Goal: Transaction & Acquisition: Purchase product/service

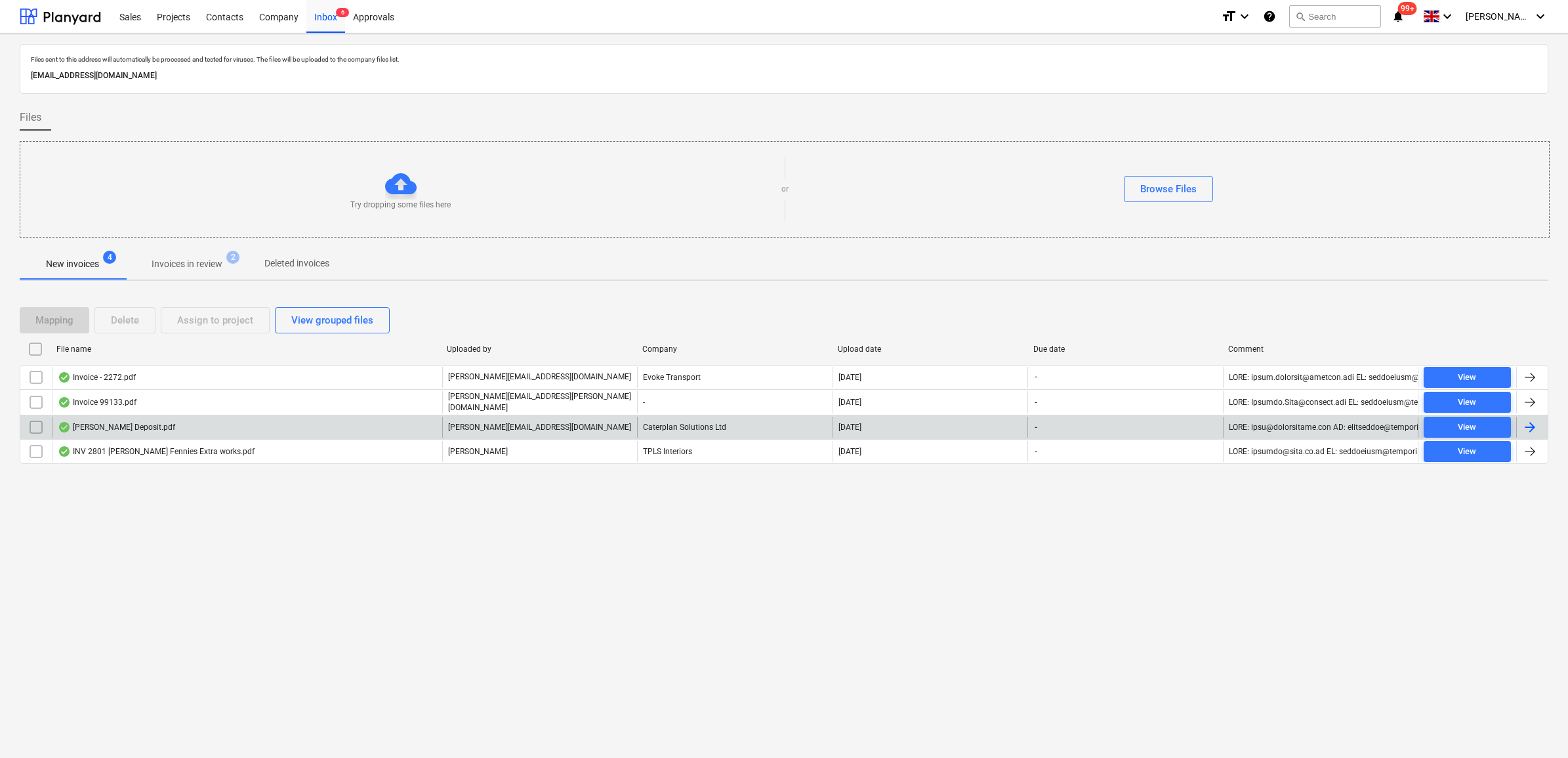
click at [28, 427] on input "checkbox" at bounding box center [36, 427] width 21 height 21
click at [263, 330] on button "Assign to project" at bounding box center [215, 321] width 109 height 26
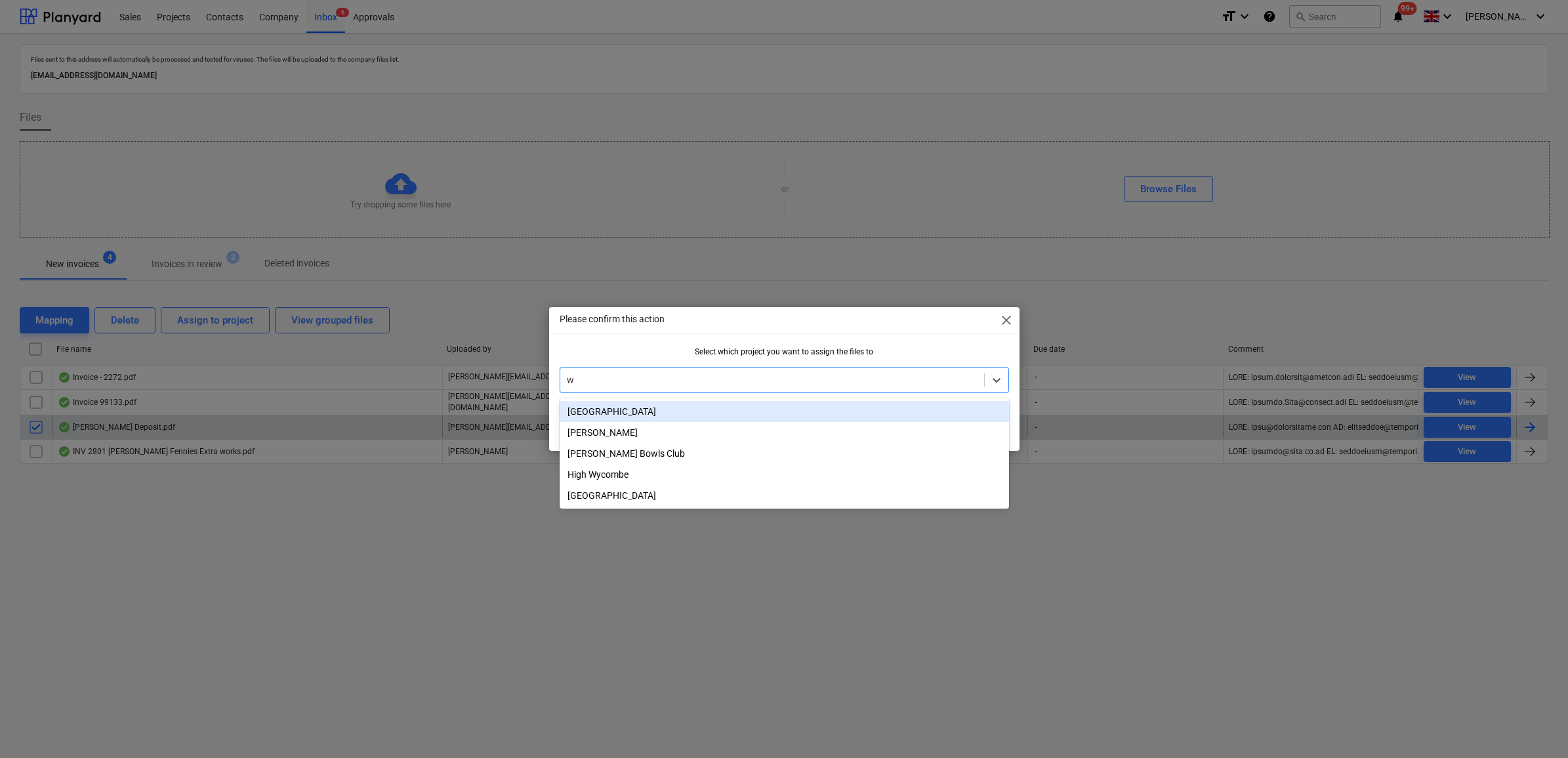
type input "wh"
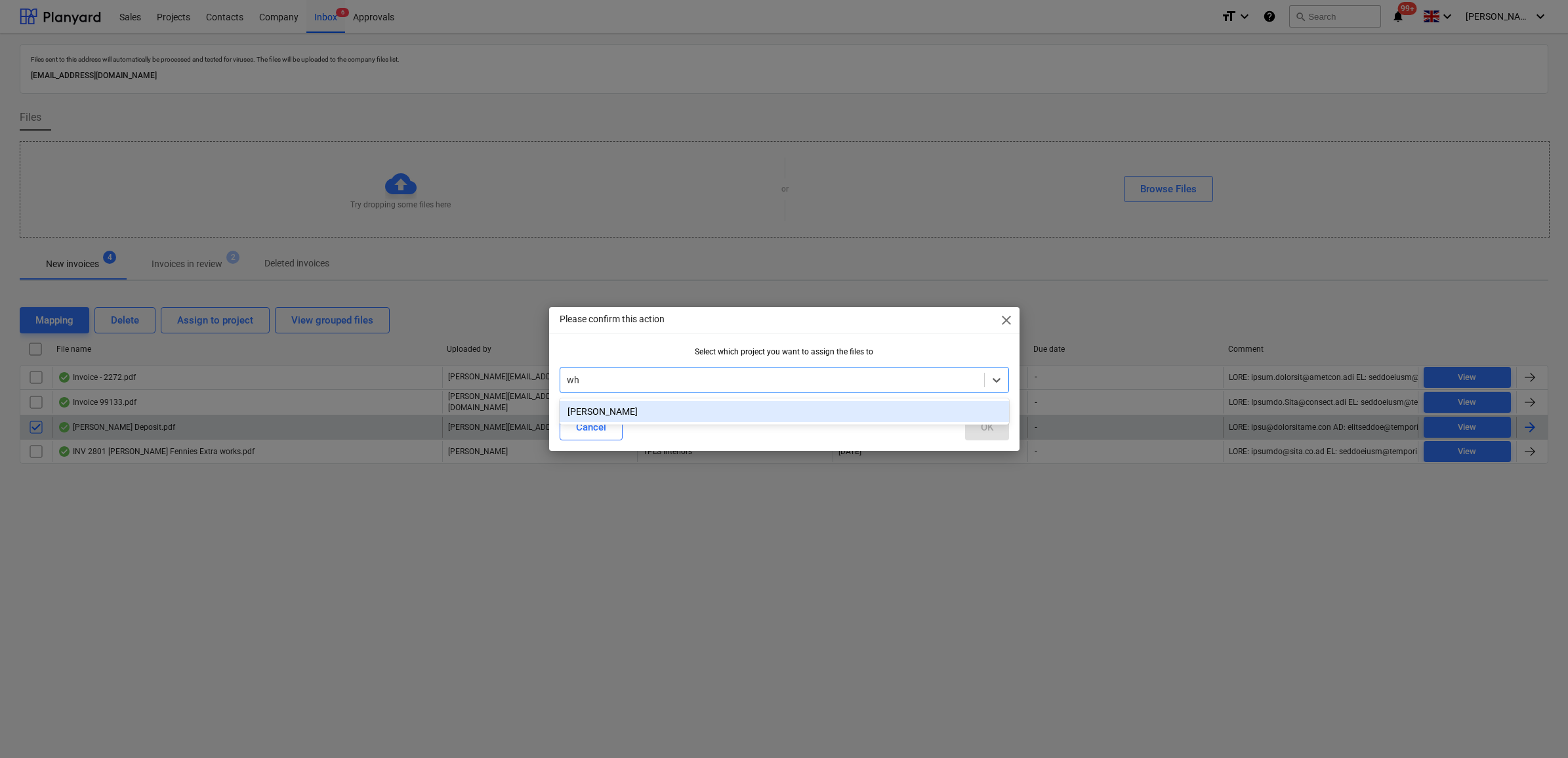
click at [799, 417] on div "[PERSON_NAME]" at bounding box center [784, 412] width 449 height 21
click at [982, 431] on div "OK" at bounding box center [987, 427] width 12 height 17
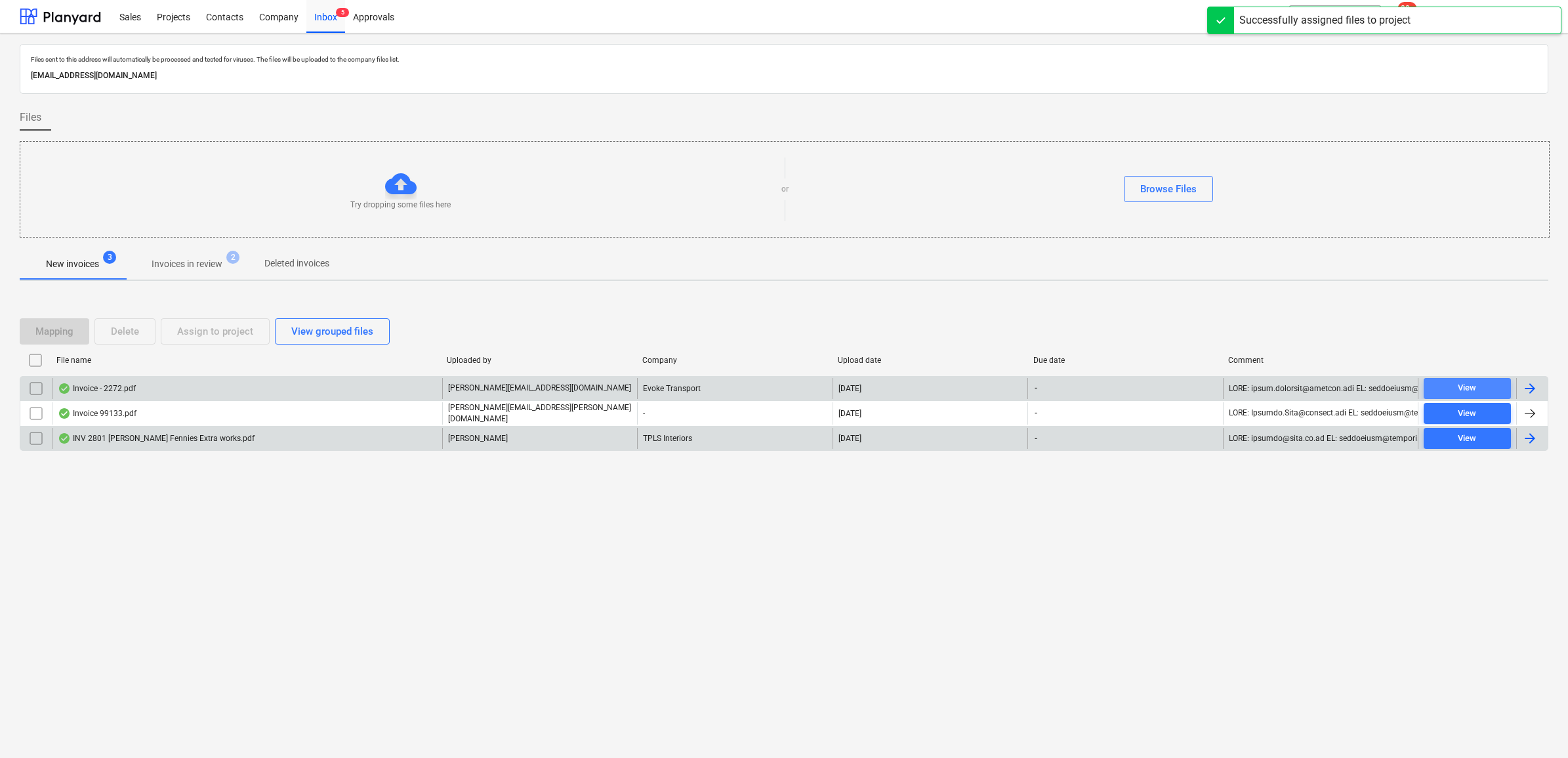
click at [1481, 383] on span "View" at bounding box center [1467, 388] width 77 height 15
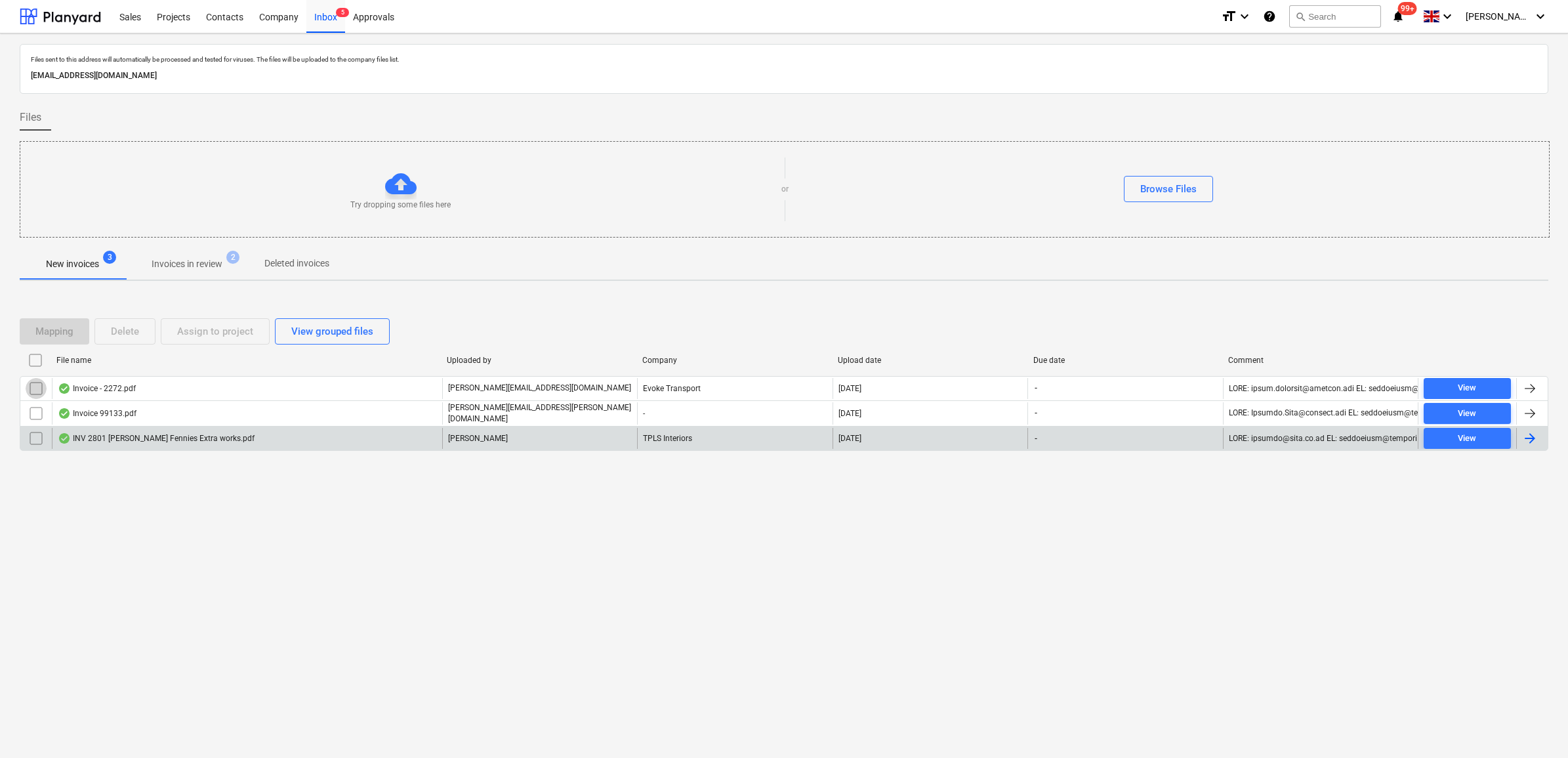
drag, startPoint x: 33, startPoint y: 390, endPoint x: 160, endPoint y: 354, distance: 132.0
click at [34, 390] on input "checkbox" at bounding box center [36, 389] width 21 height 21
click at [192, 338] on div "Assign to project" at bounding box center [215, 331] width 76 height 17
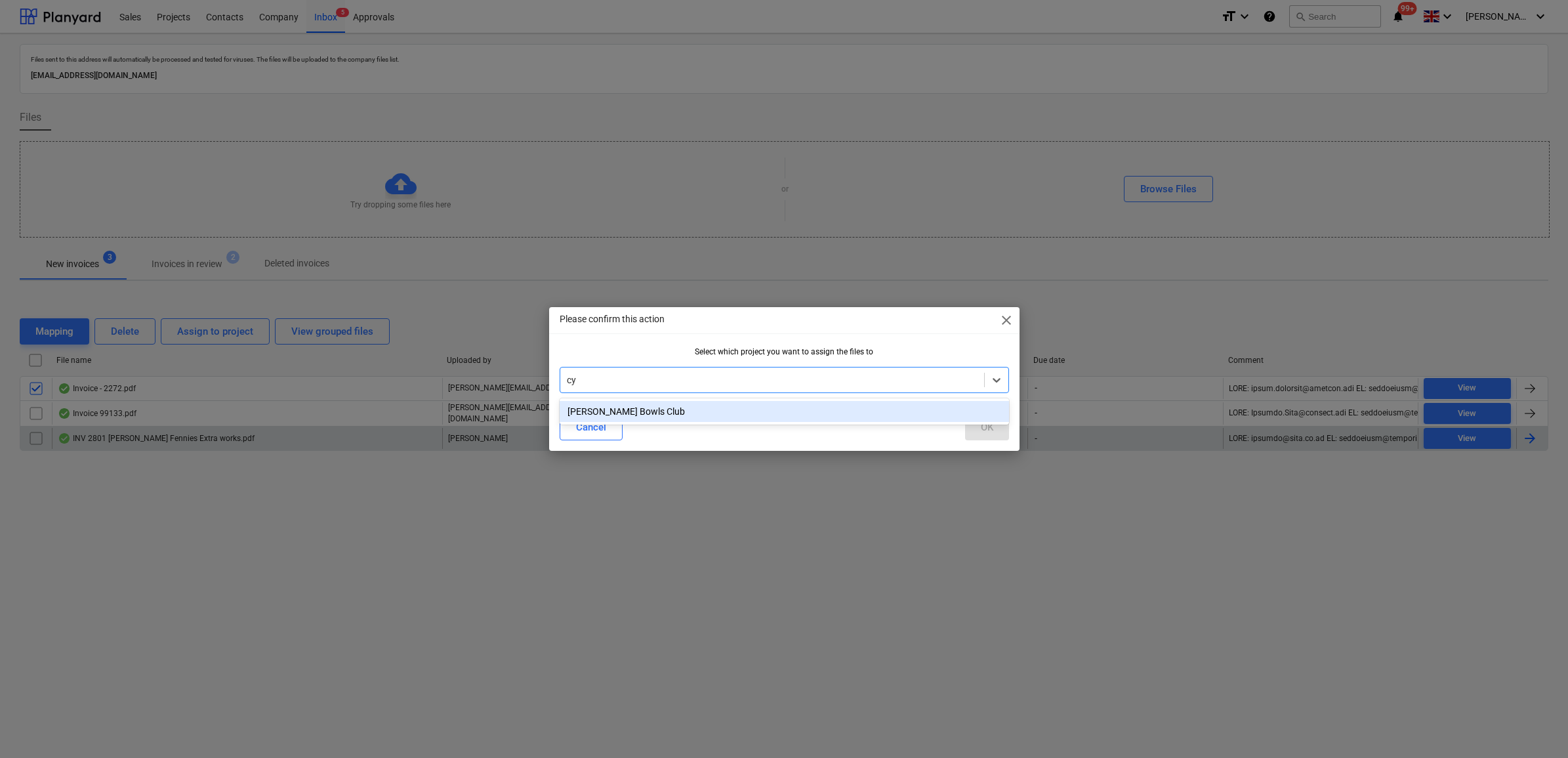
type input "cyp"
click at [607, 414] on div "[PERSON_NAME] Bowls Club" at bounding box center [784, 412] width 449 height 21
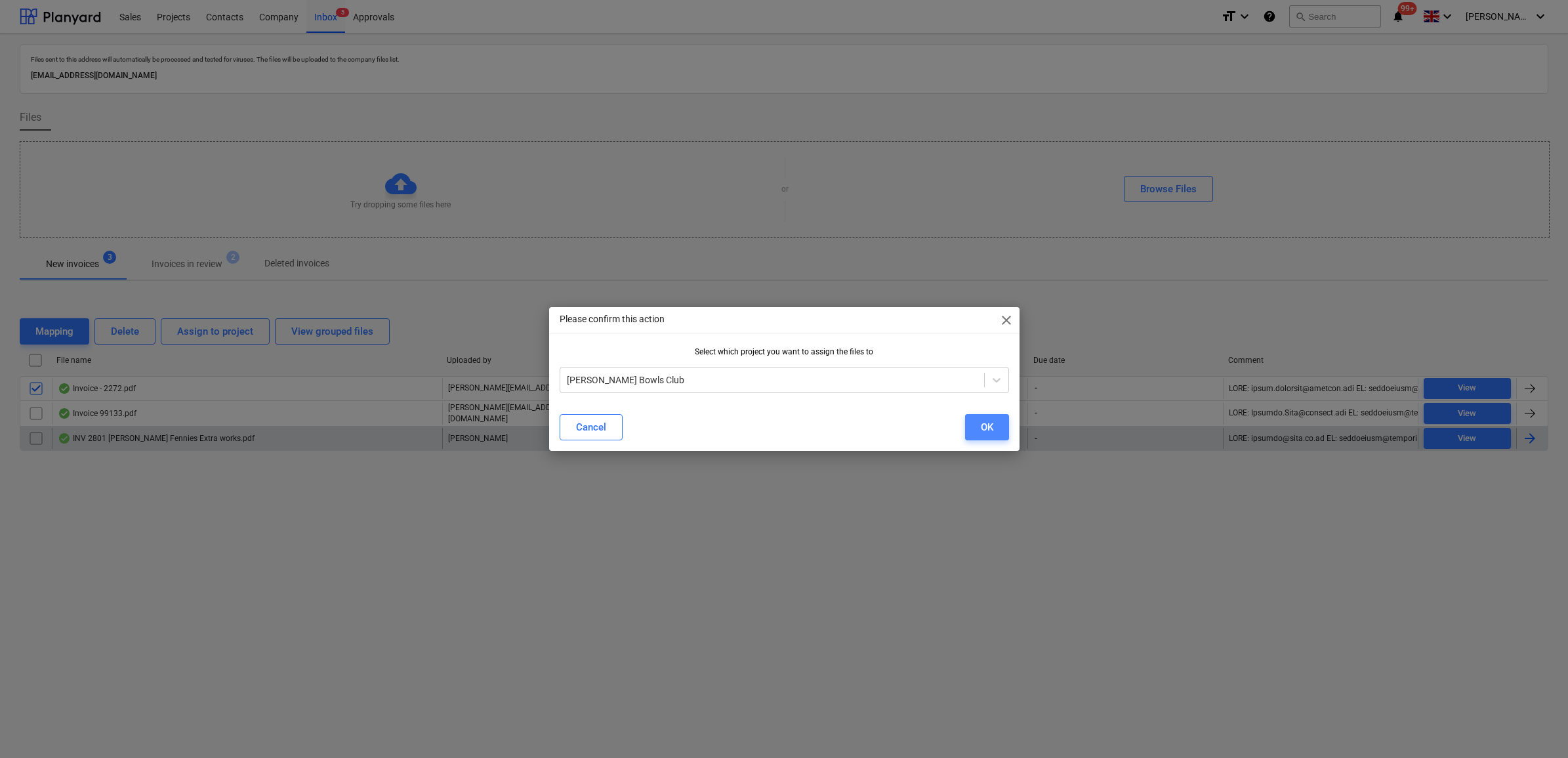
click at [991, 426] on div "OK" at bounding box center [987, 427] width 12 height 17
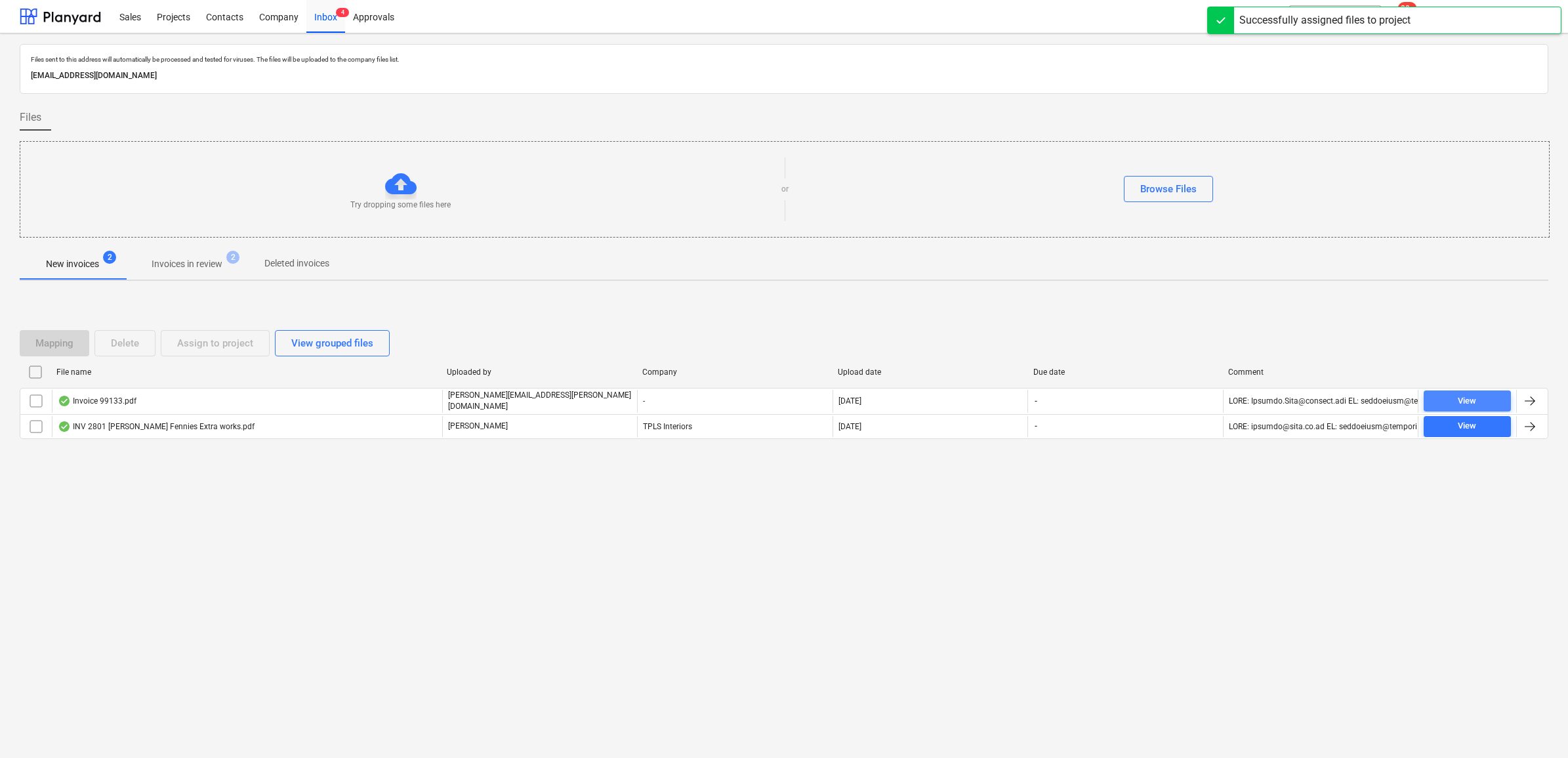
click at [1447, 398] on span "View" at bounding box center [1467, 401] width 77 height 15
click at [185, 13] on div "Projects" at bounding box center [174, 16] width 49 height 33
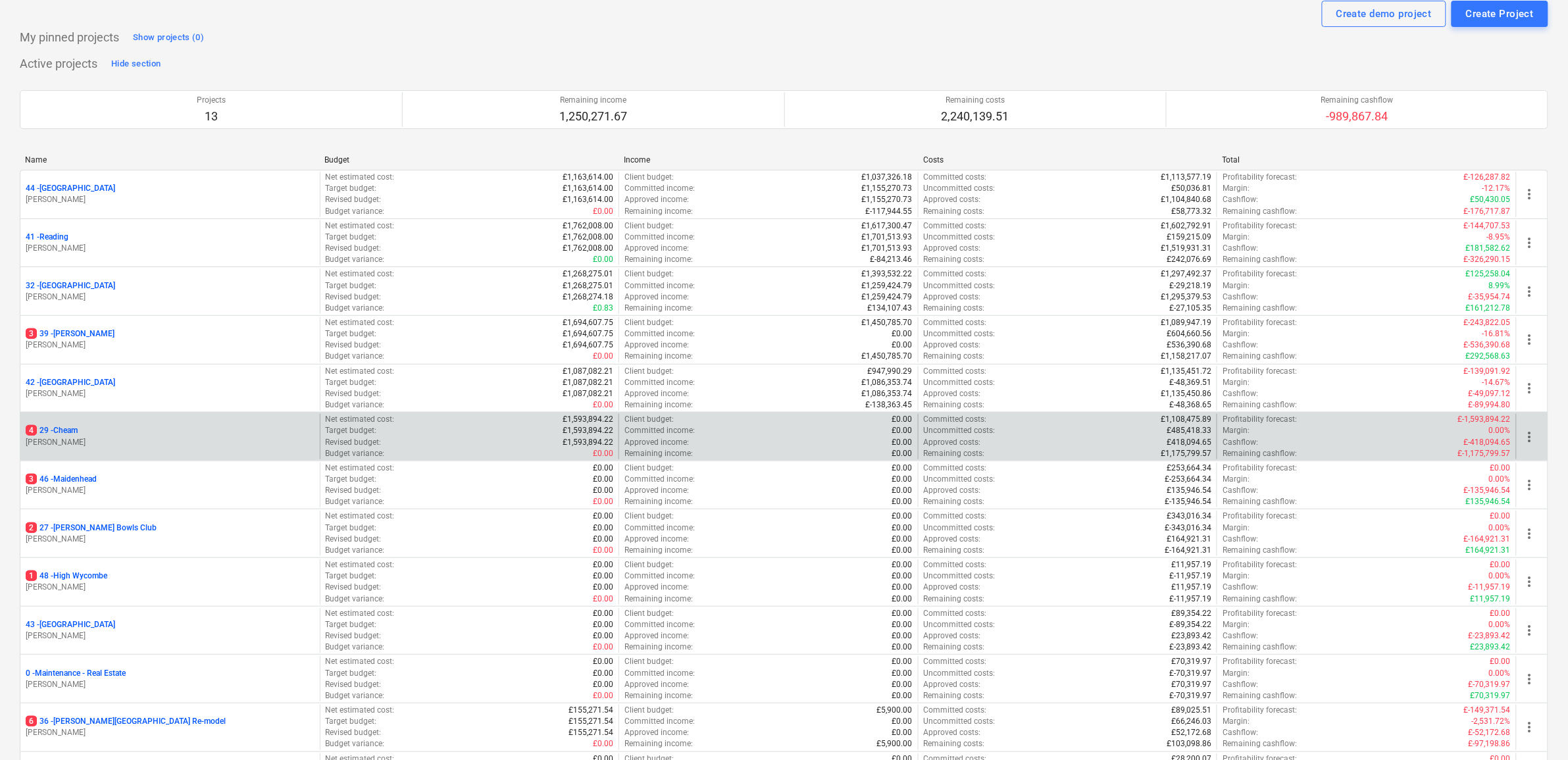
scroll to position [82, 0]
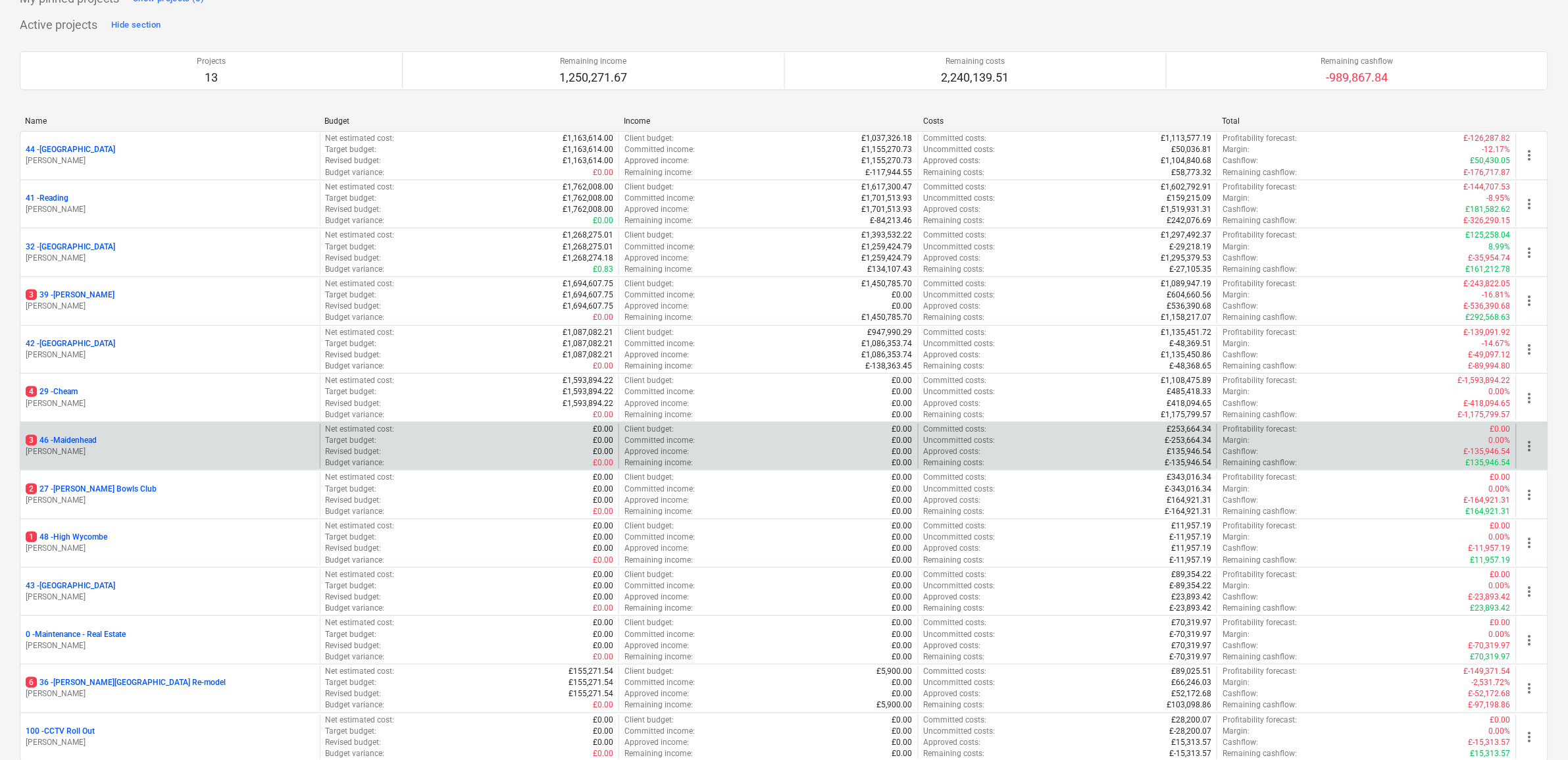
click at [87, 439] on p "3 46 - [GEOGRAPHIC_DATA]" at bounding box center [61, 440] width 71 height 11
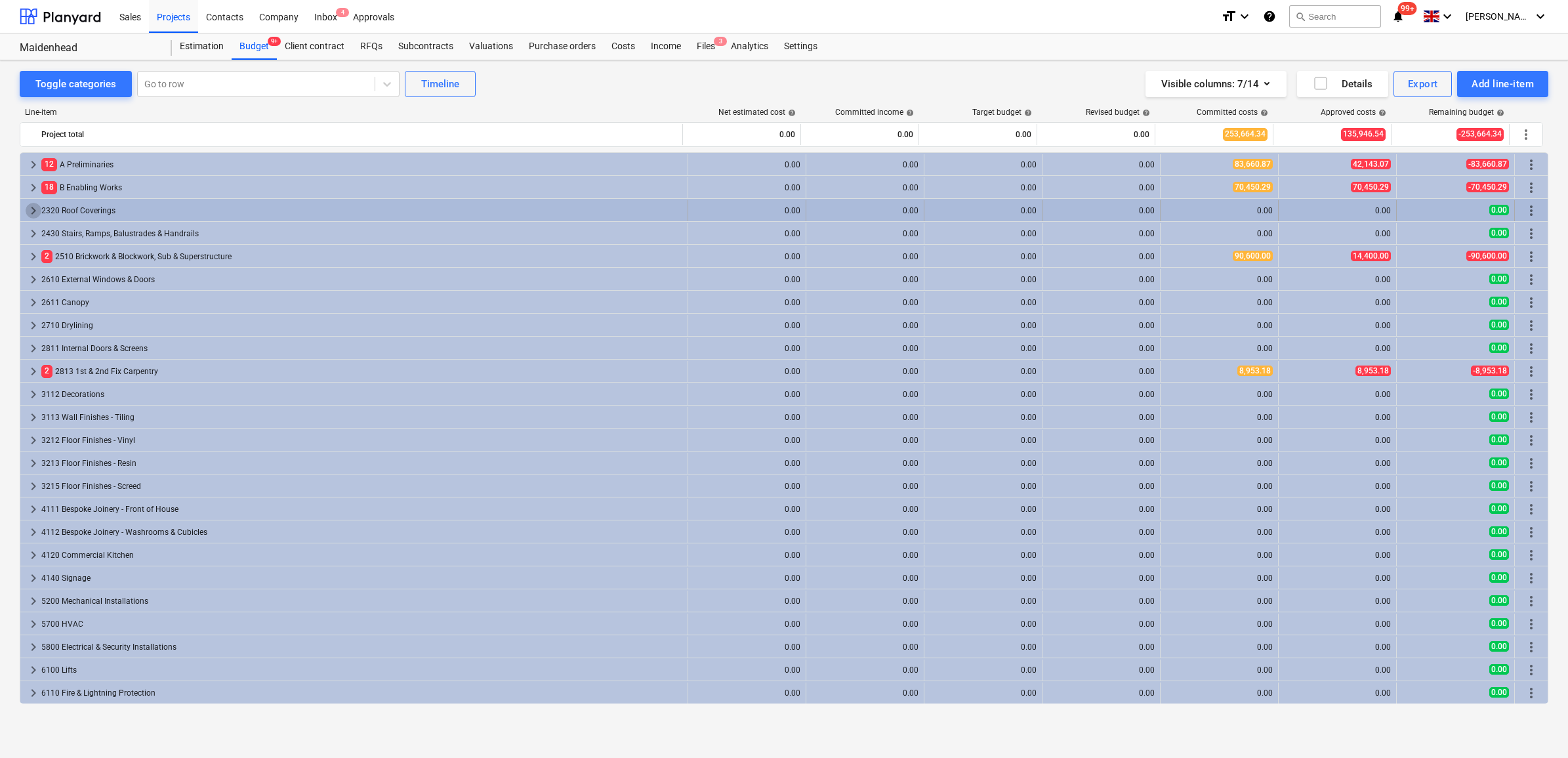
click at [27, 205] on span "keyboard_arrow_right" at bounding box center [33, 211] width 16 height 16
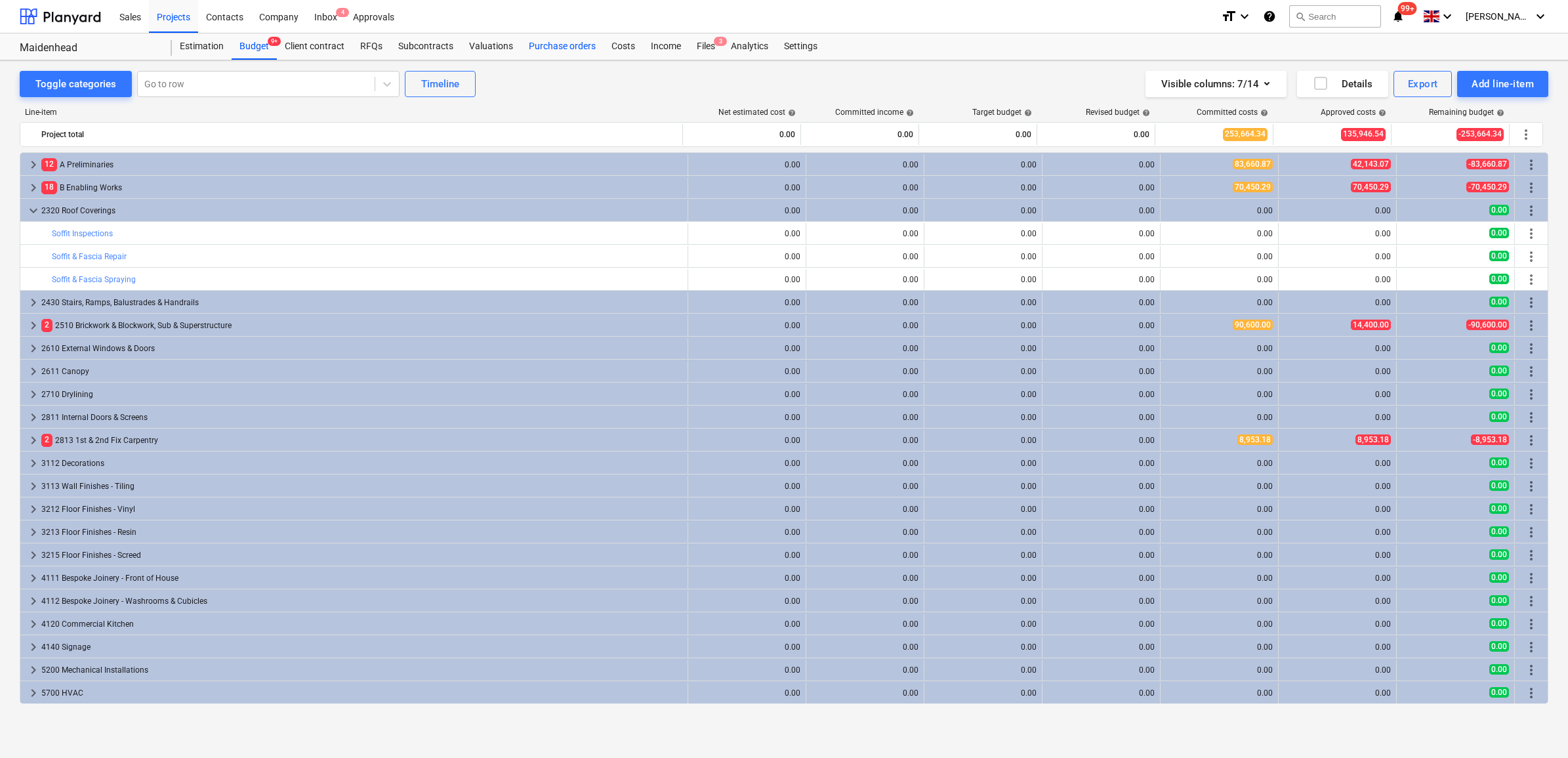
click at [558, 41] on div "Purchase orders" at bounding box center [562, 47] width 83 height 26
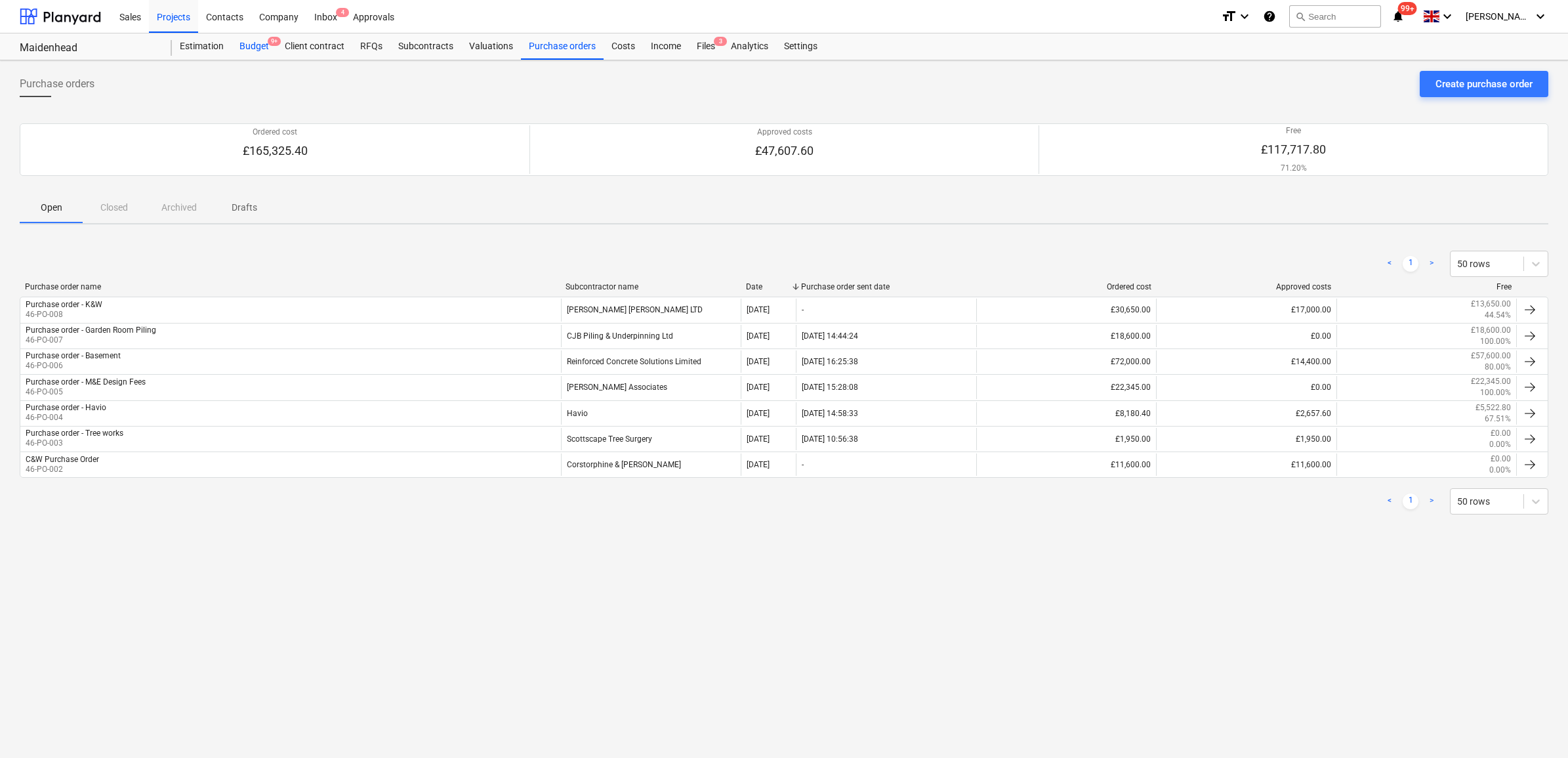
click at [243, 46] on div "Budget 9+" at bounding box center [254, 47] width 45 height 26
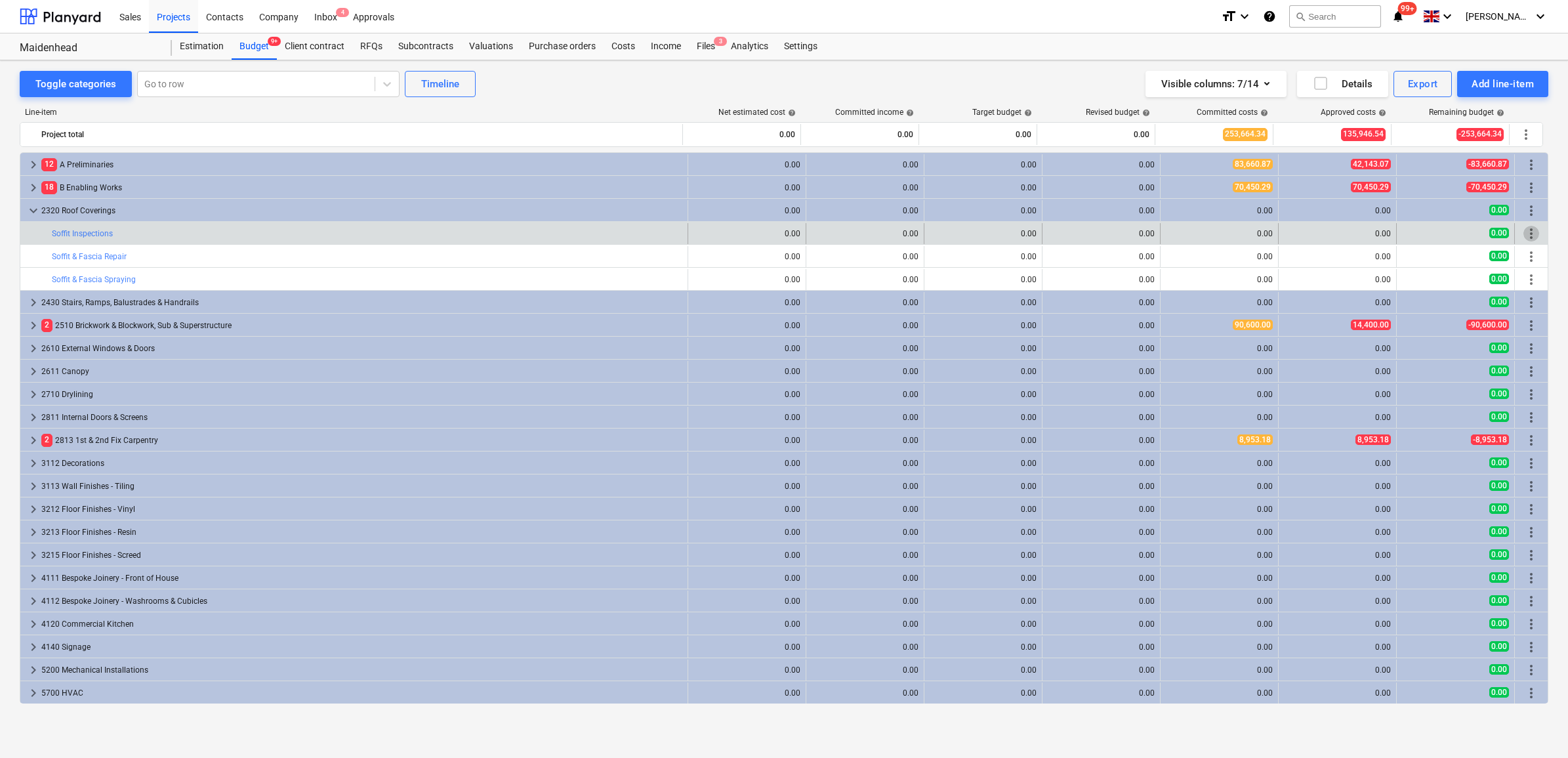
click at [1525, 227] on span "more_vert" at bounding box center [1531, 234] width 16 height 16
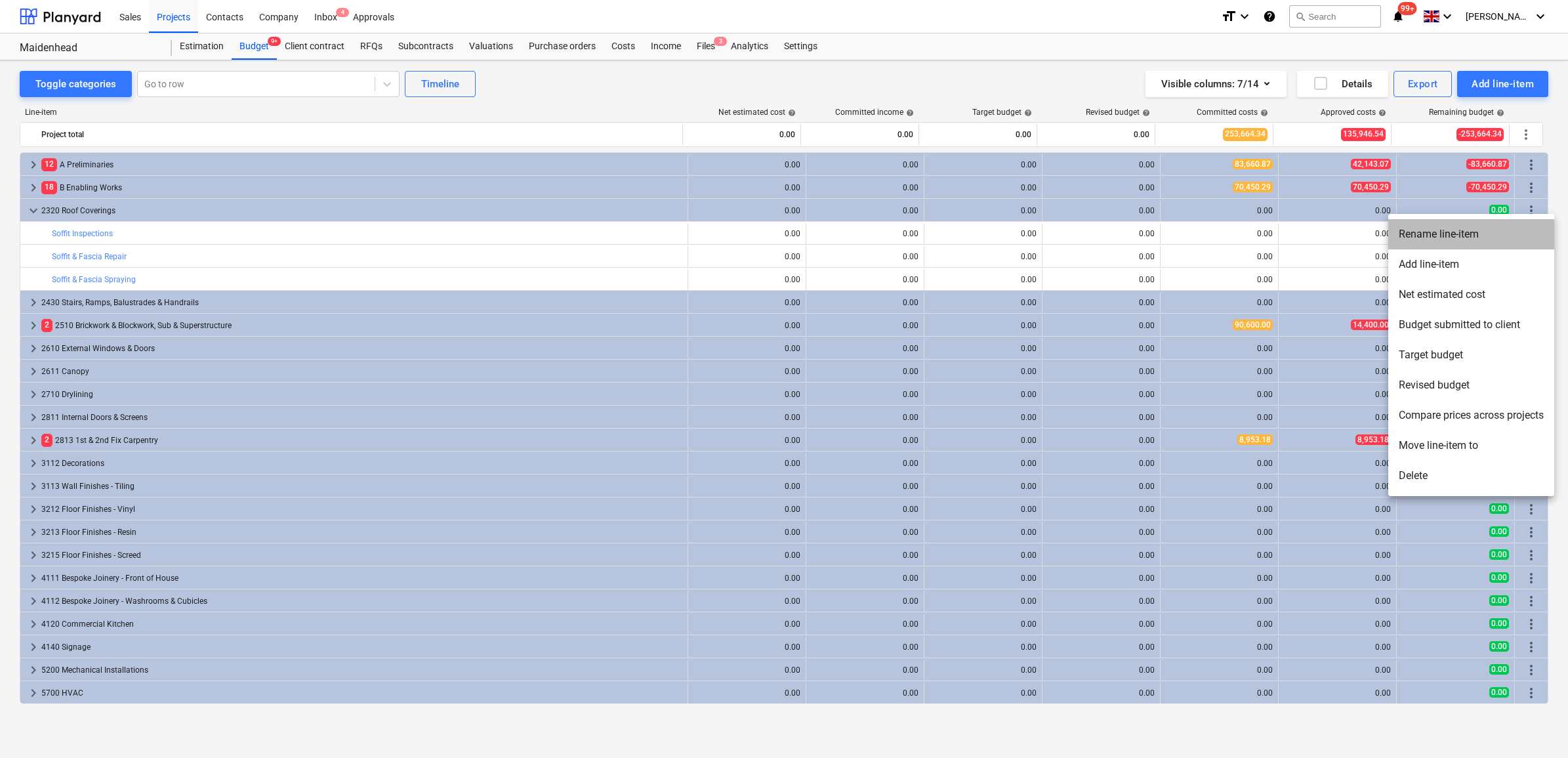
click at [1502, 241] on li "Rename line-item" at bounding box center [1471, 234] width 166 height 30
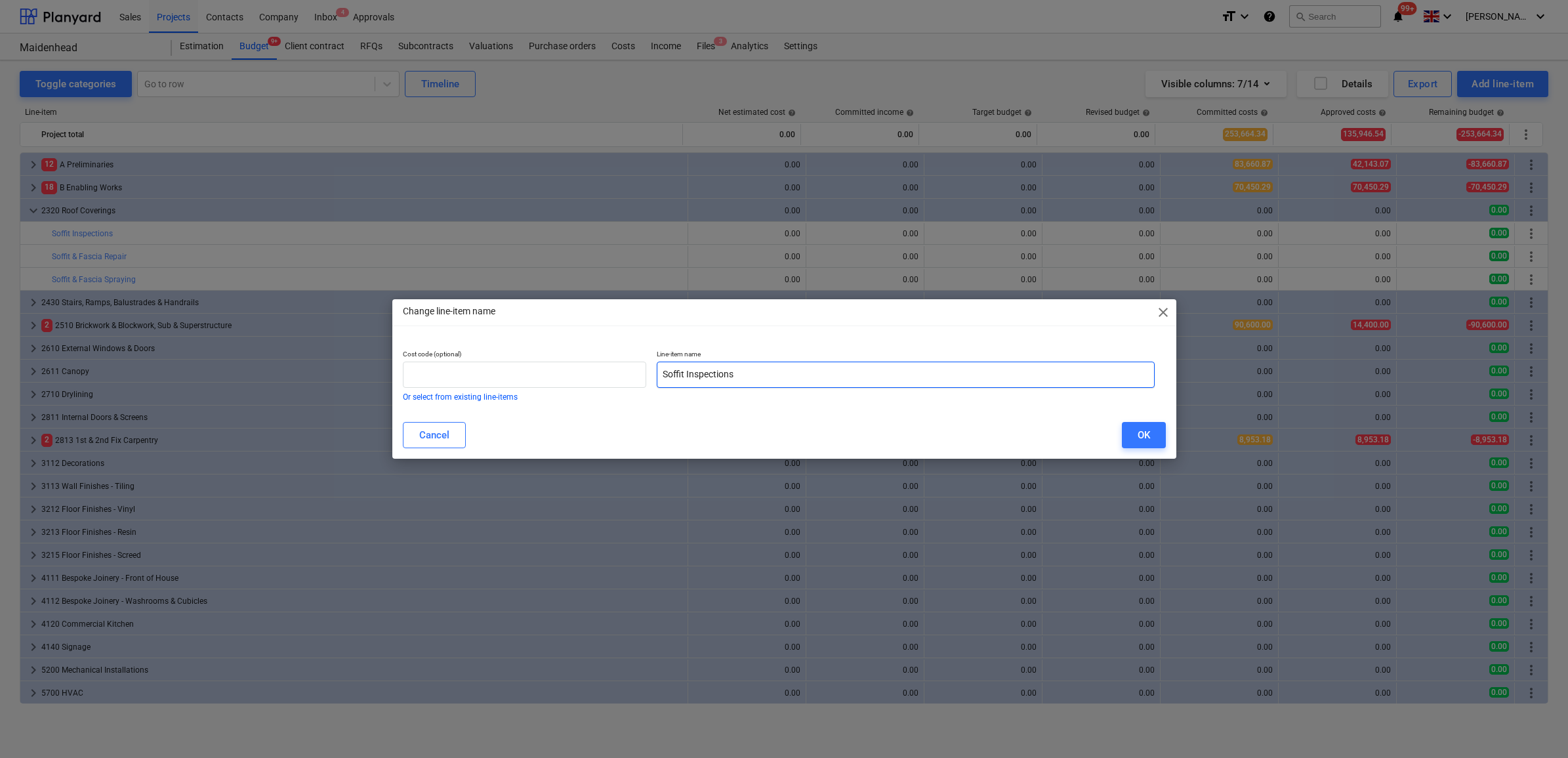
drag, startPoint x: 749, startPoint y: 371, endPoint x: 457, endPoint y: 339, distance: 293.7
click at [457, 339] on div "Cost code (optional) Or select from existing line-items Line-item name Soffit I…" at bounding box center [784, 369] width 763 height 61
type input "Works to existing roof where [PERSON_NAME] removed, lead works and making good"
click at [479, 374] on input "text" at bounding box center [524, 375] width 244 height 26
type input "2320"
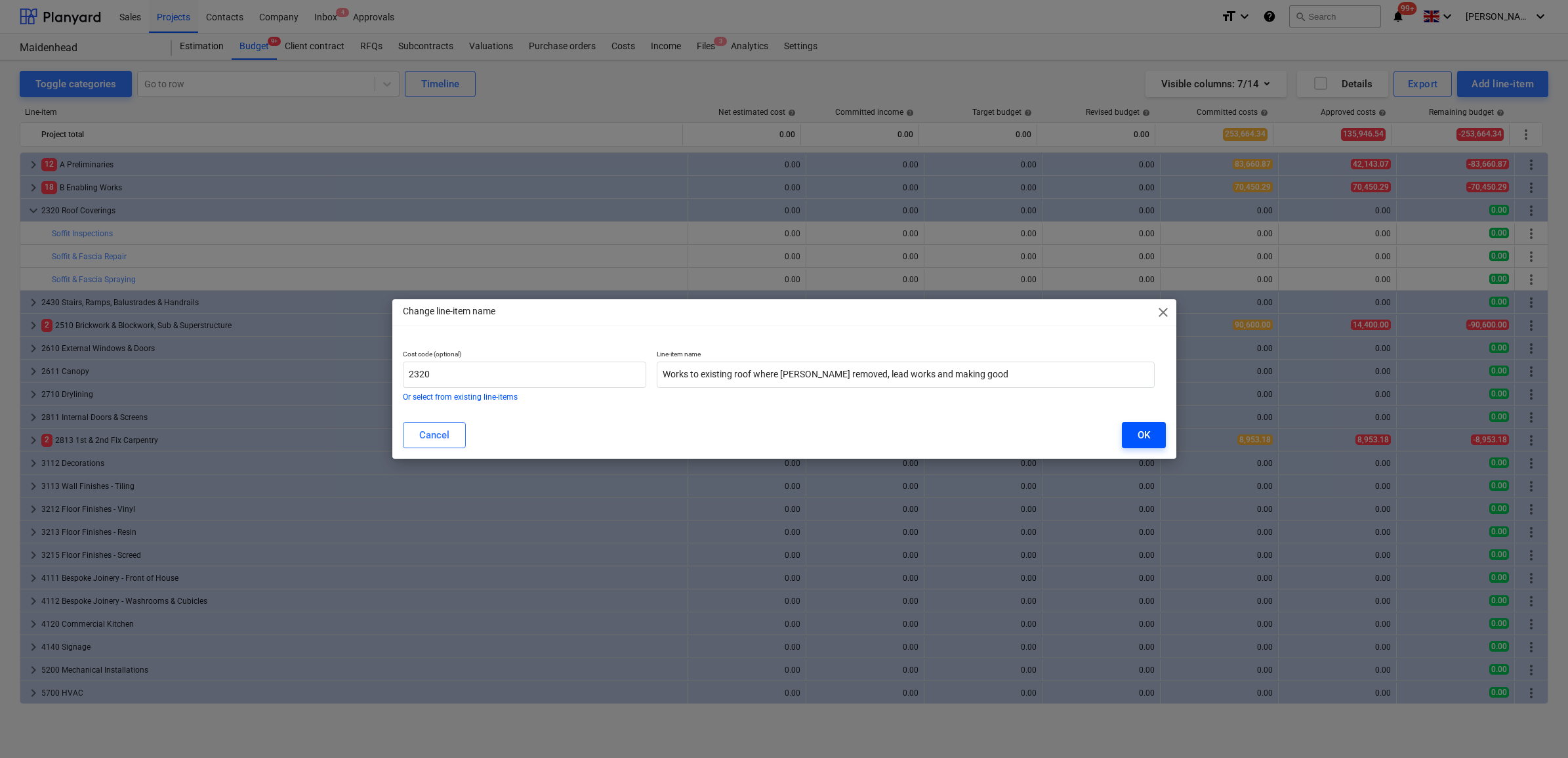
click at [1157, 428] on button "OK" at bounding box center [1143, 435] width 44 height 26
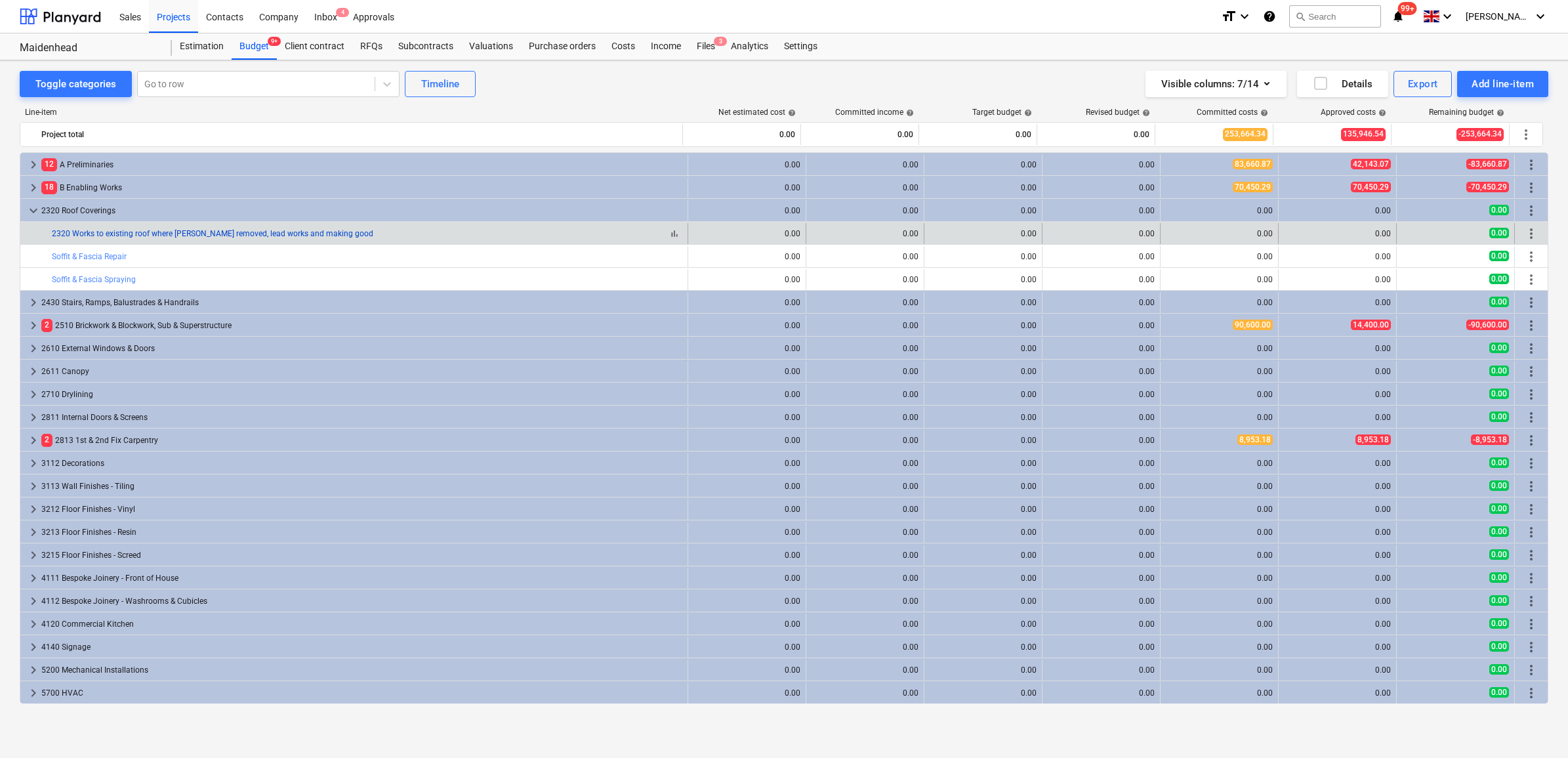
click at [276, 234] on link "2320 Works to existing roof where [PERSON_NAME] removed, lead works and making …" at bounding box center [212, 234] width 322 height 9
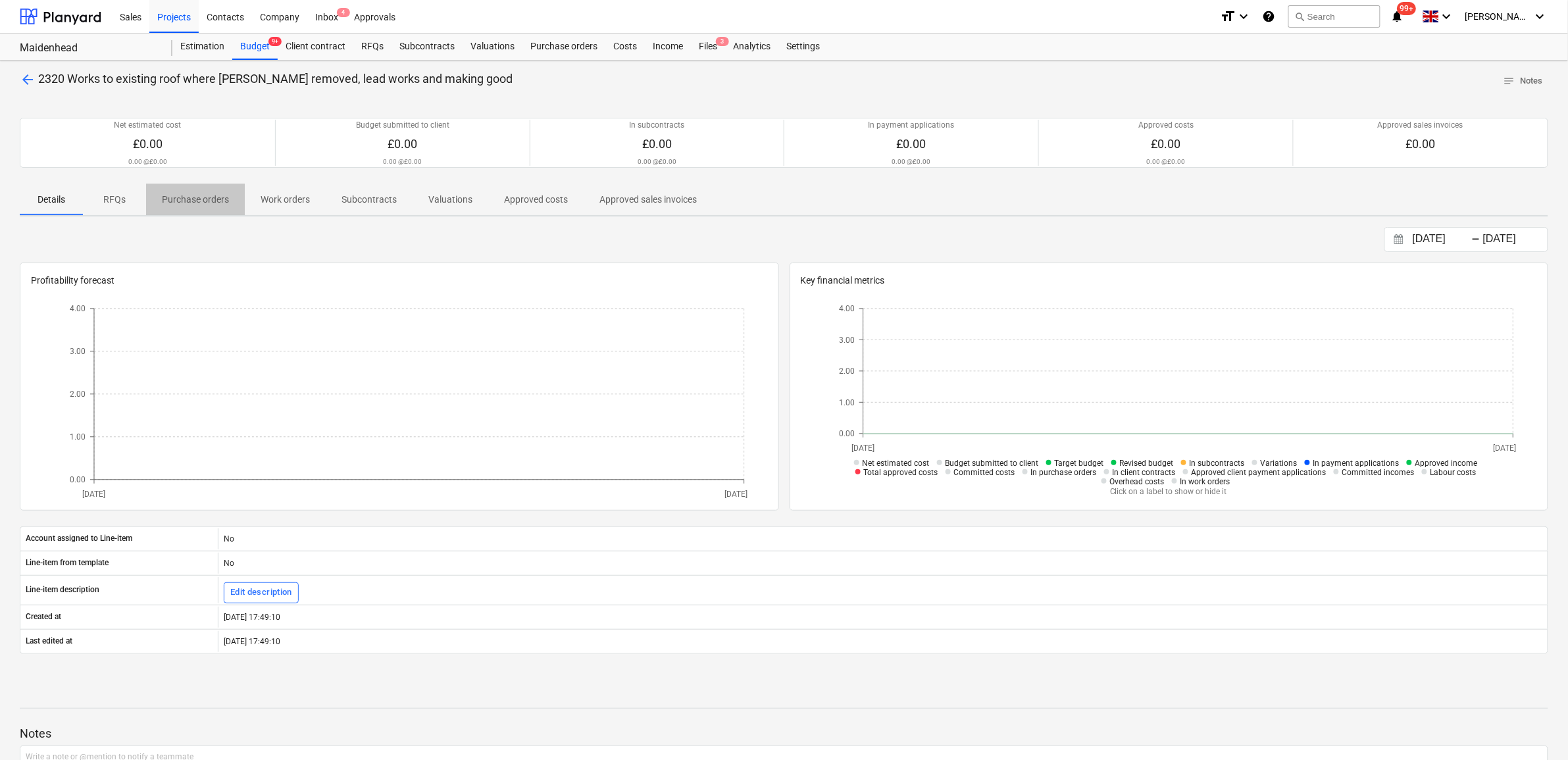
click at [201, 196] on p "Purchase orders" at bounding box center [195, 200] width 67 height 14
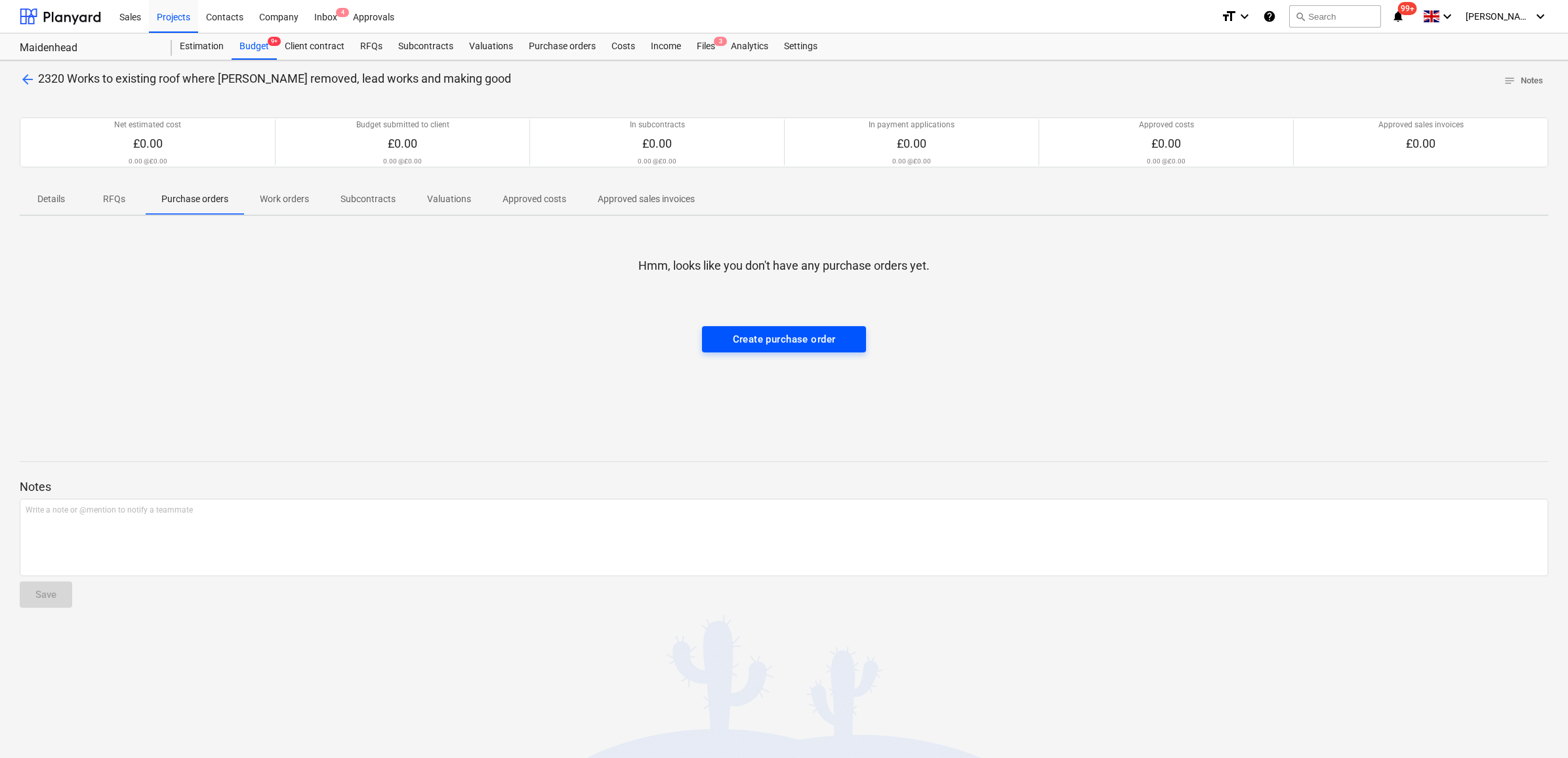
click at [762, 346] on div "Create purchase order" at bounding box center [784, 338] width 103 height 17
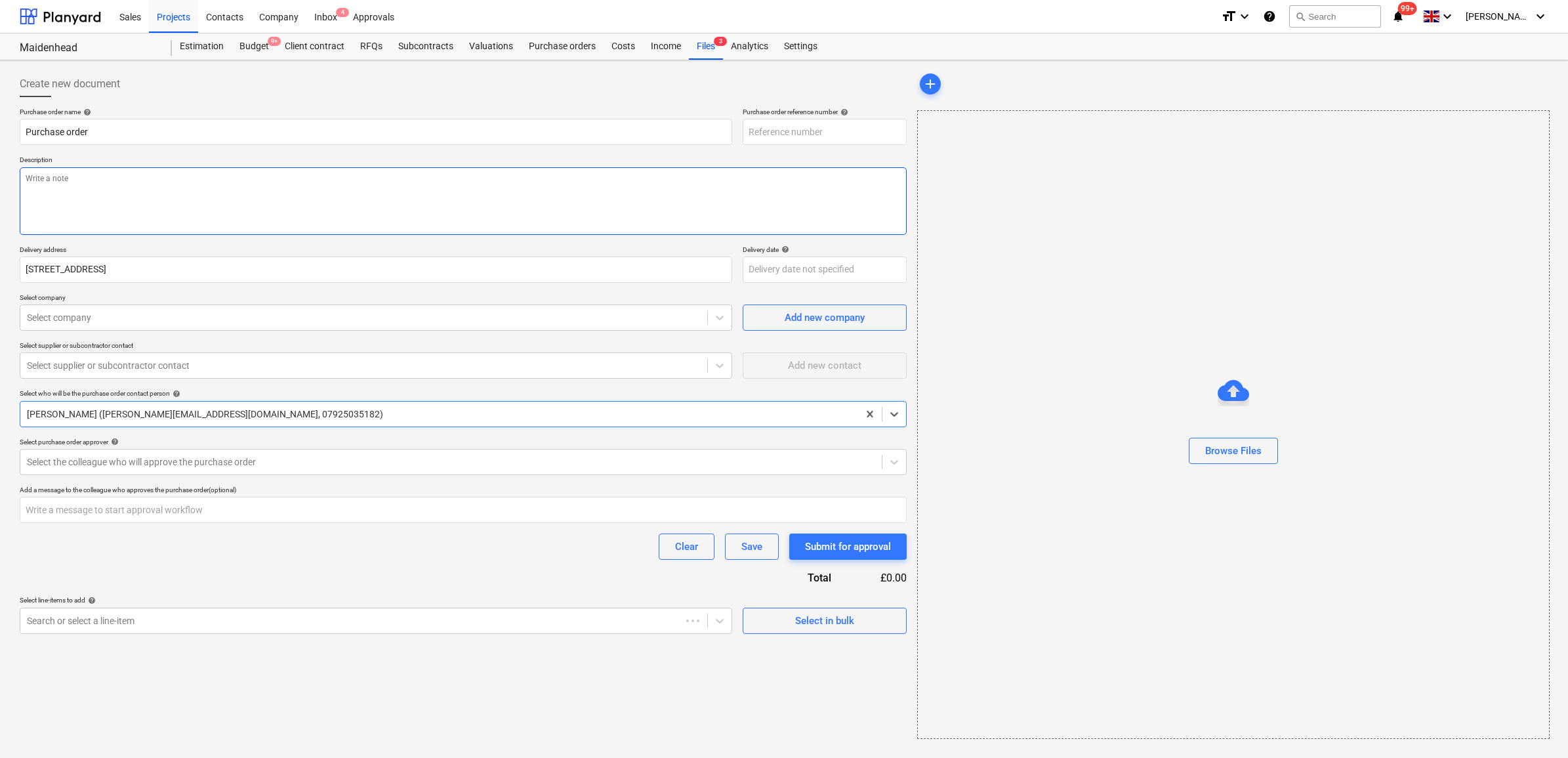
type textarea "x"
type input "46-PO-009"
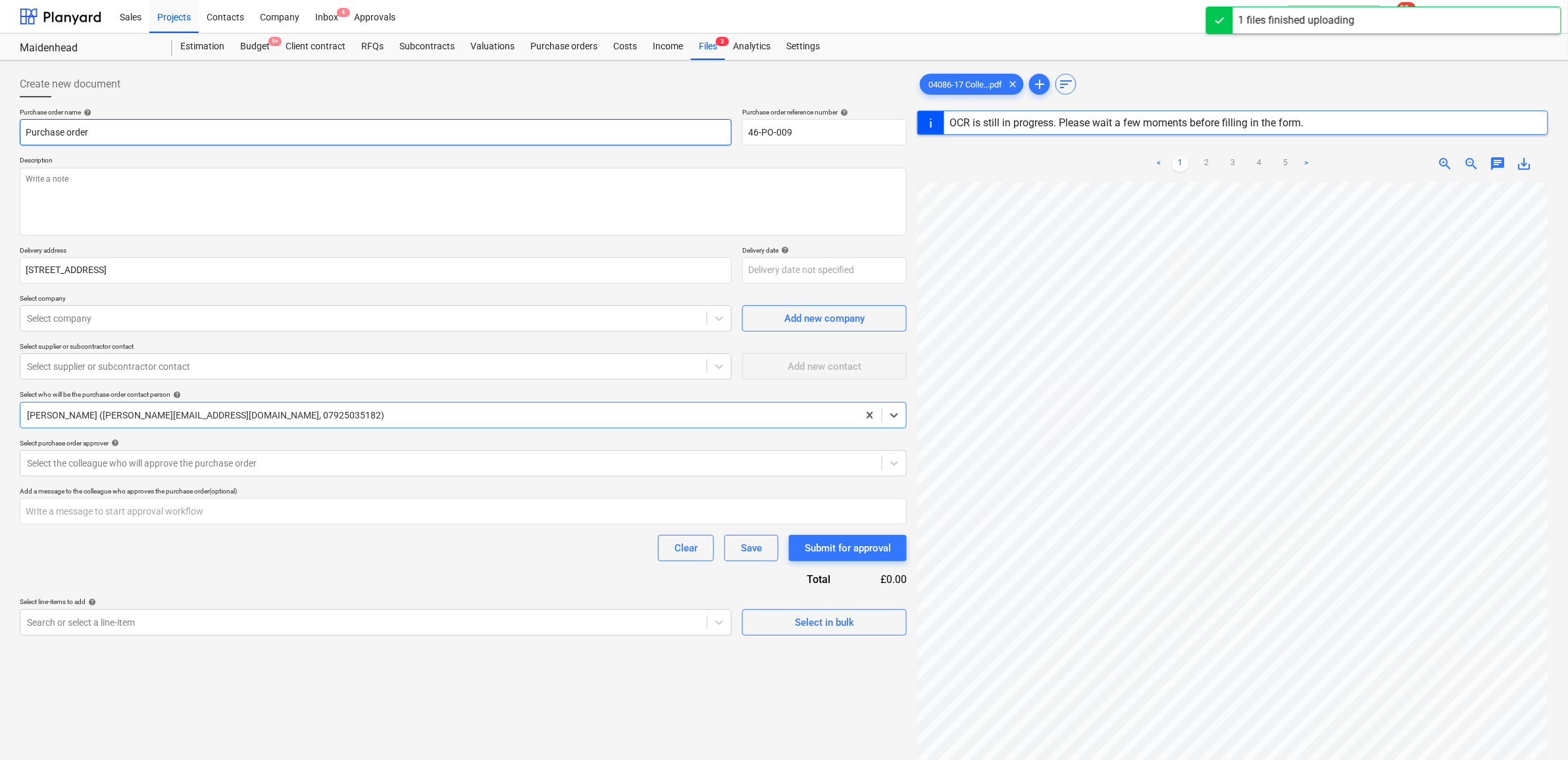
click at [477, 128] on input "Purchase order" at bounding box center [375, 133] width 712 height 27
type textarea "x"
type input "Purchase order"
type textarea "x"
type input "Purchase order -"
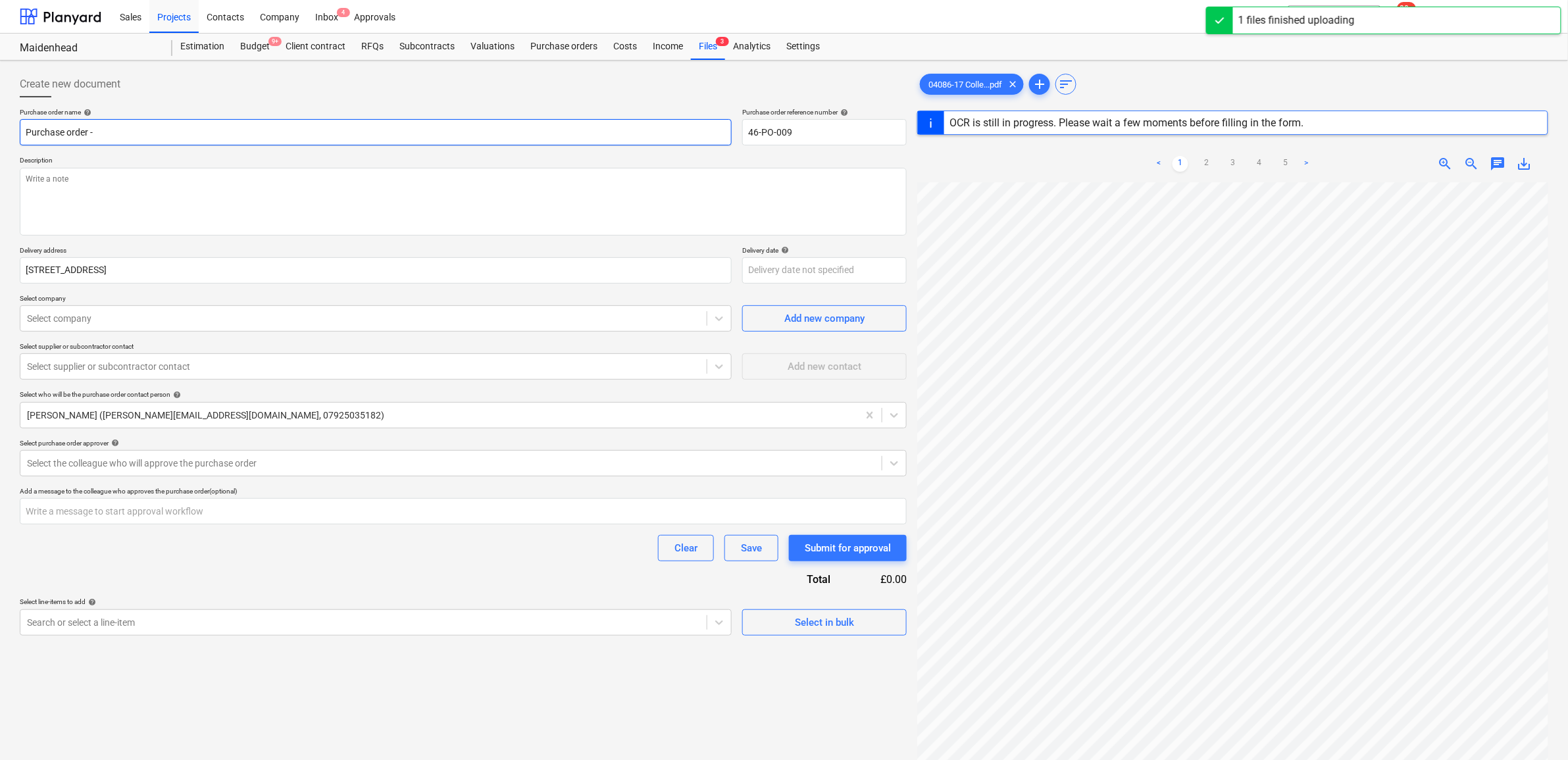
type textarea "x"
type input "Purchase order -"
type textarea "x"
type input "Purchase order - L"
type textarea "x"
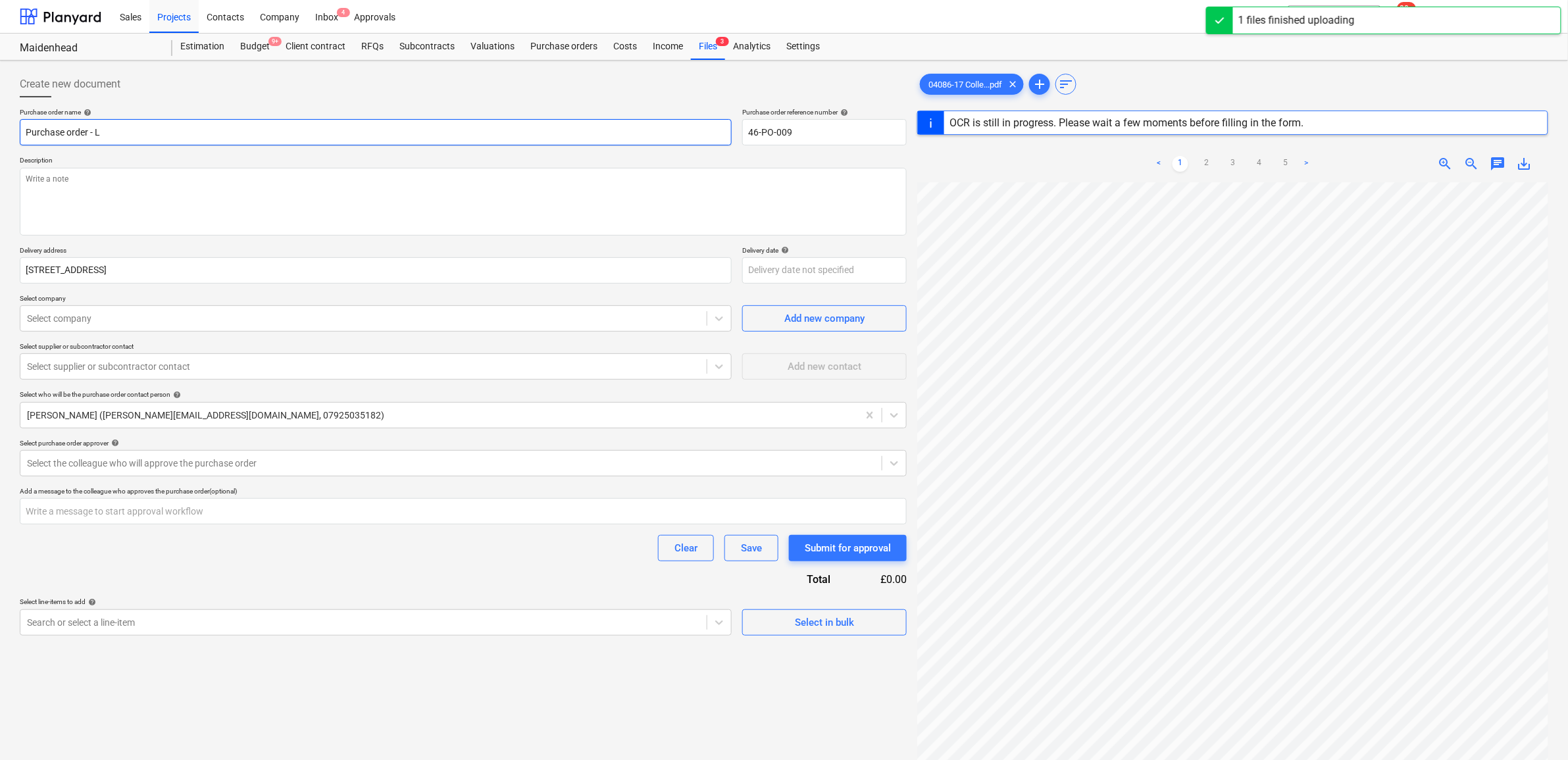
type input "Purchase order - Lo"
type textarea "x"
type input "Purchase order - Loc"
type textarea "x"
type input "Purchase order - Loca"
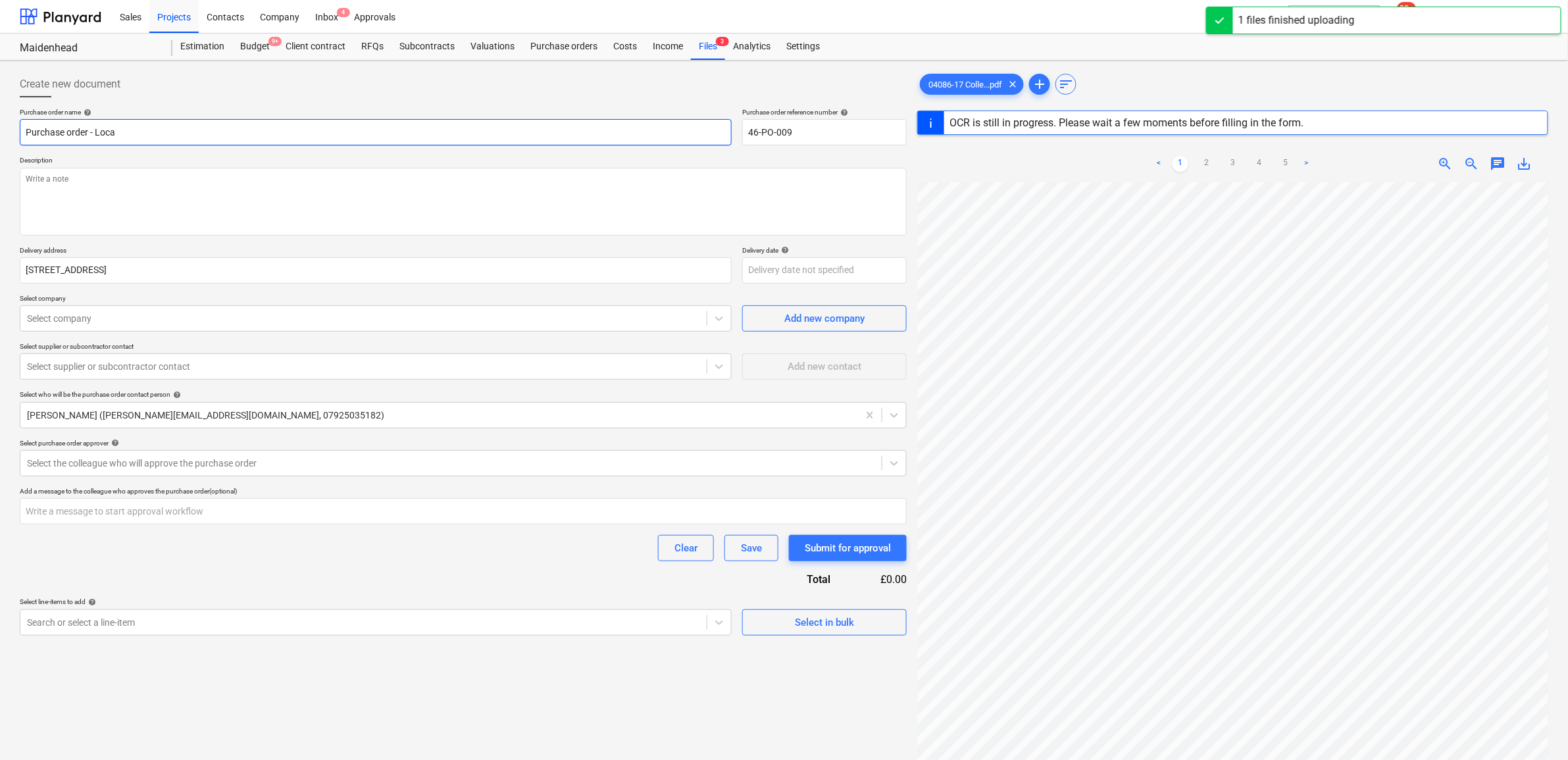
type textarea "x"
type input "Purchase order - Local"
type textarea "x"
type input "Purchase order - Locali"
type textarea "x"
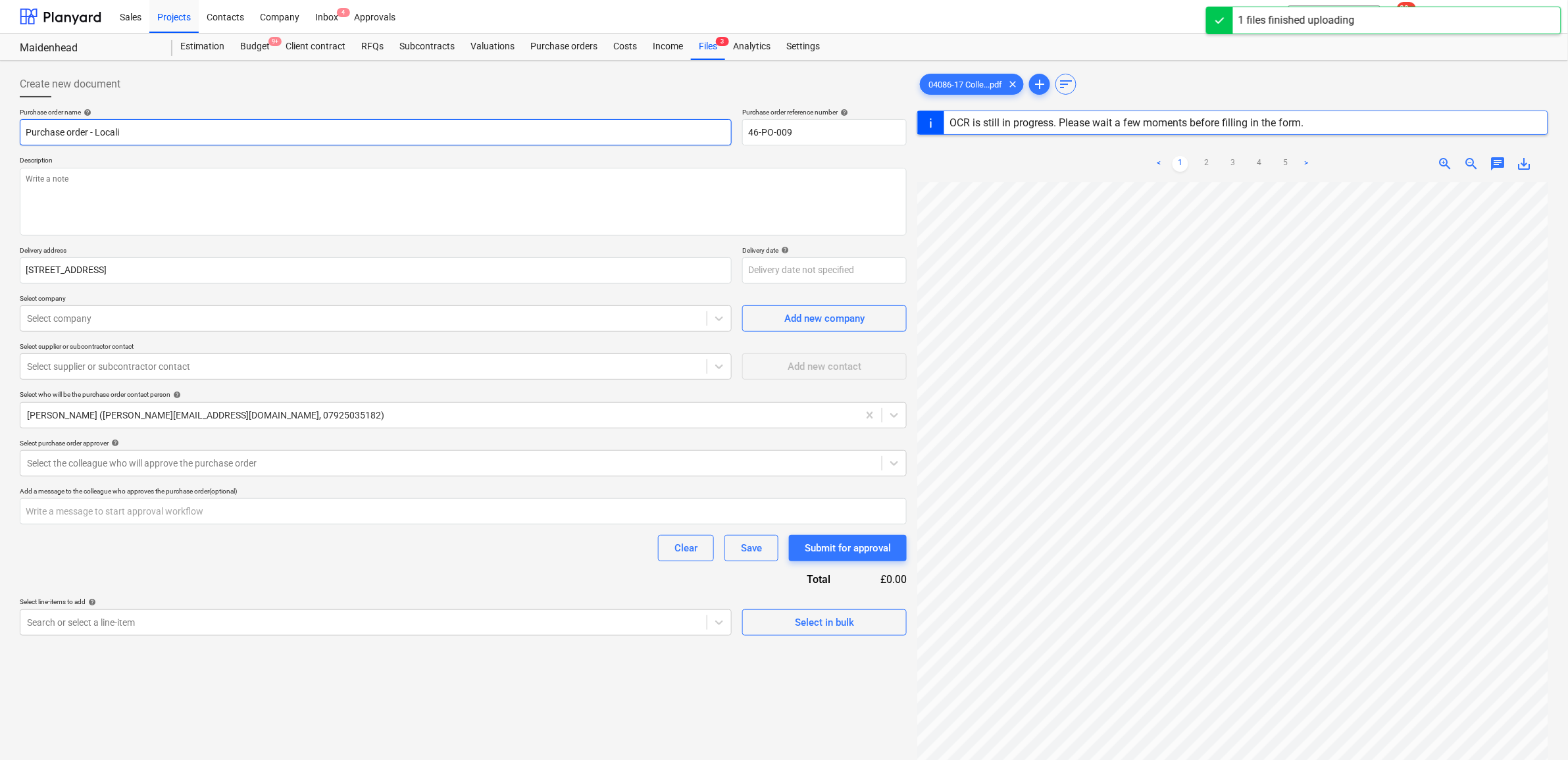
type input "Purchase order - Localis"
type textarea "x"
type input "Purchase order - Localise"
type textarea "x"
type input "Purchase order - Localised"
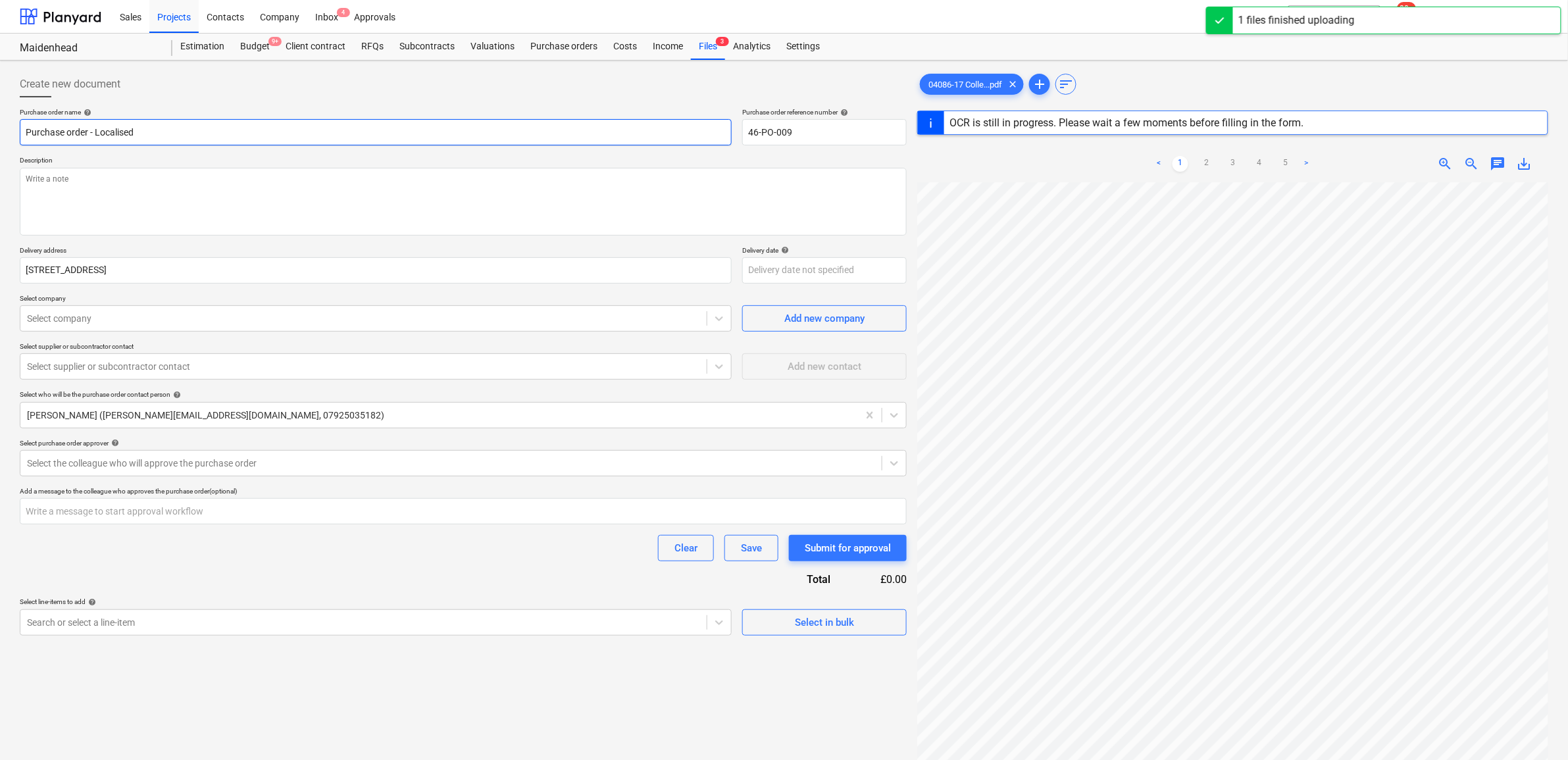
type textarea "x"
type input "Purchase order - Localised"
type textarea "x"
type input "Purchase order - Localised r"
type textarea "x"
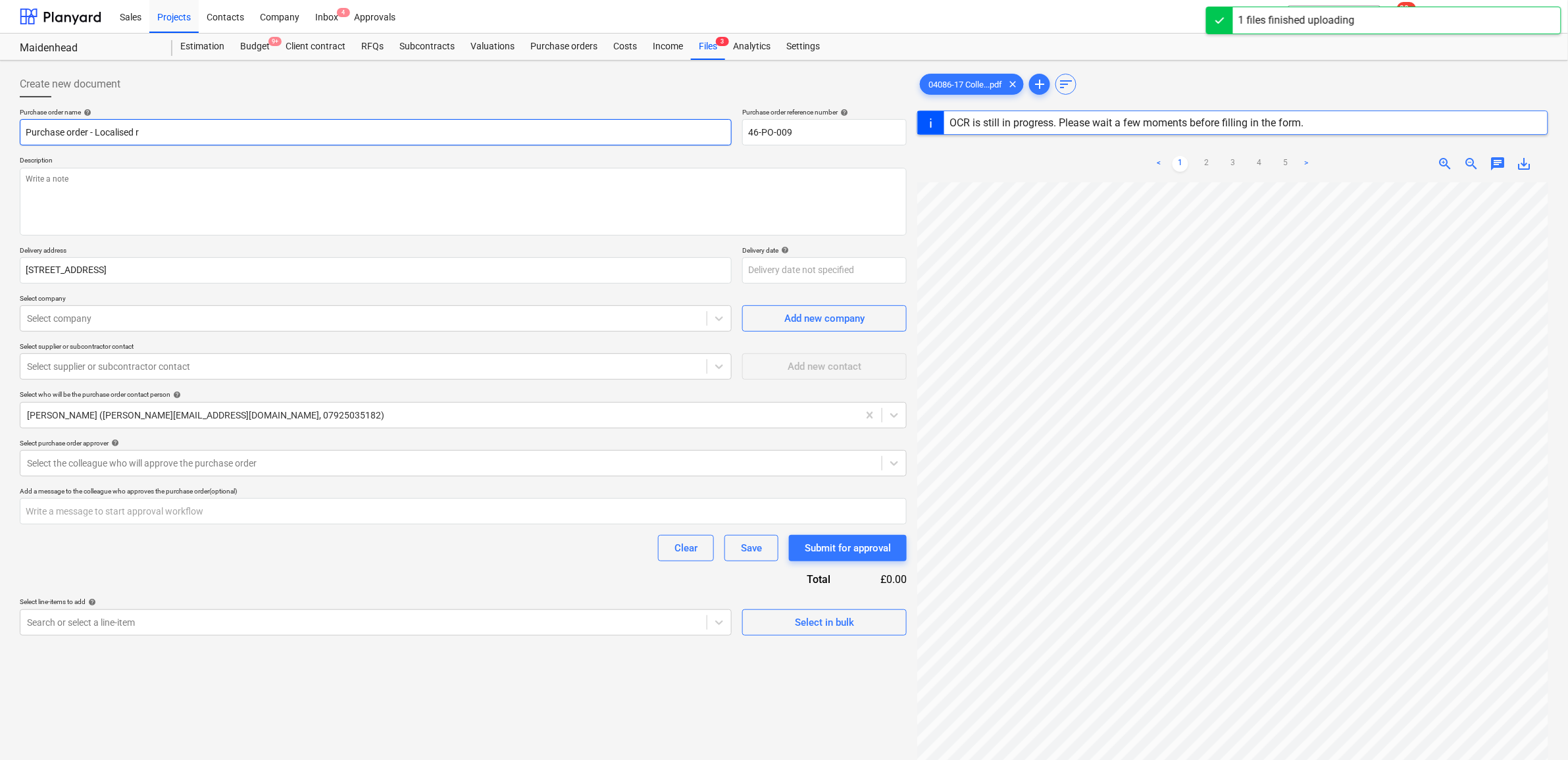
type input "Purchase order - Localised ro"
type textarea "x"
type input "Purchase order - Localised roo"
type textarea "x"
type input "Purchase order - Localised roof"
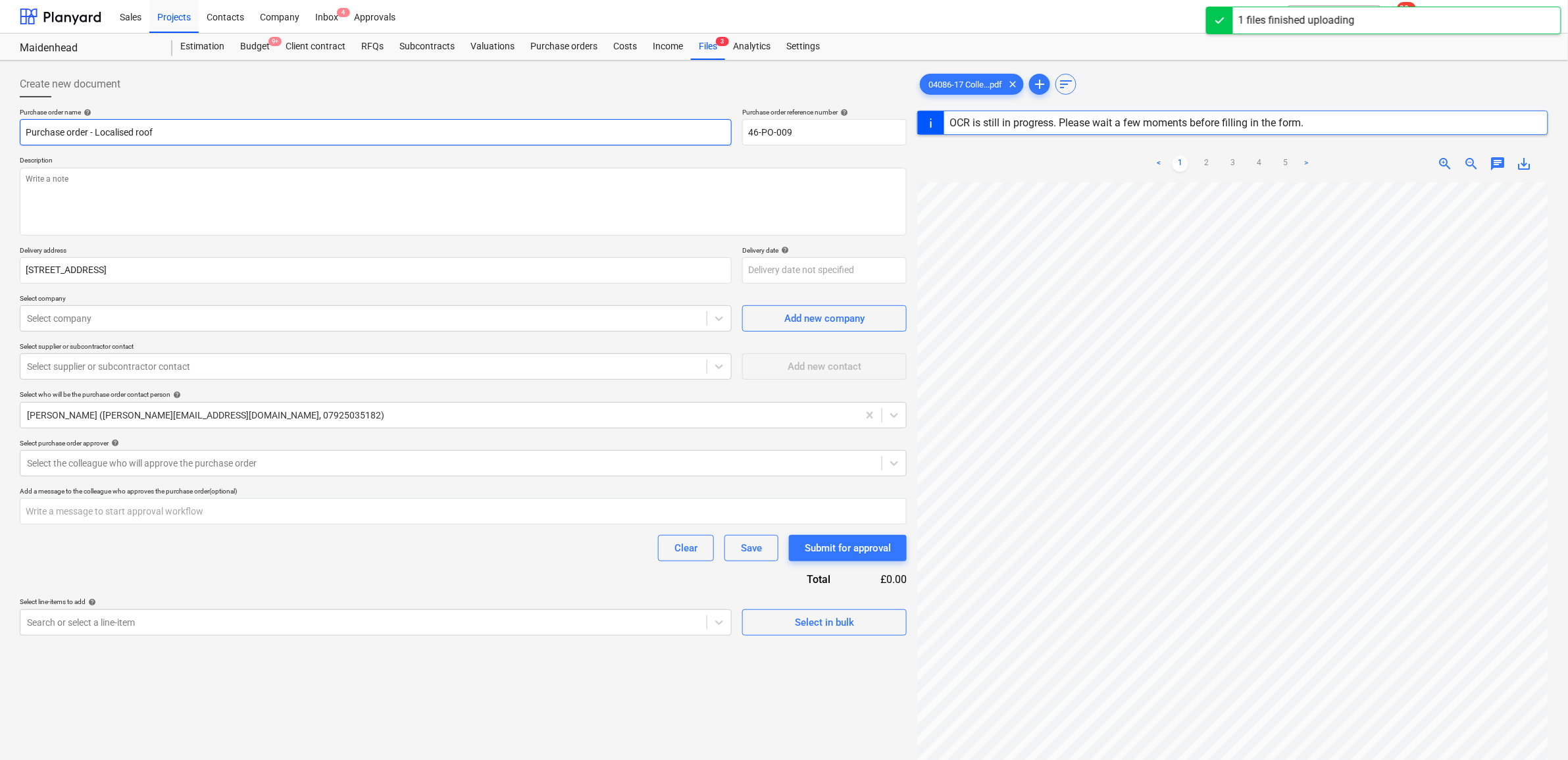
type textarea "x"
type input "Purchase order - Localised roof"
type textarea "x"
type input "Purchase order - Localised roof r"
type textarea "x"
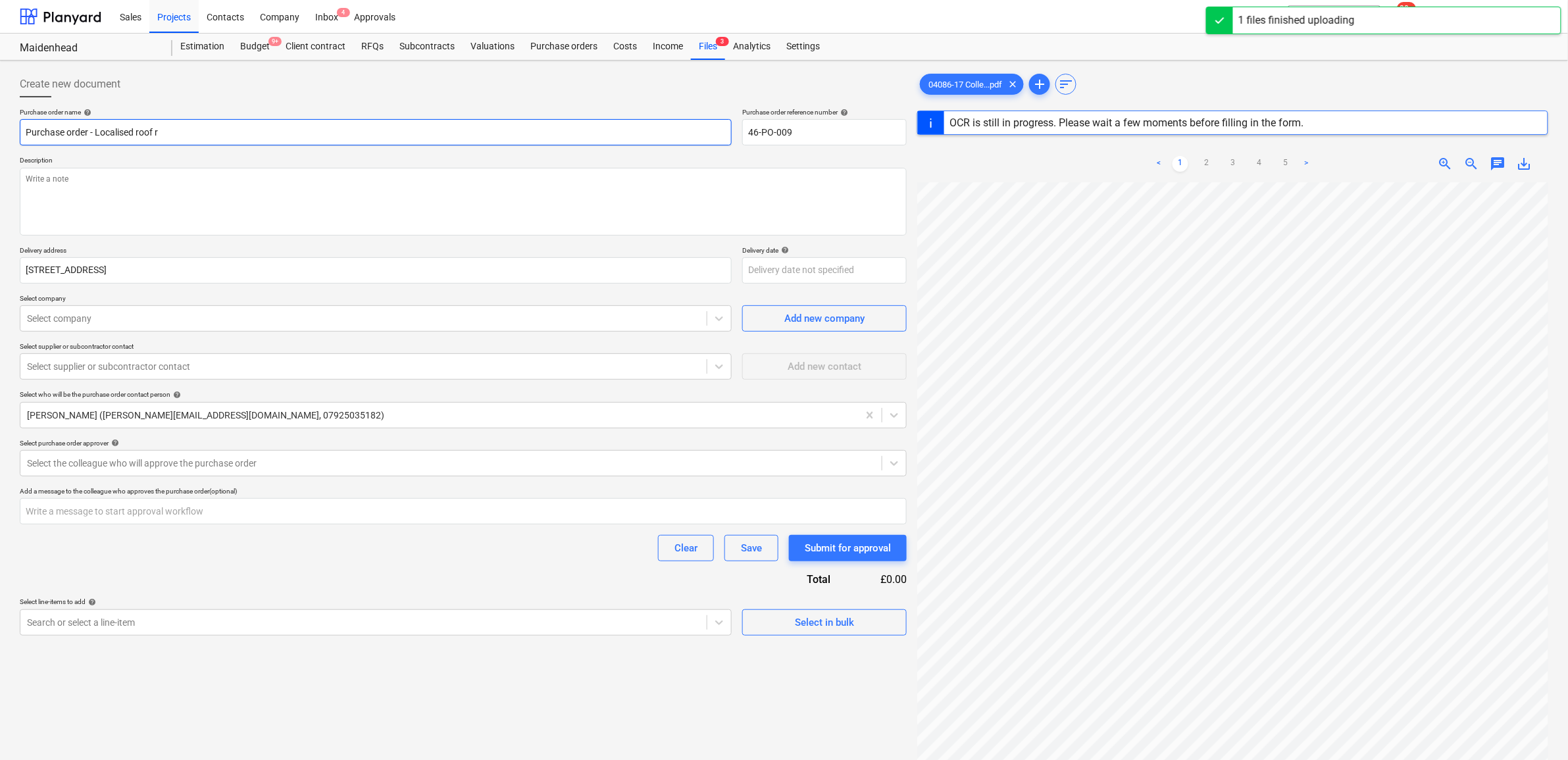
type input "Purchase order - Localised roof re"
type textarea "x"
type input "Purchase order - Localised roof rep"
type textarea "x"
type input "Purchase order - Localised roof repa"
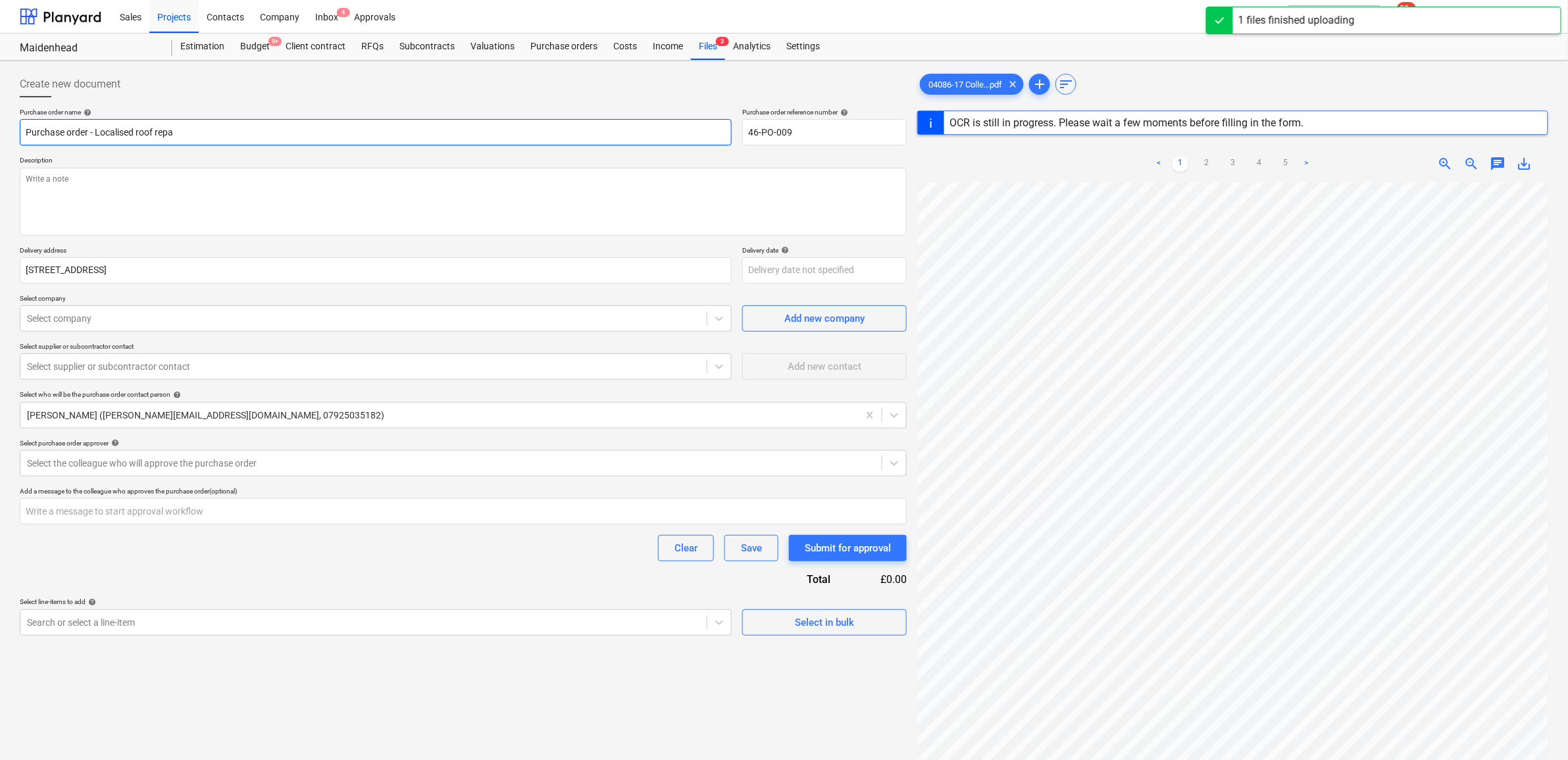
type textarea "x"
type input "Purchase order - Localised roof repai"
type textarea "x"
type input "Purchase order - Localised roof repair"
type textarea "x"
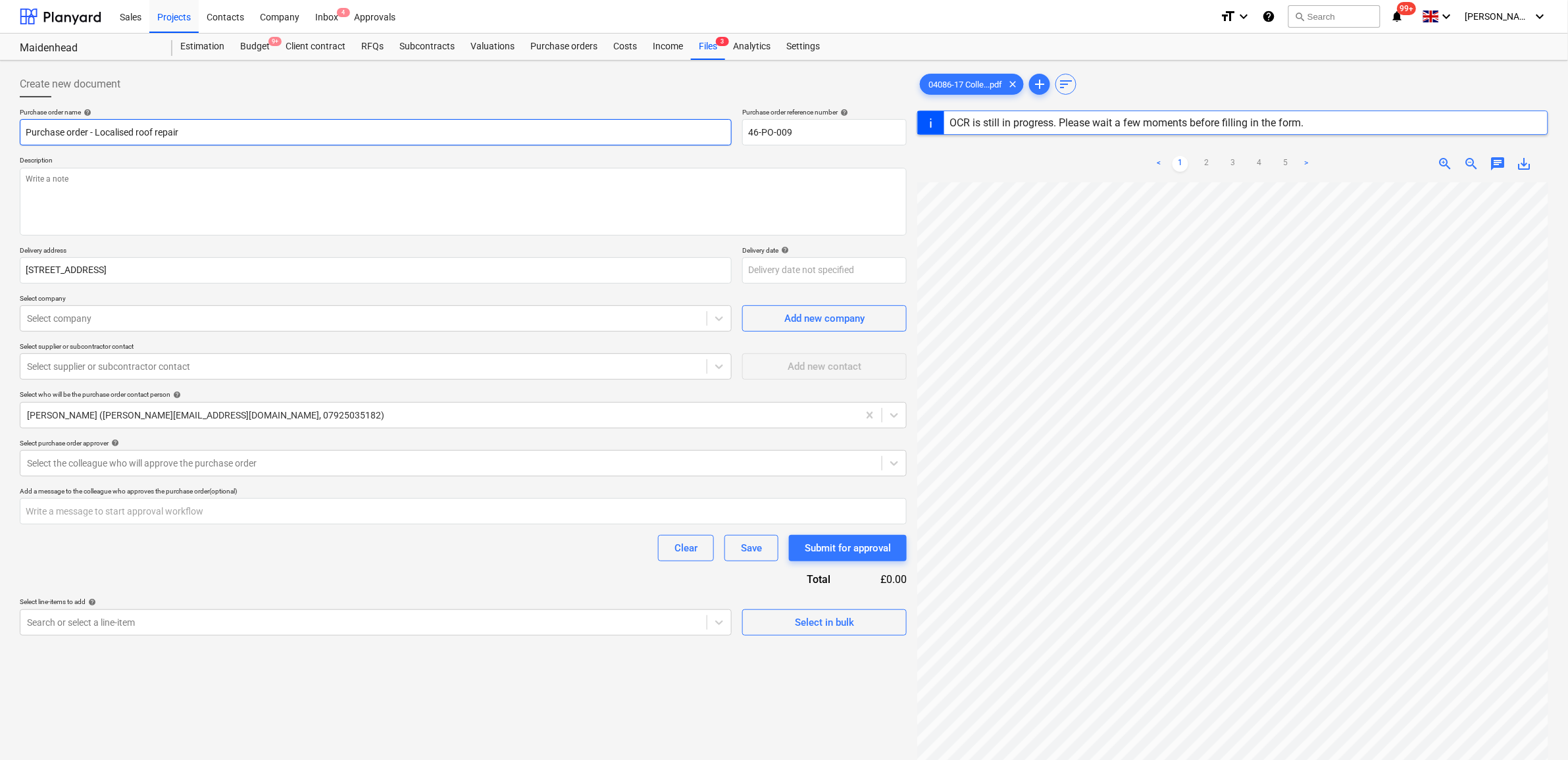
type input "Purchase order - Localised roof repairs"
type textarea "x"
type input "Purchase order - Localised roof repairs"
click at [276, 209] on textarea at bounding box center [463, 201] width 887 height 68
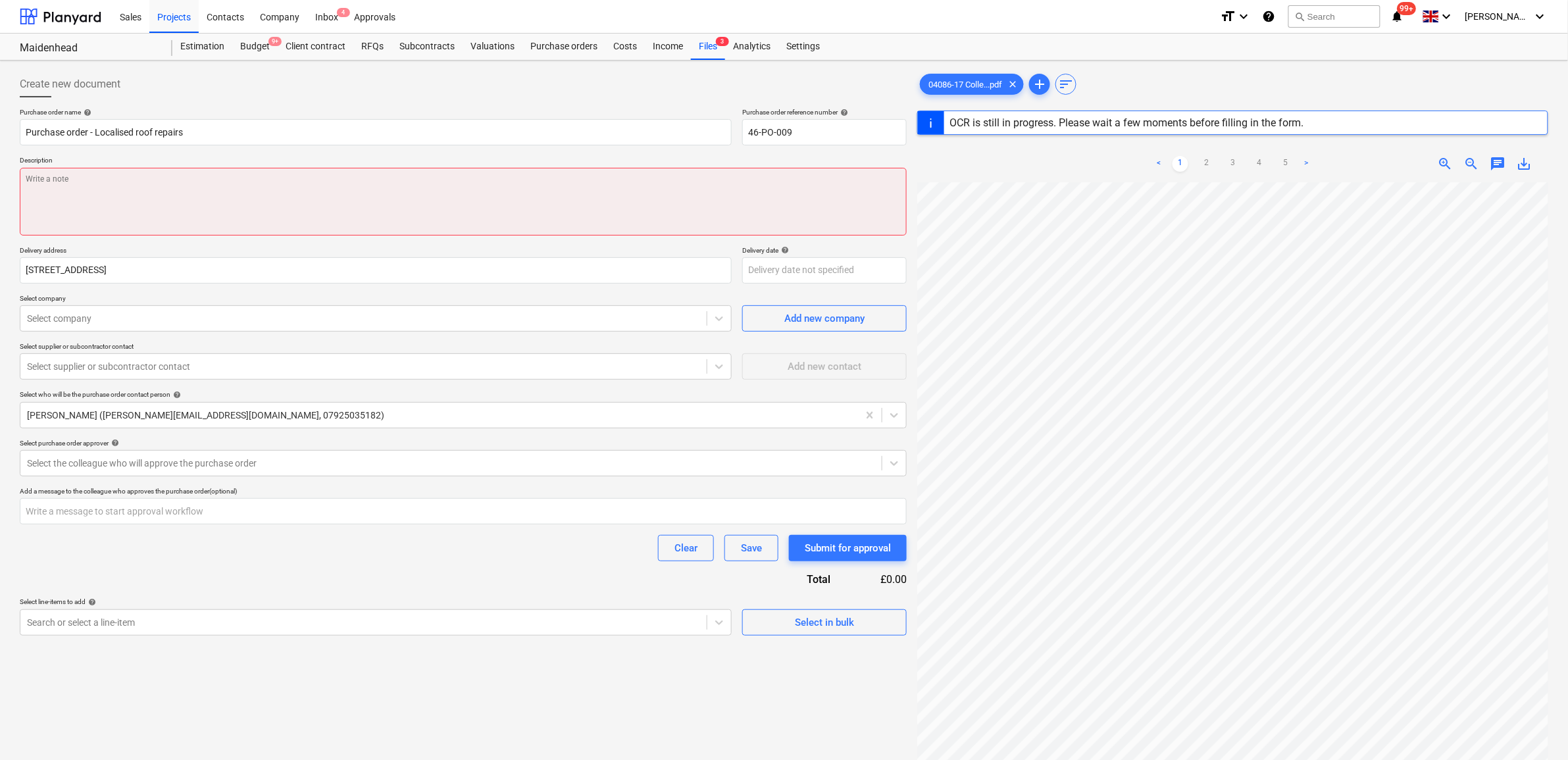
click at [182, 201] on textarea at bounding box center [463, 201] width 887 height 68
type textarea "x"
type textarea "A"
type textarea "x"
type textarea "As"
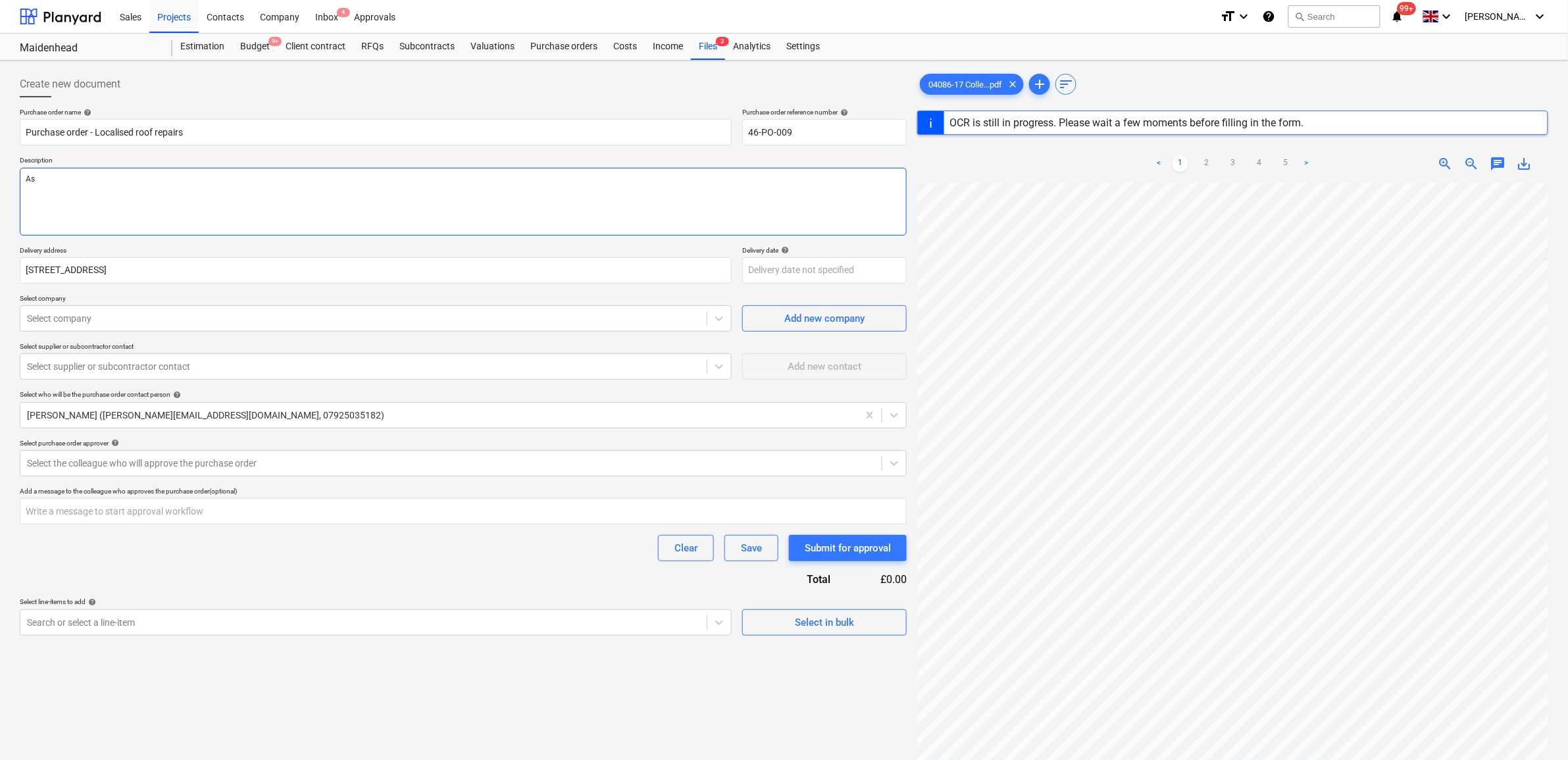
type textarea "x"
type textarea "As p"
type textarea "x"
type textarea "As pe"
type textarea "x"
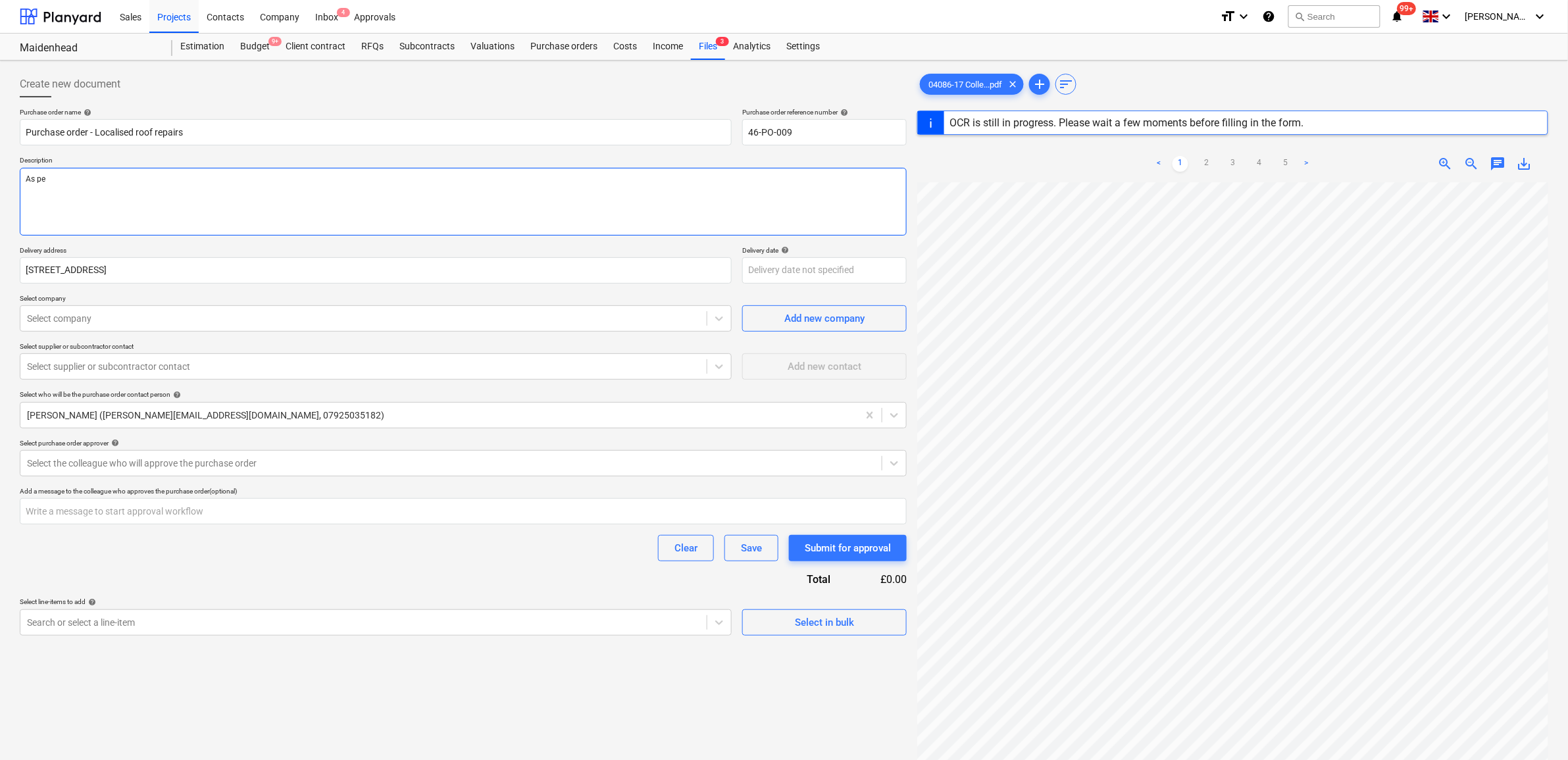
type textarea "As per"
type textarea "x"
type textarea "As per"
paste textarea "QUOTE NO. CA04086"
type textarea "x"
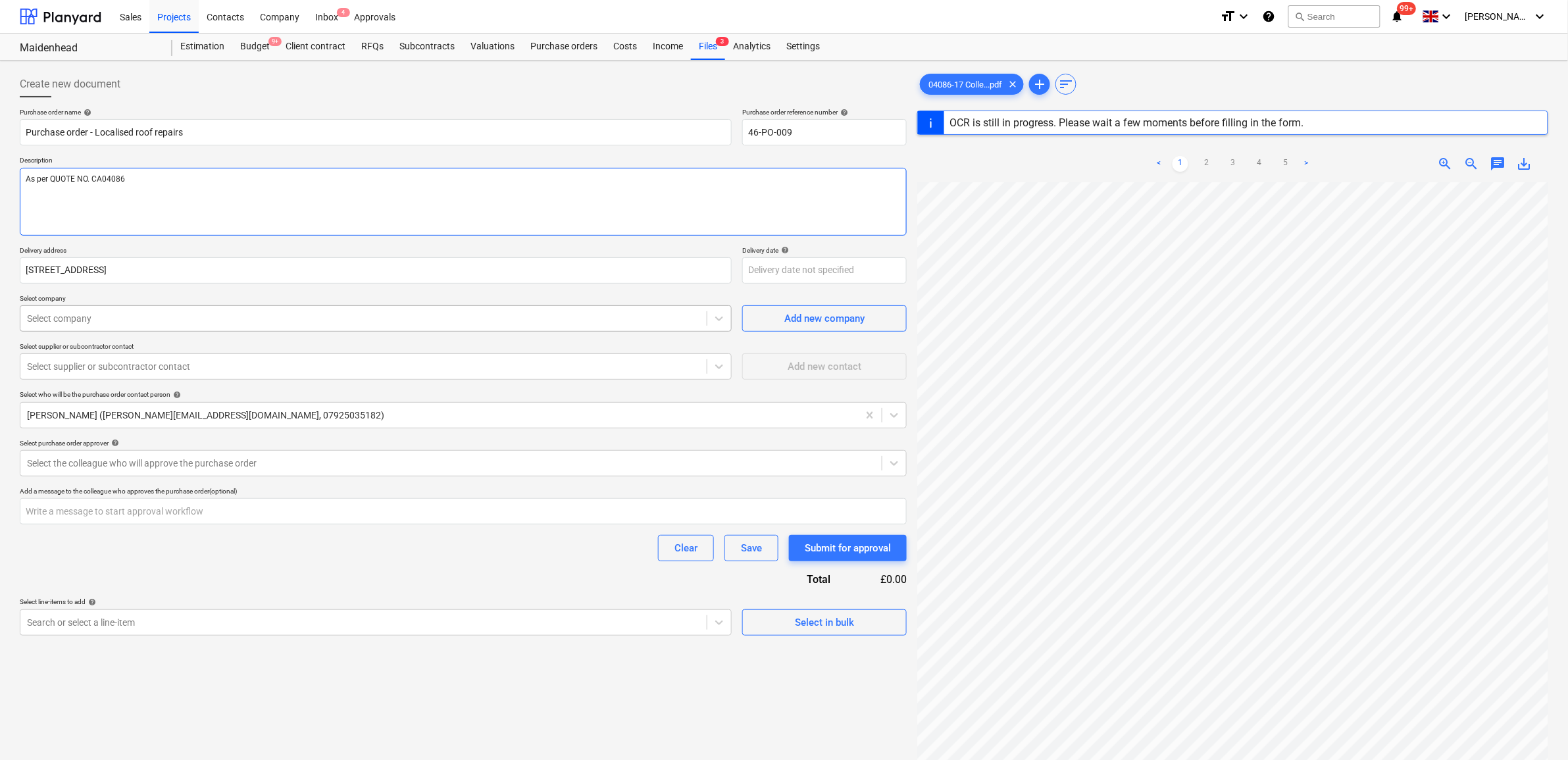
type textarea "As per QUOTE NO. CA04086"
type textarea "x"
click at [241, 323] on div at bounding box center [364, 318] width 673 height 13
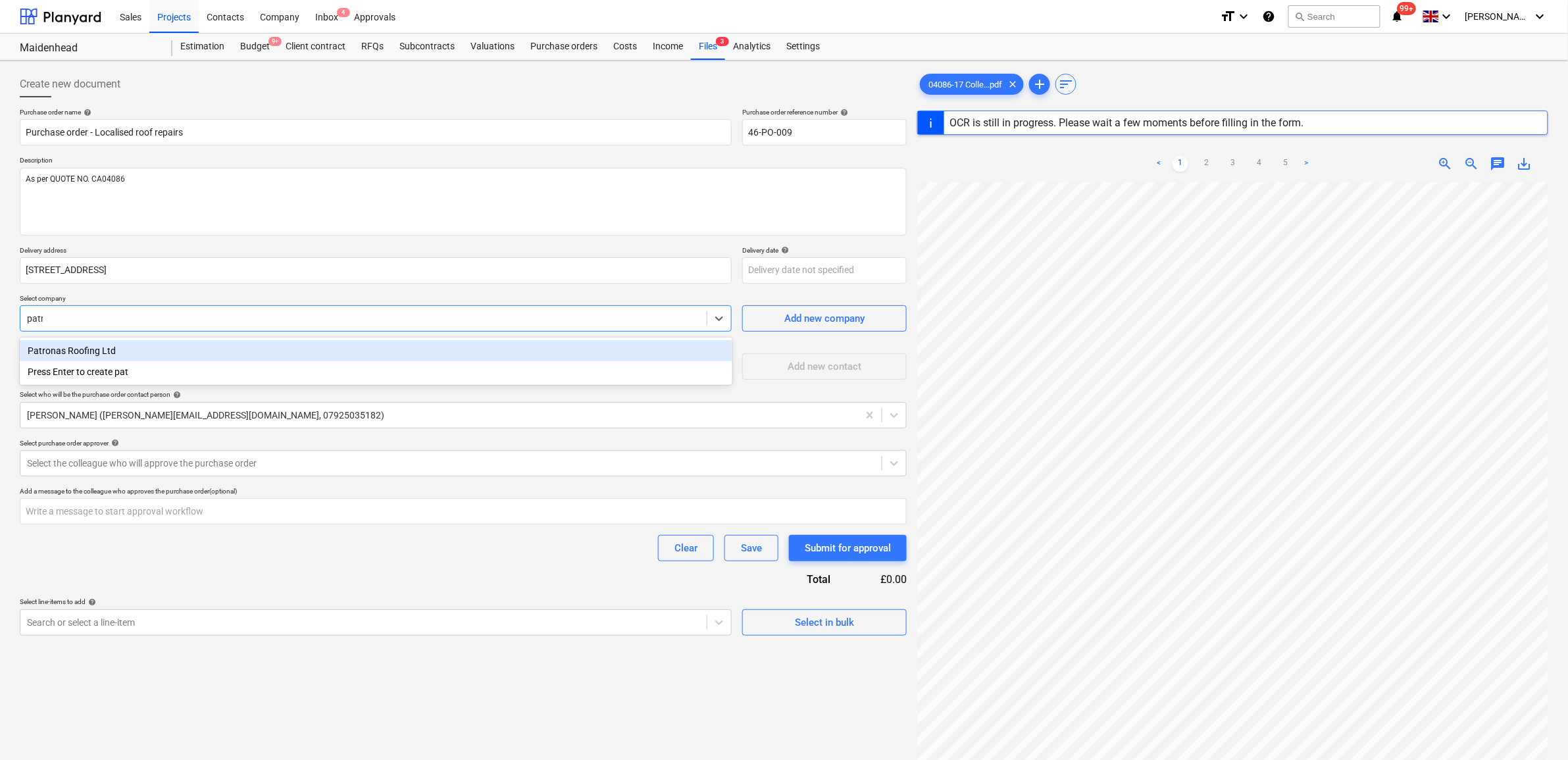
type input "[PERSON_NAME]"
click at [251, 349] on div "Patronas Roofing Ltd" at bounding box center [375, 351] width 713 height 21
type textarea "x"
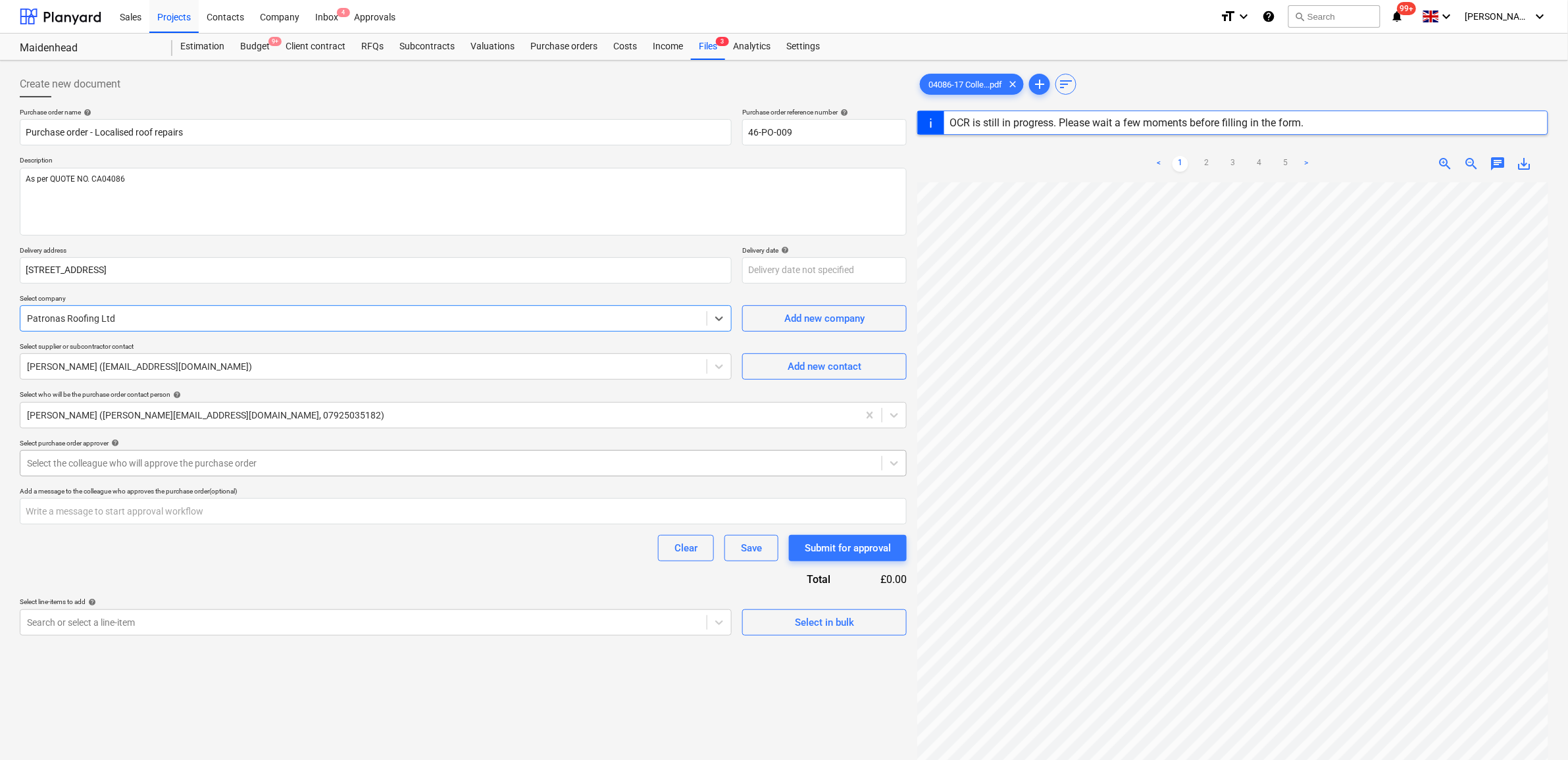
click at [182, 461] on div at bounding box center [451, 463] width 848 height 13
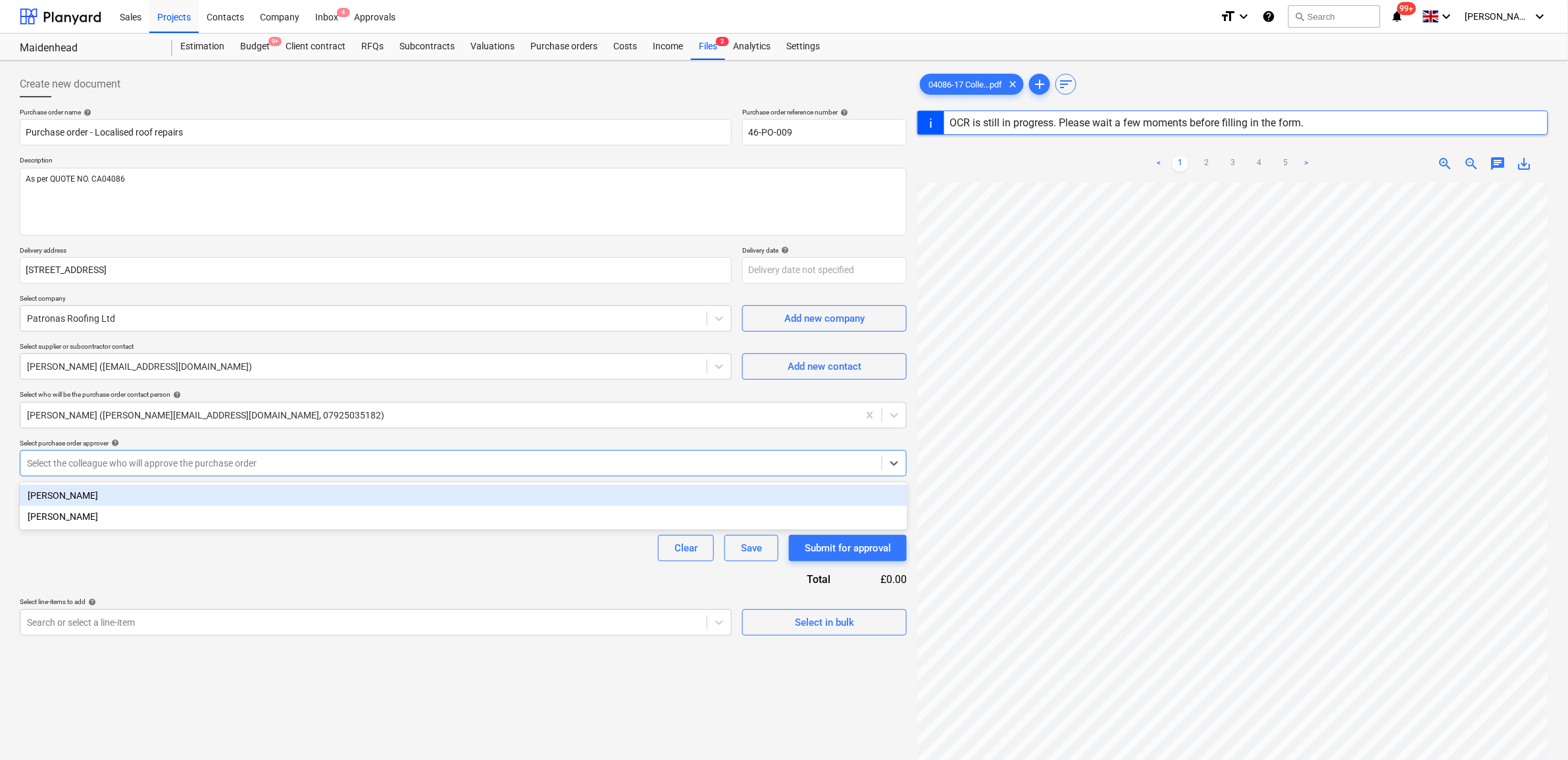
click at [194, 491] on div "[PERSON_NAME]" at bounding box center [463, 496] width 888 height 21
type textarea "x"
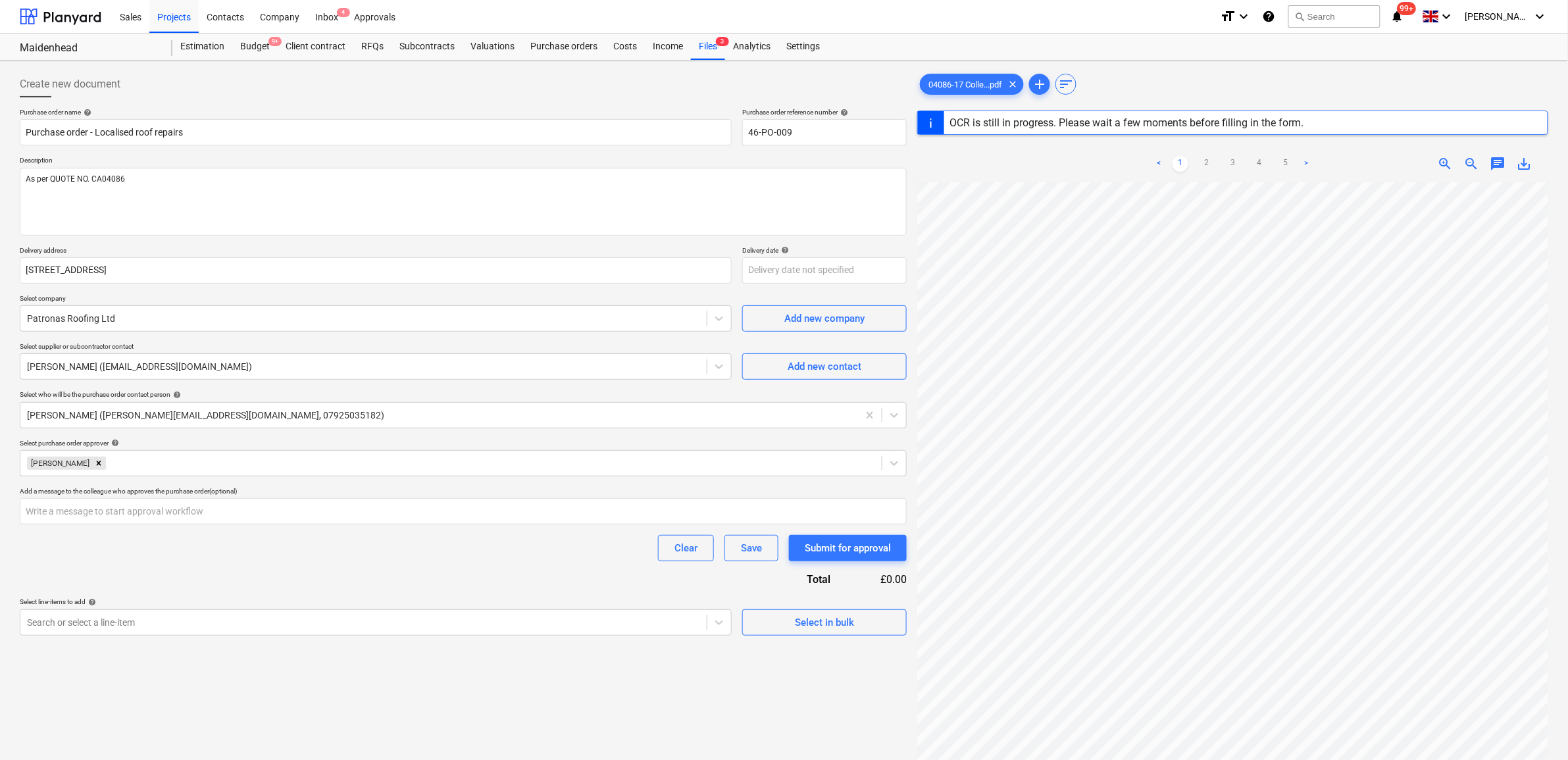
click at [200, 563] on div "Purchase order name help Purchase order - Localised roof repairs Purchase order…" at bounding box center [463, 371] width 887 height 528
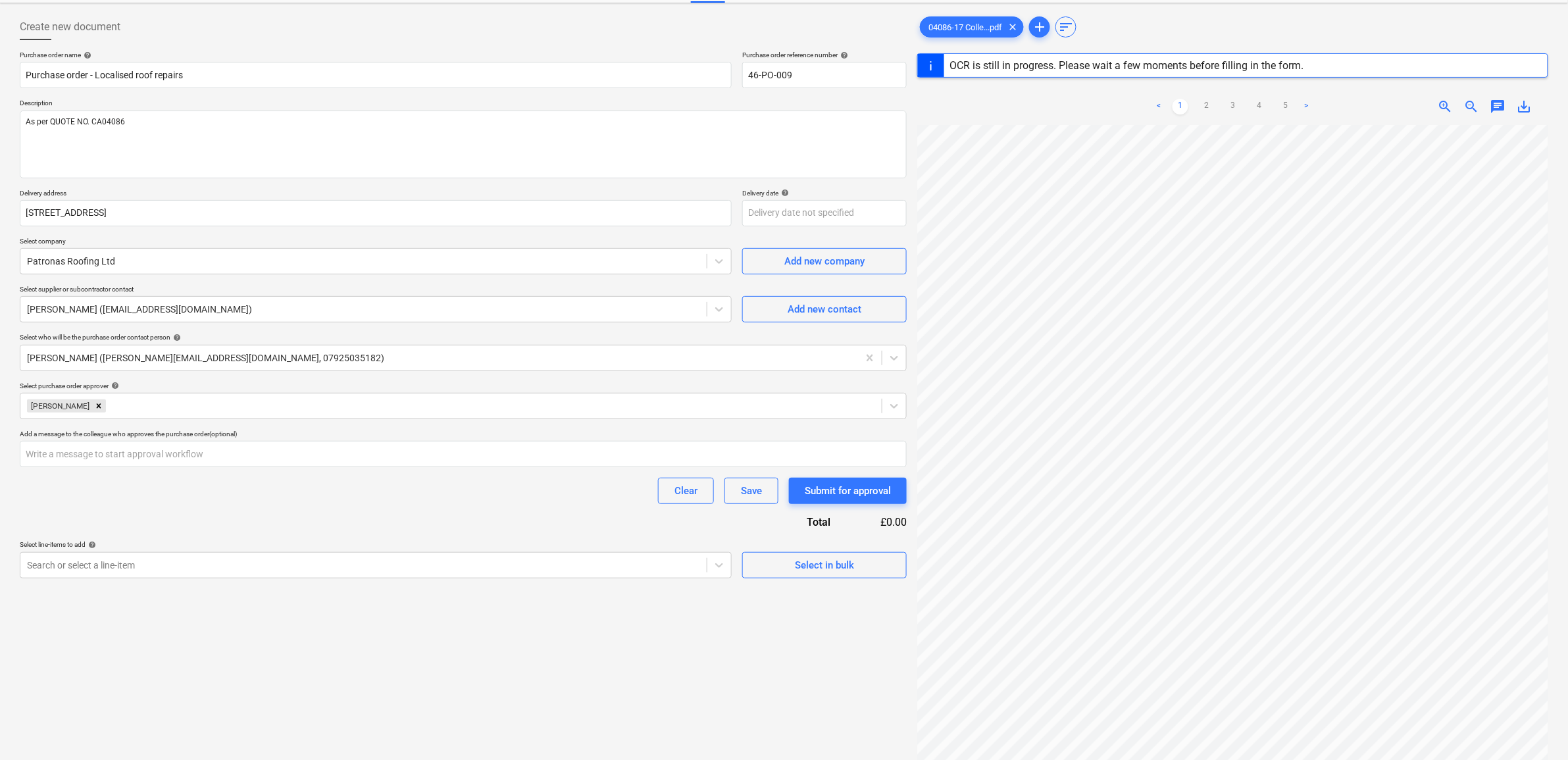
scroll to position [156, 0]
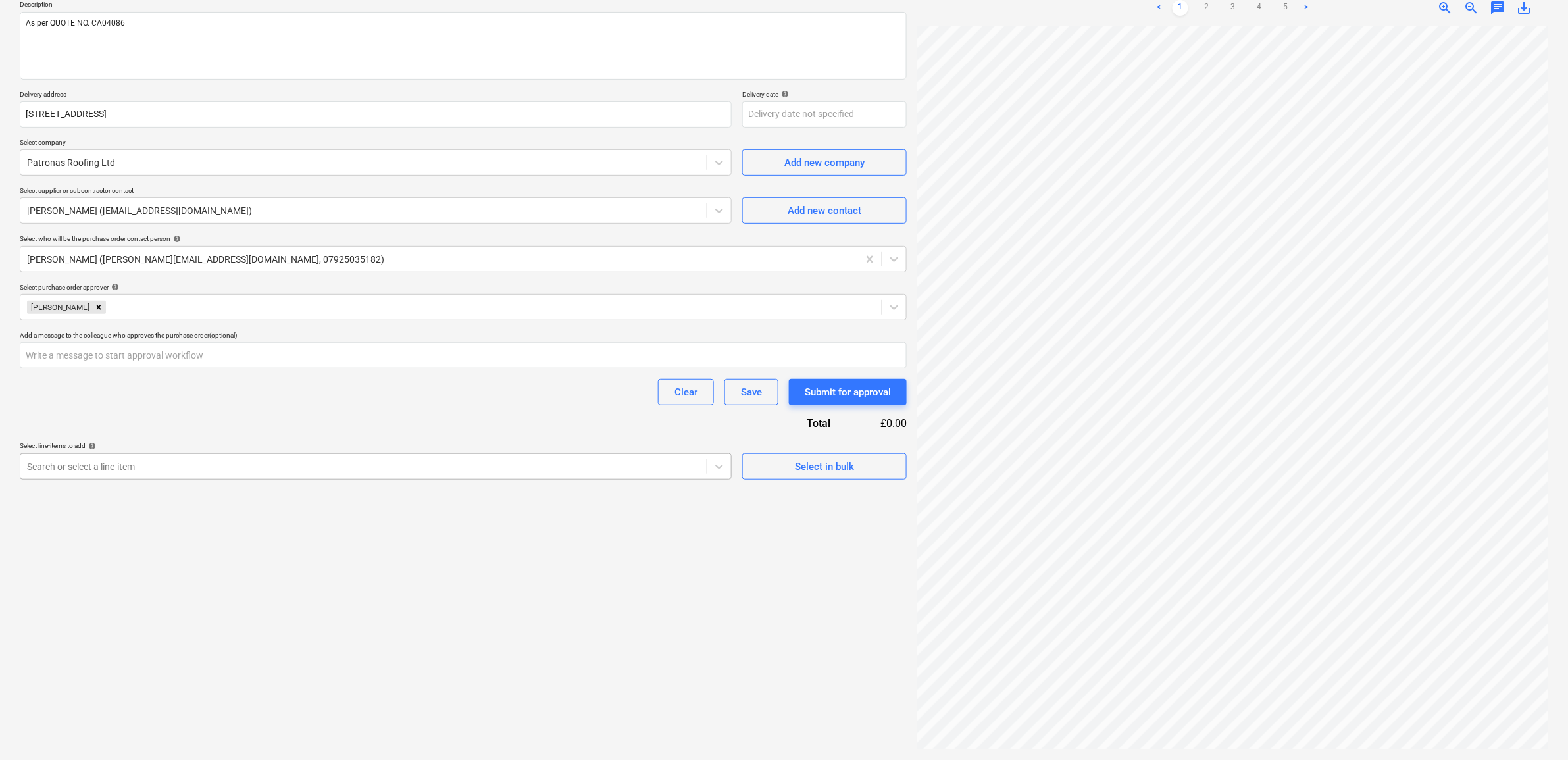
click at [458, 466] on div at bounding box center [364, 467] width 673 height 13
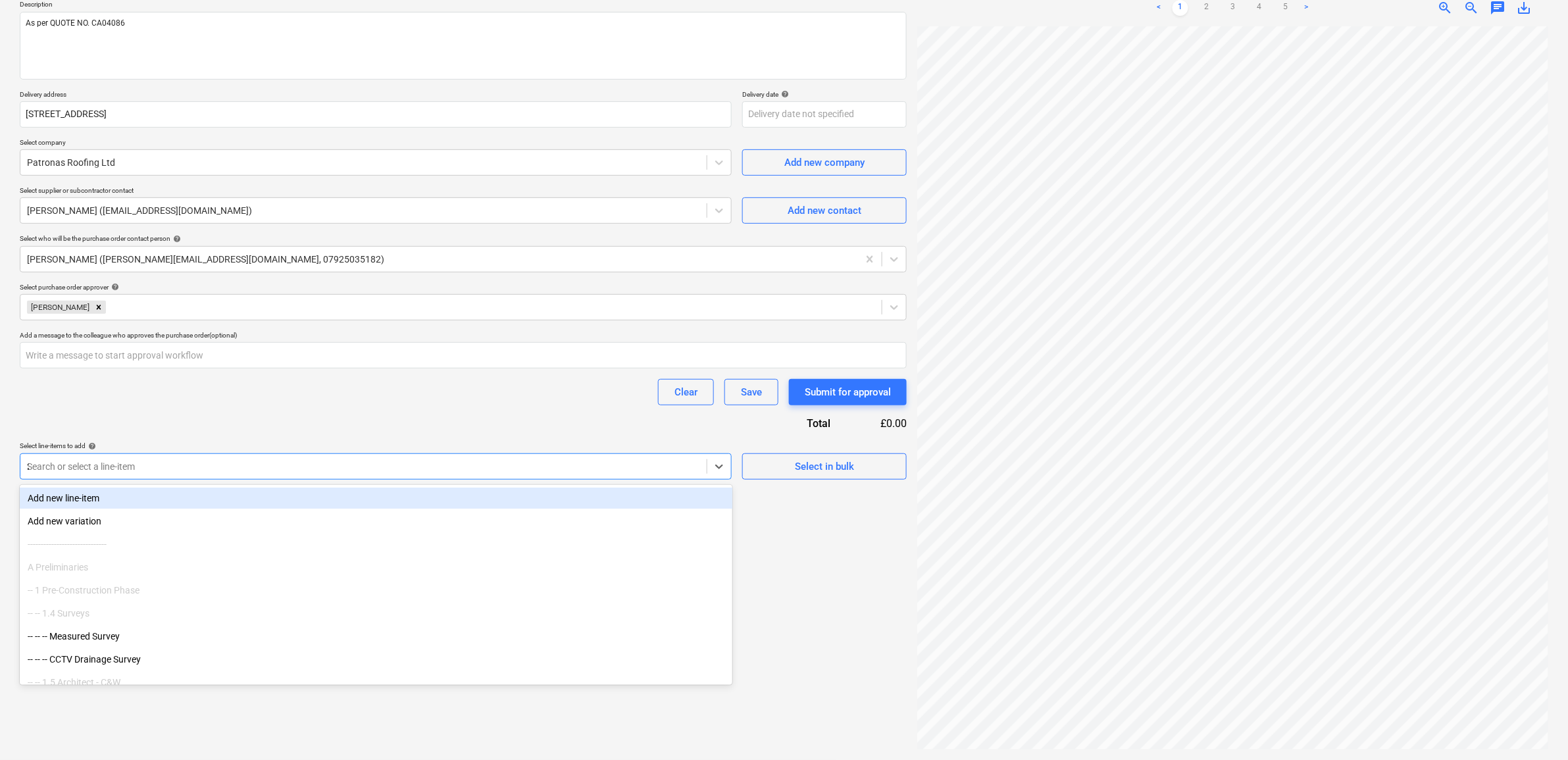
type input "232"
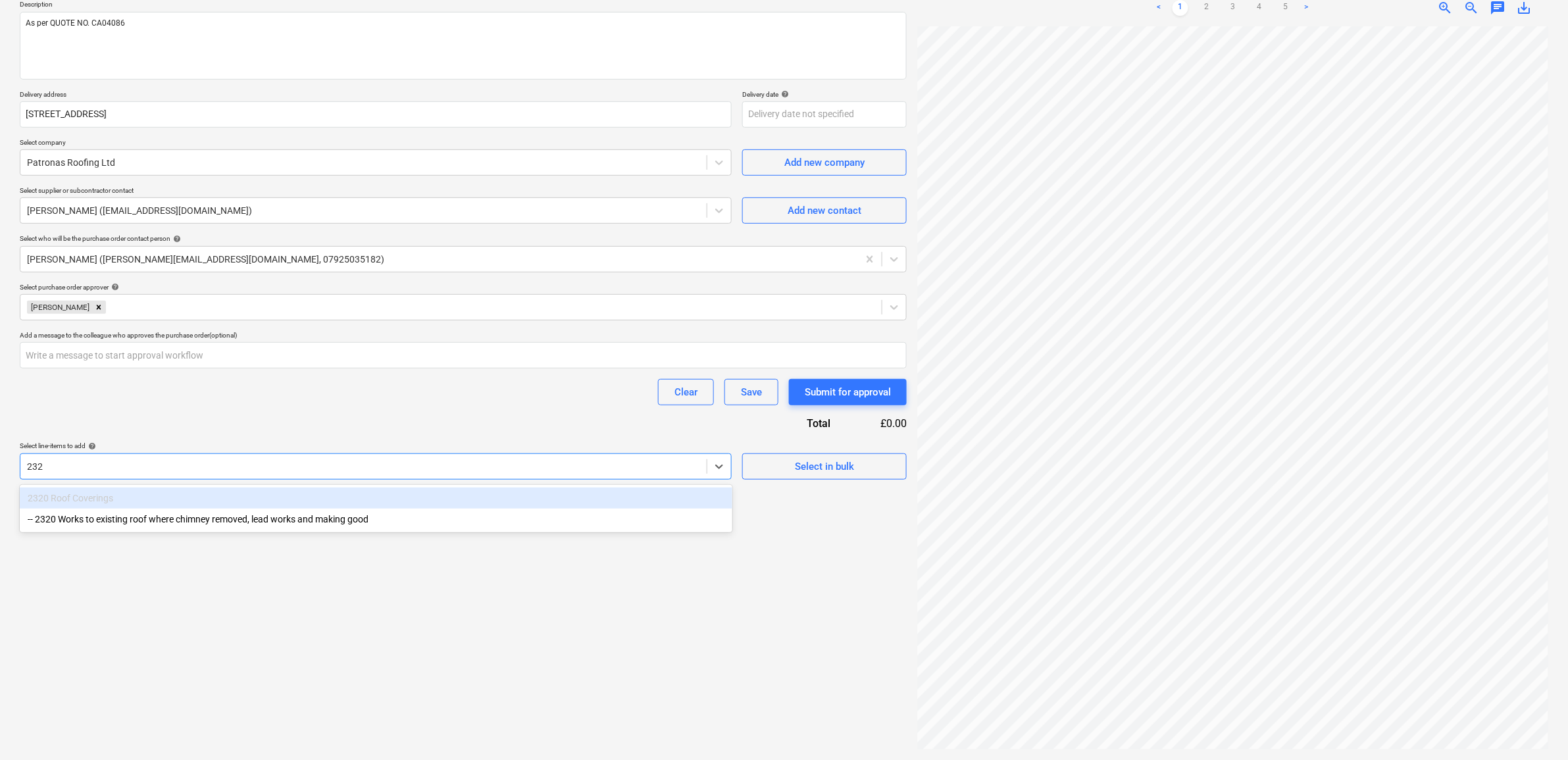
type textarea "x"
type input "2320"
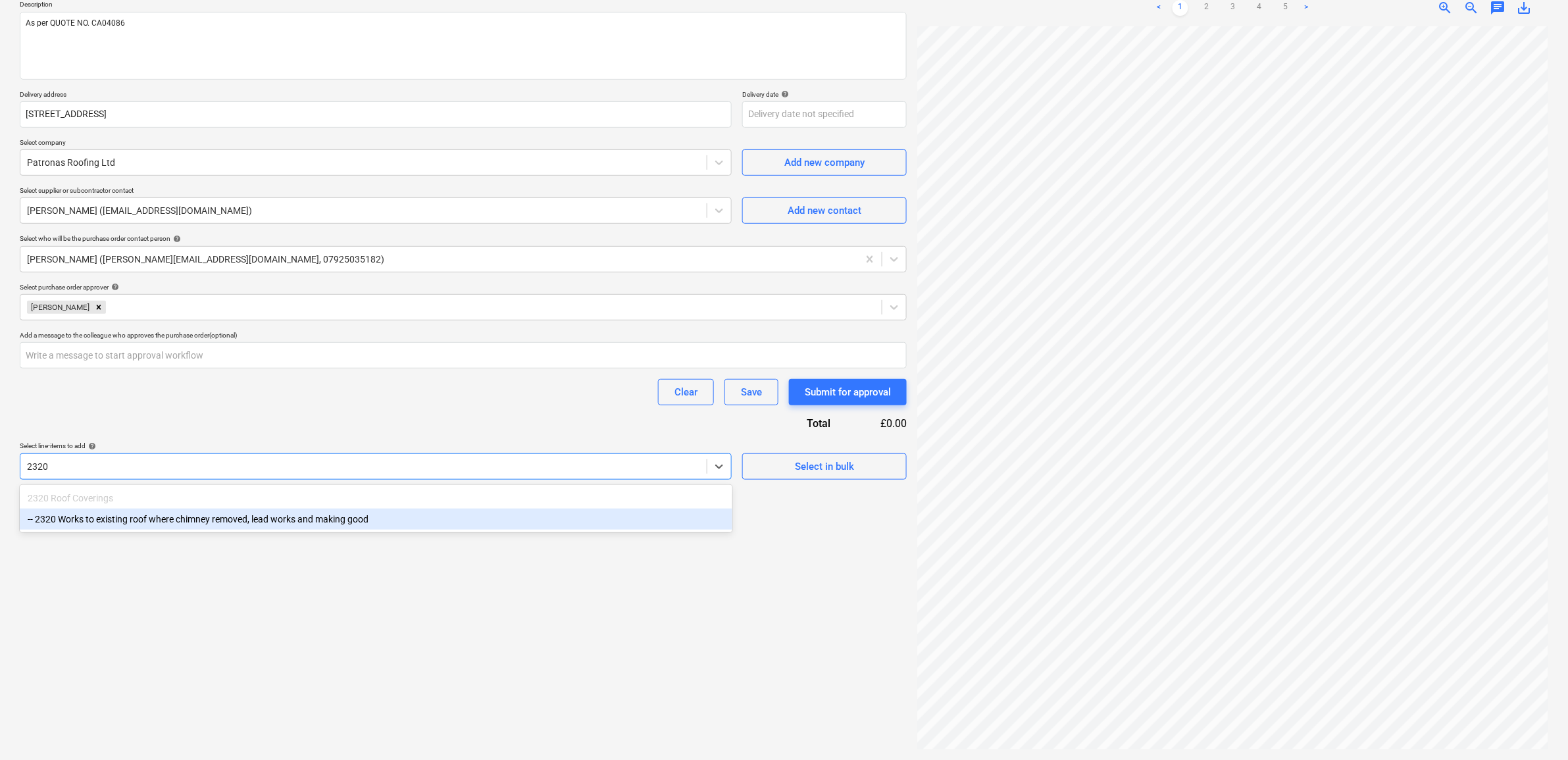
click at [443, 525] on div "-- 2320 Works to existing roof where chimney removed, lead works and making good" at bounding box center [375, 520] width 713 height 21
type textarea "x"
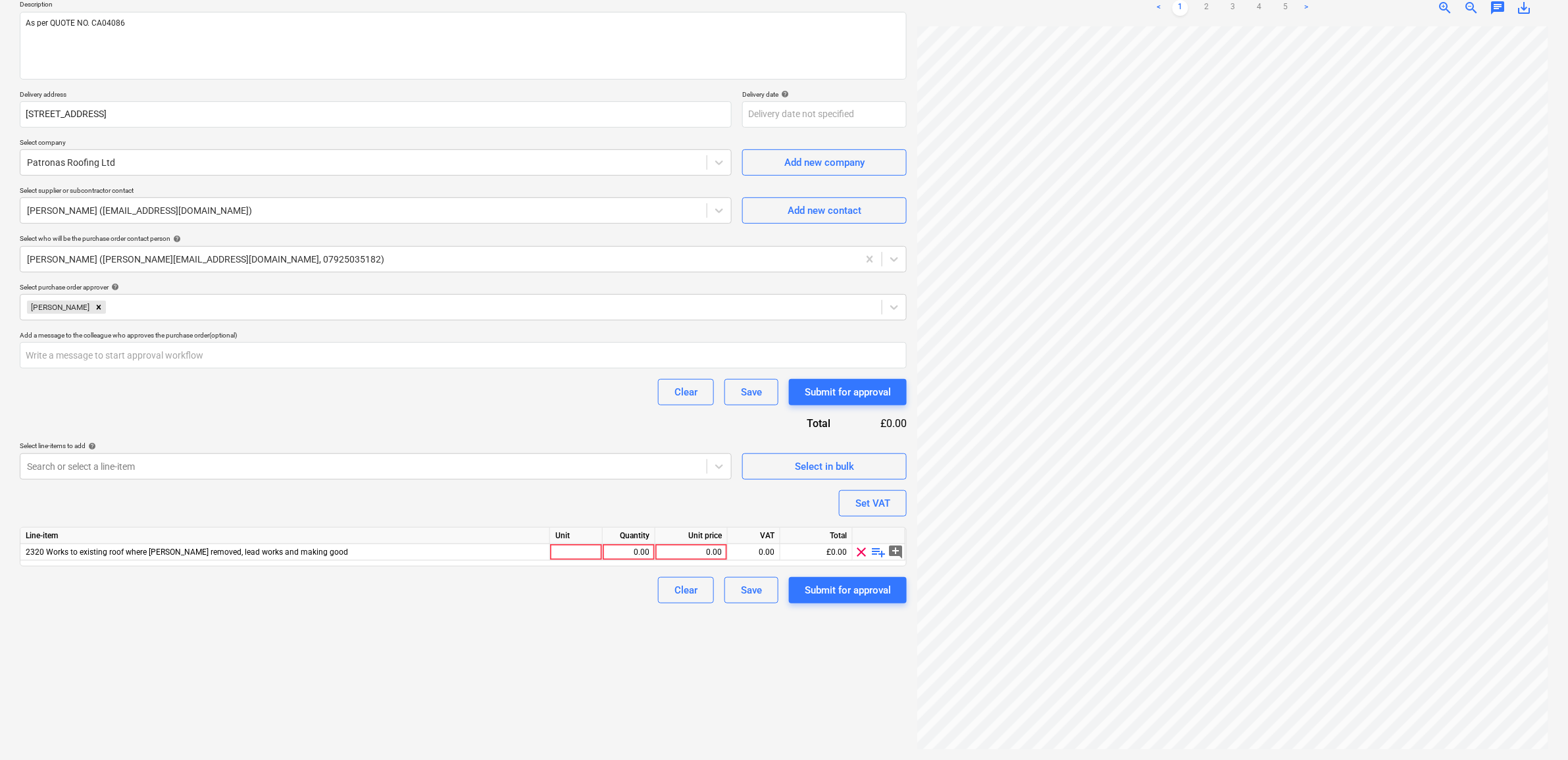
click at [416, 403] on div "Clear Save Submit for approval" at bounding box center [463, 392] width 887 height 27
click at [721, 553] on div "0.00" at bounding box center [691, 552] width 61 height 17
type textarea "x"
type input "2039.84"
type textarea "x"
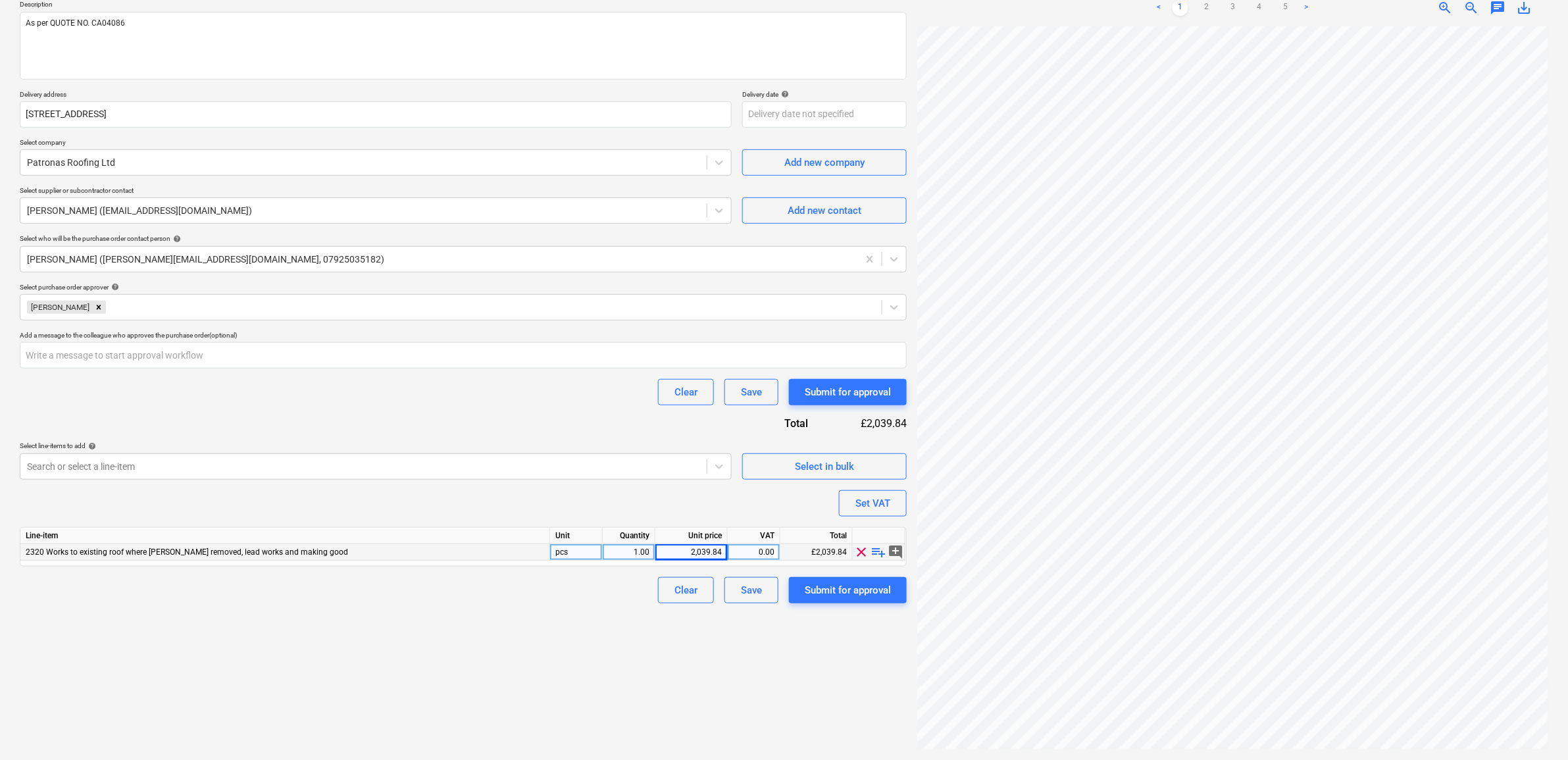
click at [610, 687] on div "Create new document Purchase order name help Purchase order - Localised roof re…" at bounding box center [463, 332] width 898 height 845
click at [746, 553] on div "0.00" at bounding box center [754, 552] width 42 height 17
type input "20"
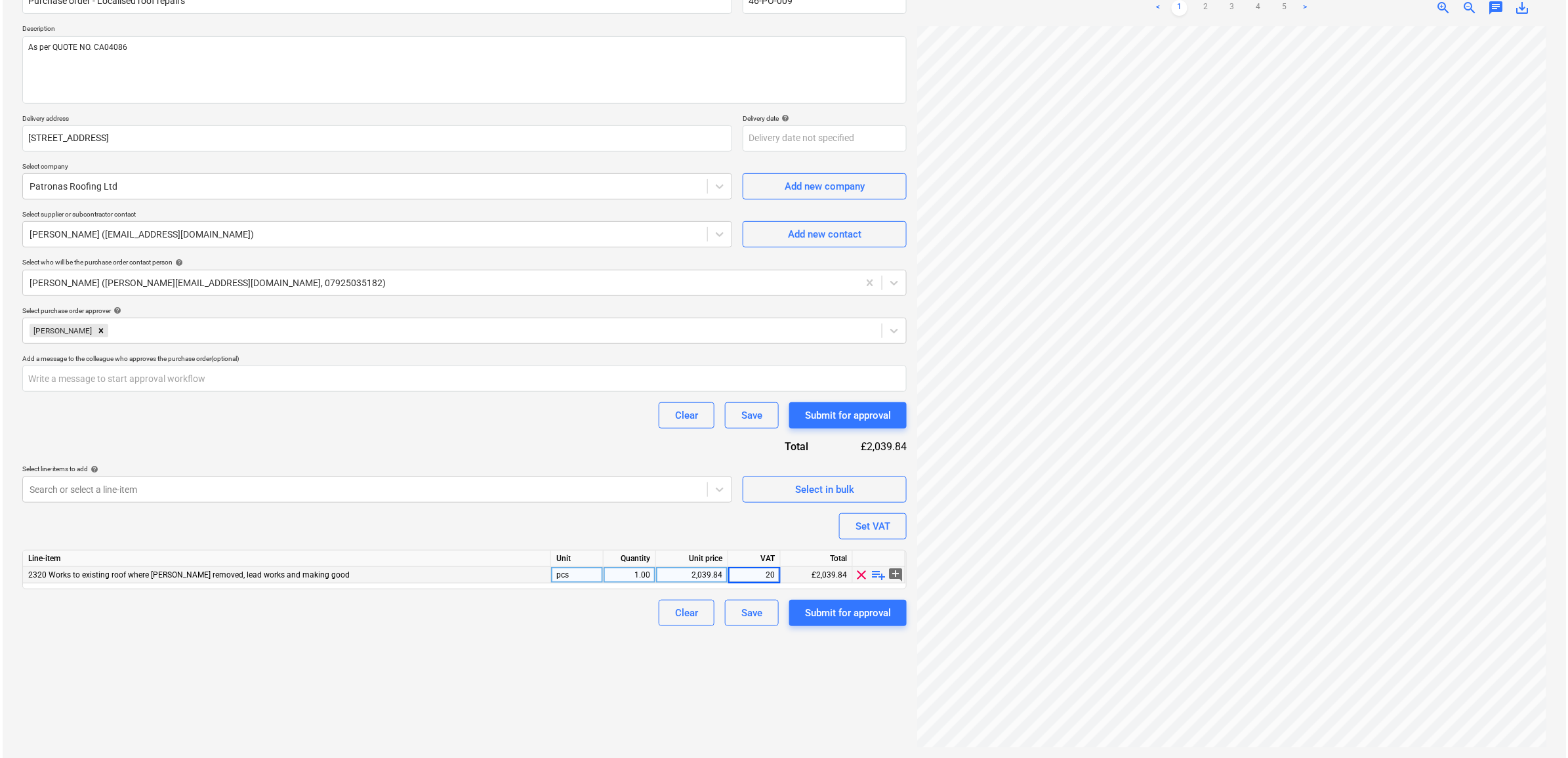
scroll to position [131, 0]
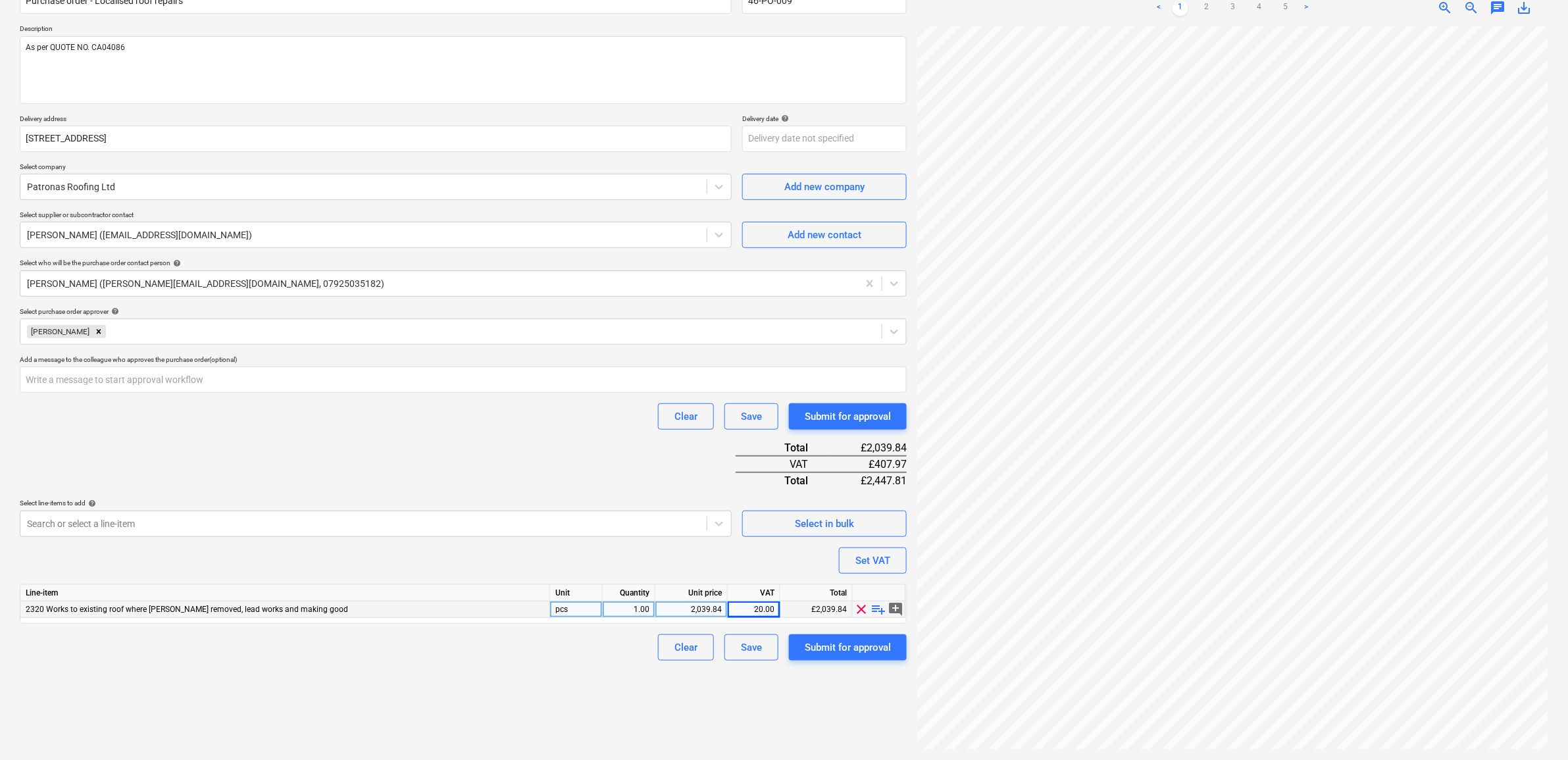
click at [572, 678] on div "Create new document Purchase order name help Purchase order - Localised roof re…" at bounding box center [463, 345] width 898 height 821
click at [846, 640] on div "Submit for approval" at bounding box center [848, 647] width 87 height 17
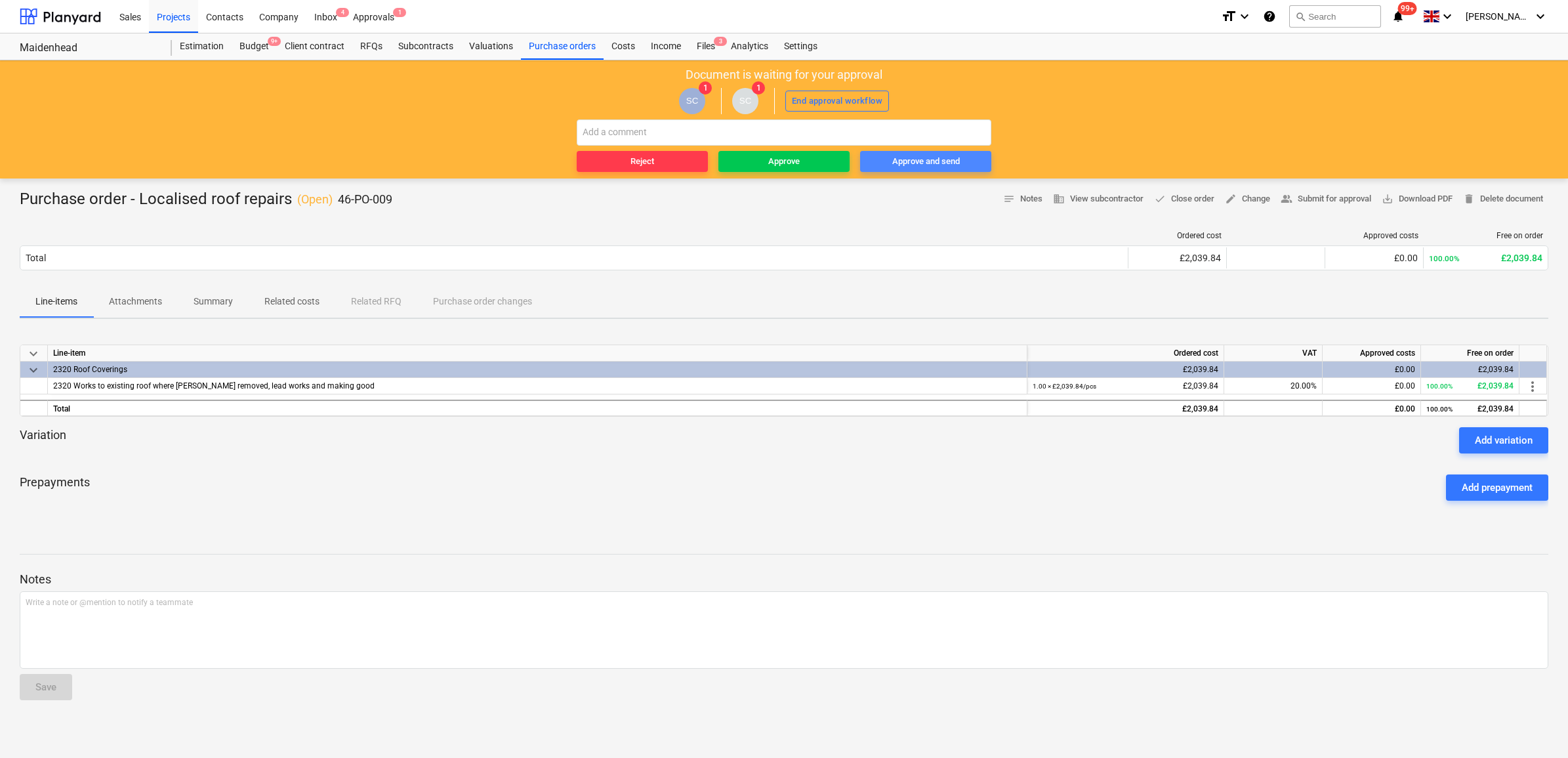
click at [919, 158] on div "Approve and send" at bounding box center [926, 161] width 68 height 15
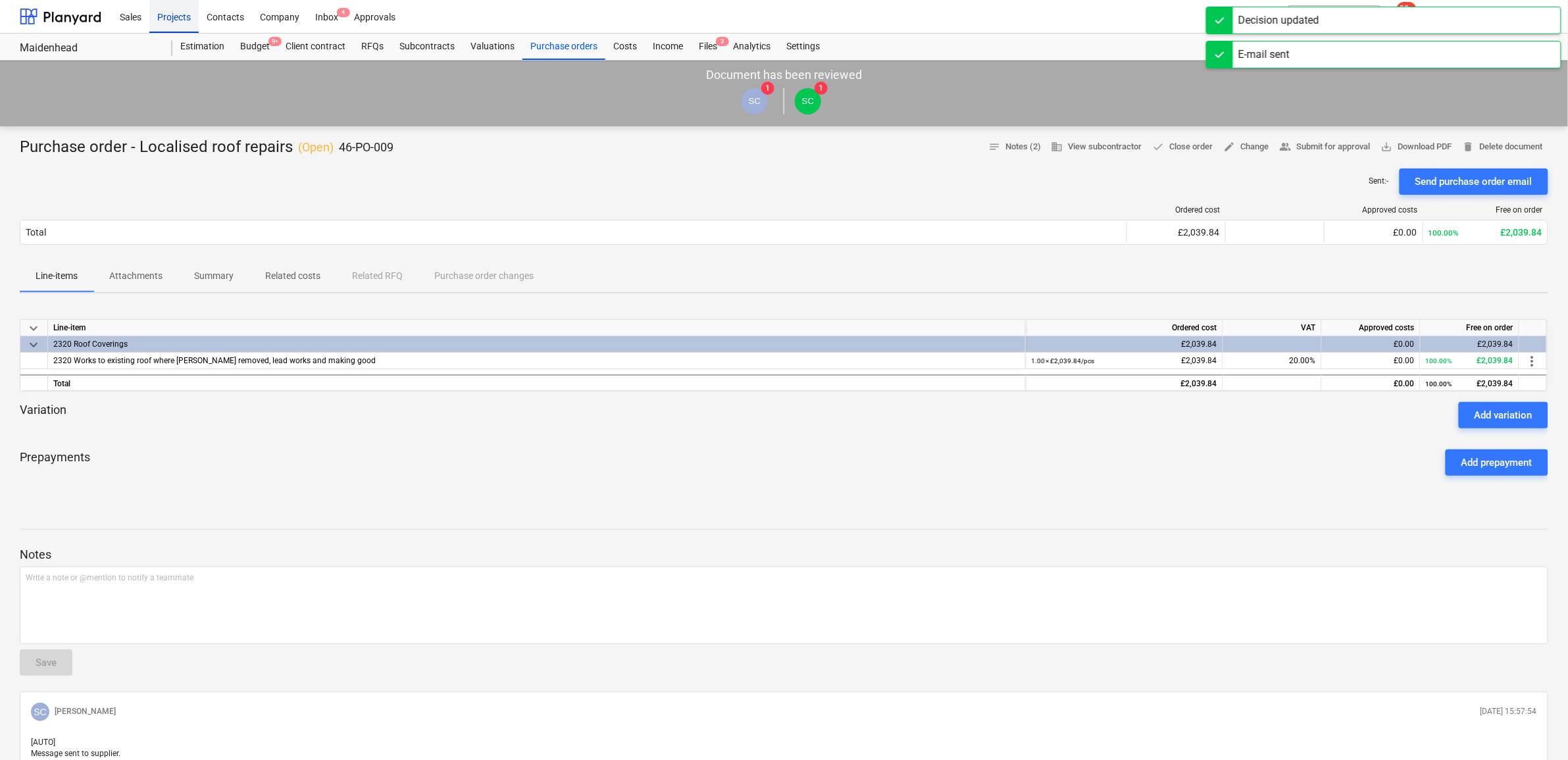
click at [173, 17] on div "Projects" at bounding box center [174, 16] width 49 height 34
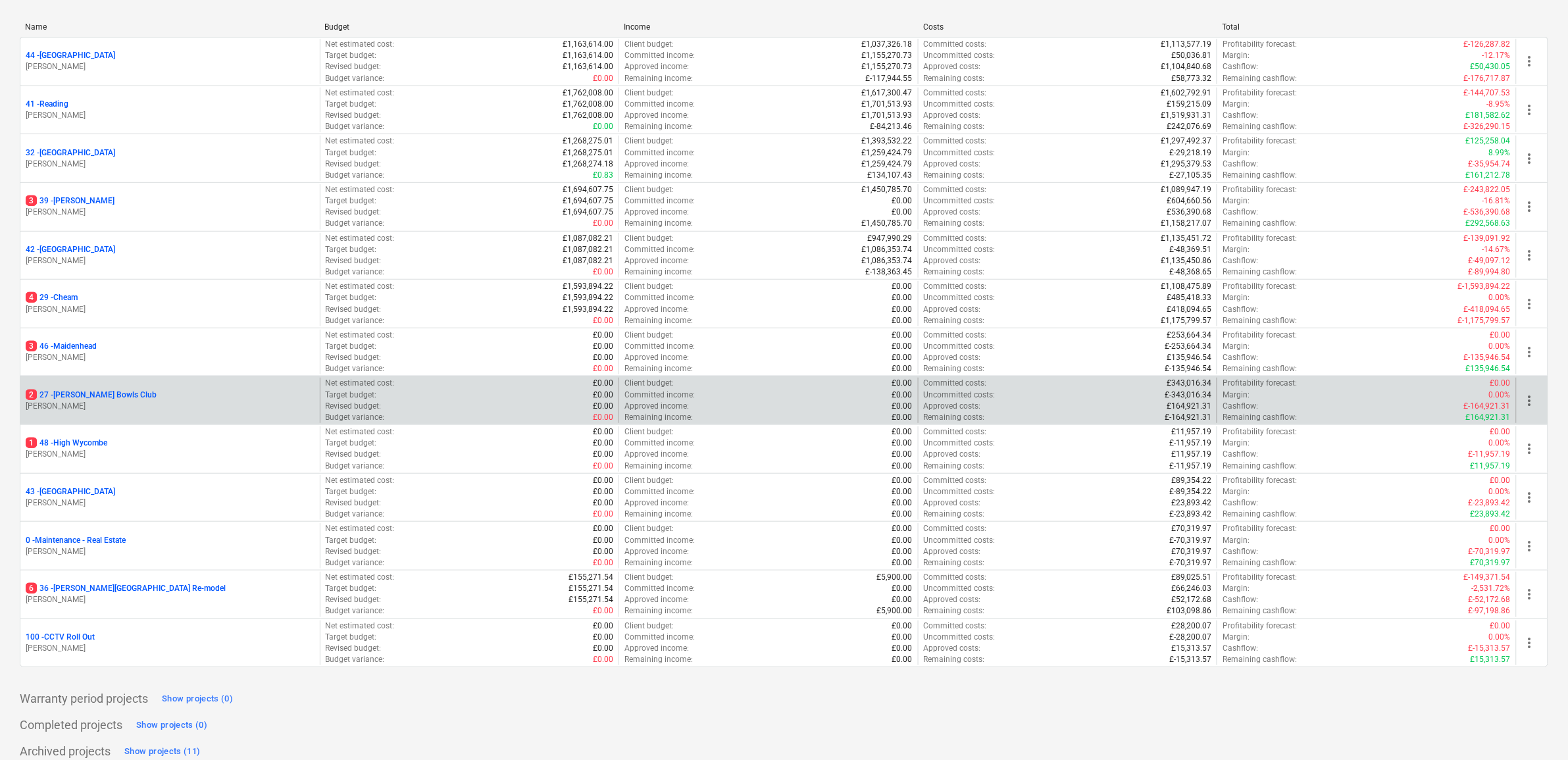
scroll to position [191, 0]
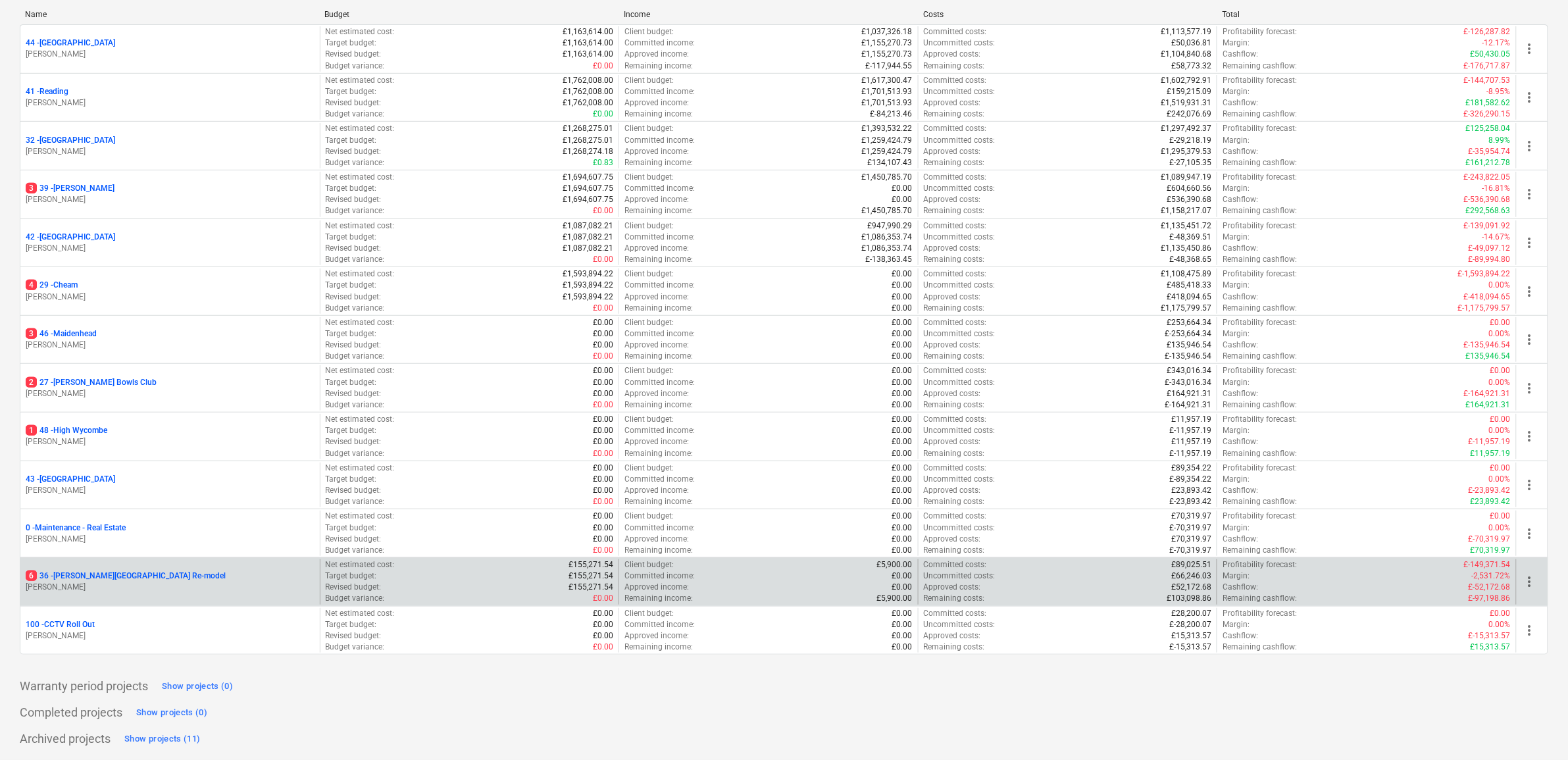
click at [126, 574] on p "6 36 - [PERSON_NAME][GEOGRAPHIC_DATA] Re-model" at bounding box center [125, 576] width 200 height 11
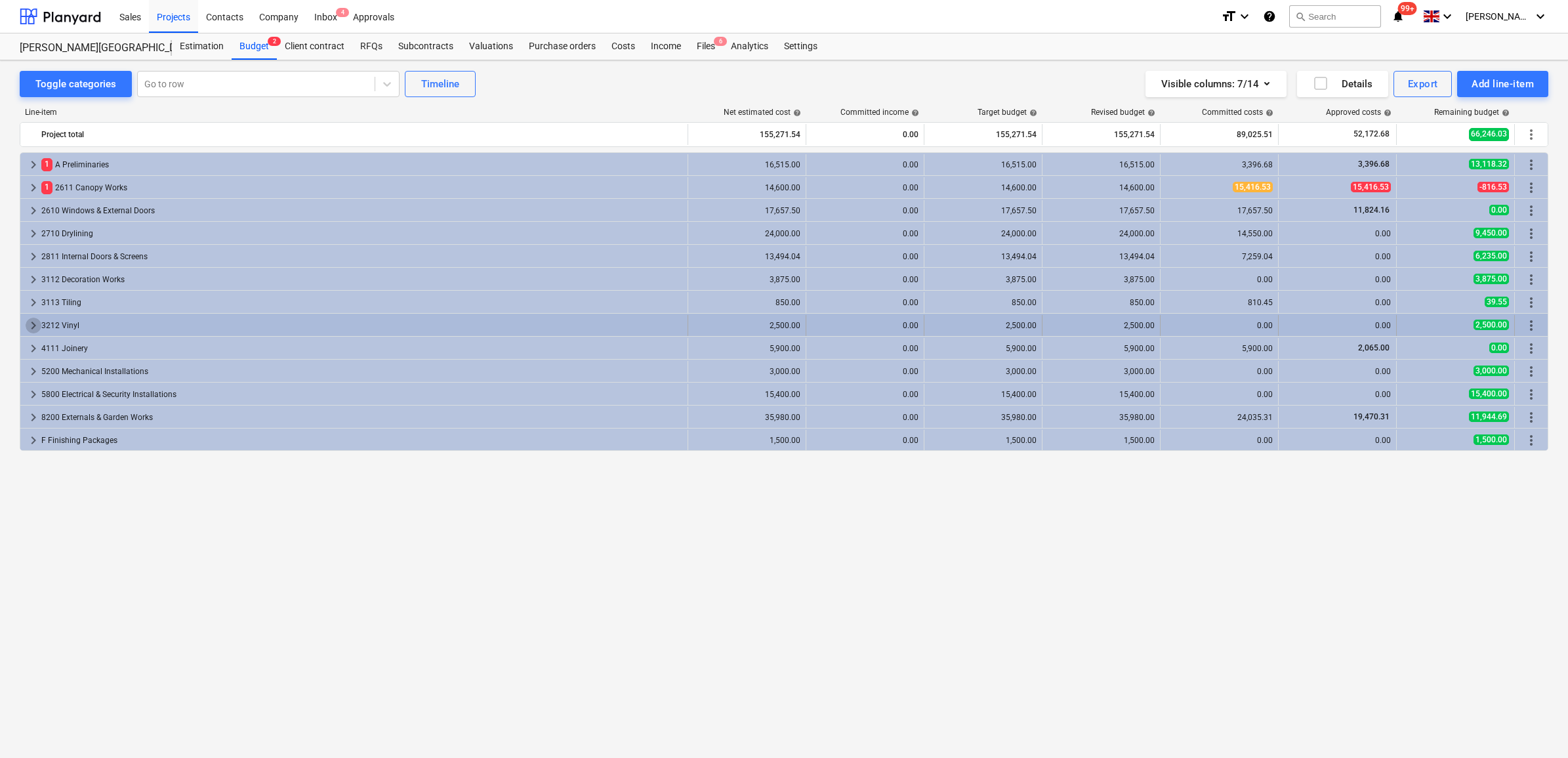
click at [27, 325] on span "keyboard_arrow_right" at bounding box center [33, 325] width 16 height 16
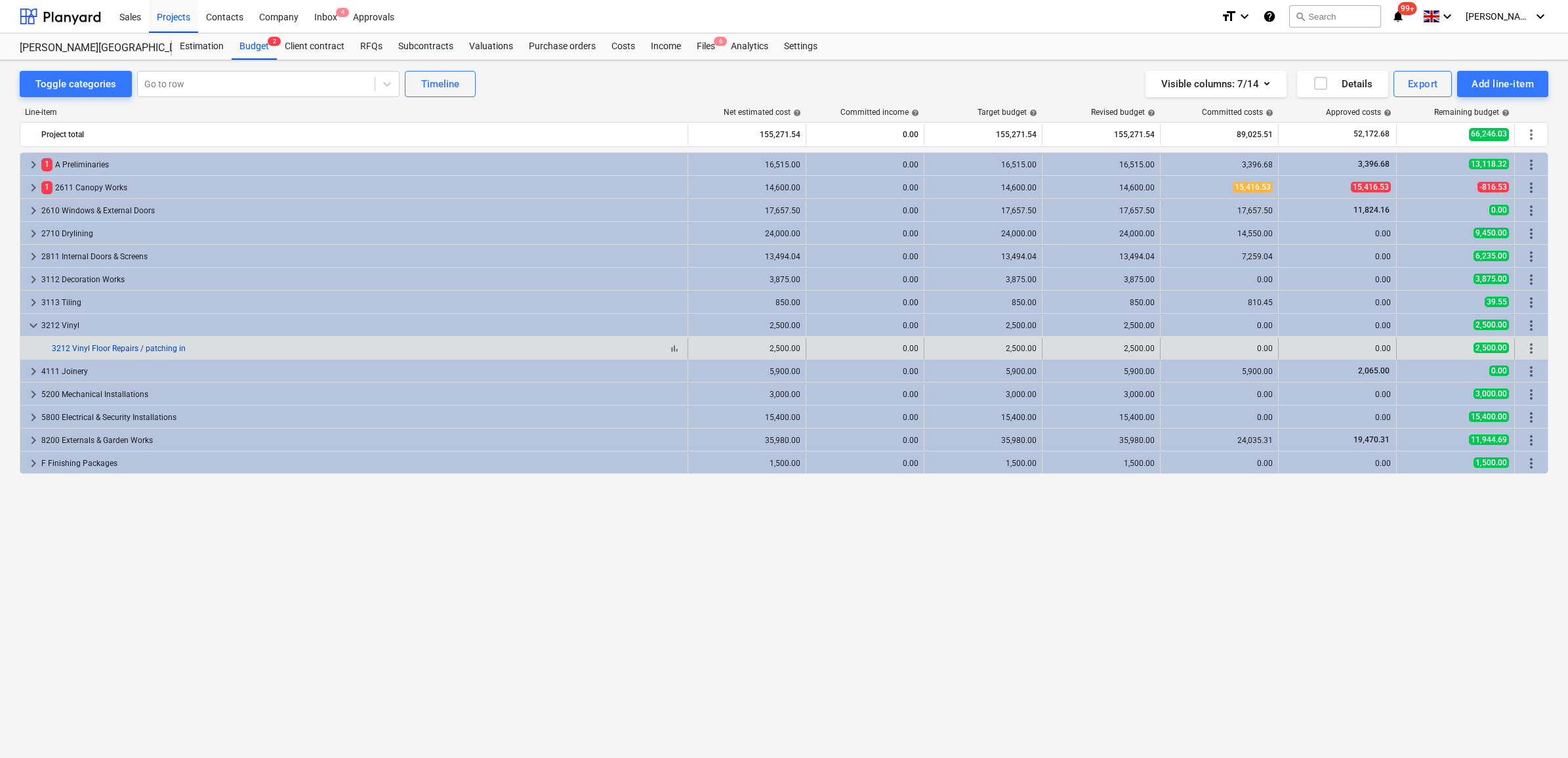
click at [141, 346] on link "3212 Vinyl Floor Repairs / patching in" at bounding box center [119, 348] width 134 height 9
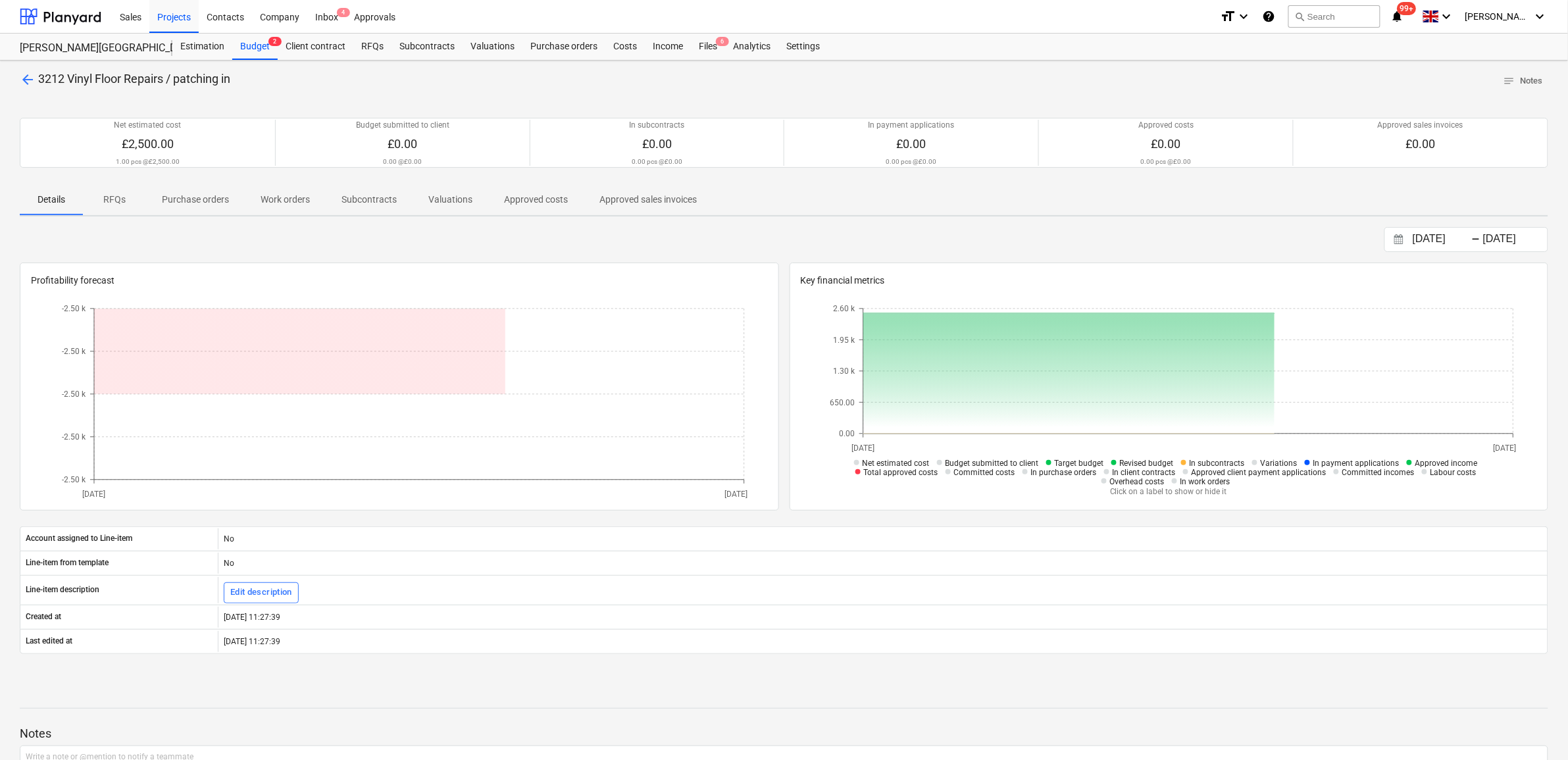
click at [216, 196] on p "Purchase orders" at bounding box center [195, 200] width 67 height 14
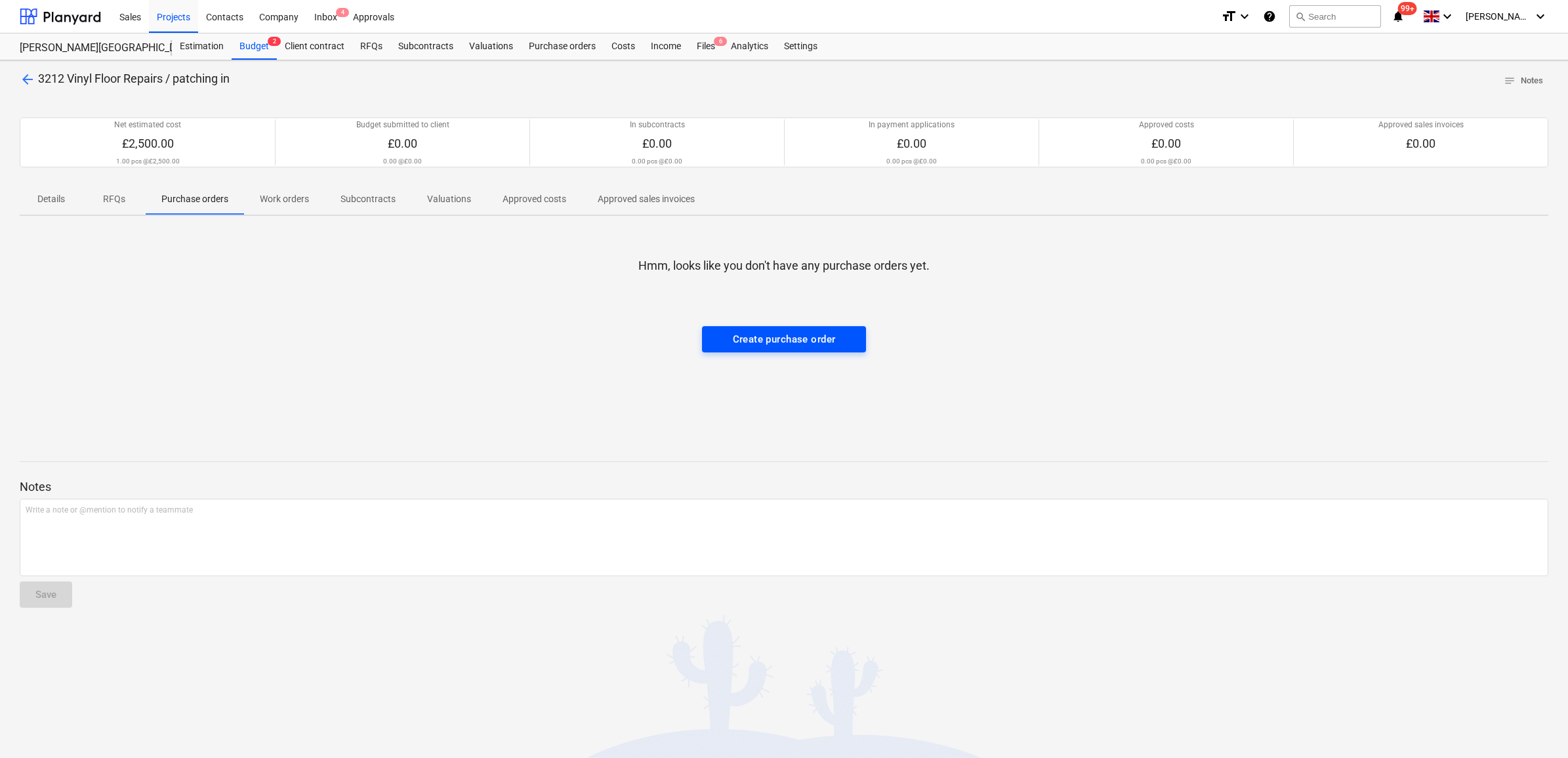
click at [734, 340] on div "Create purchase order" at bounding box center [784, 338] width 103 height 17
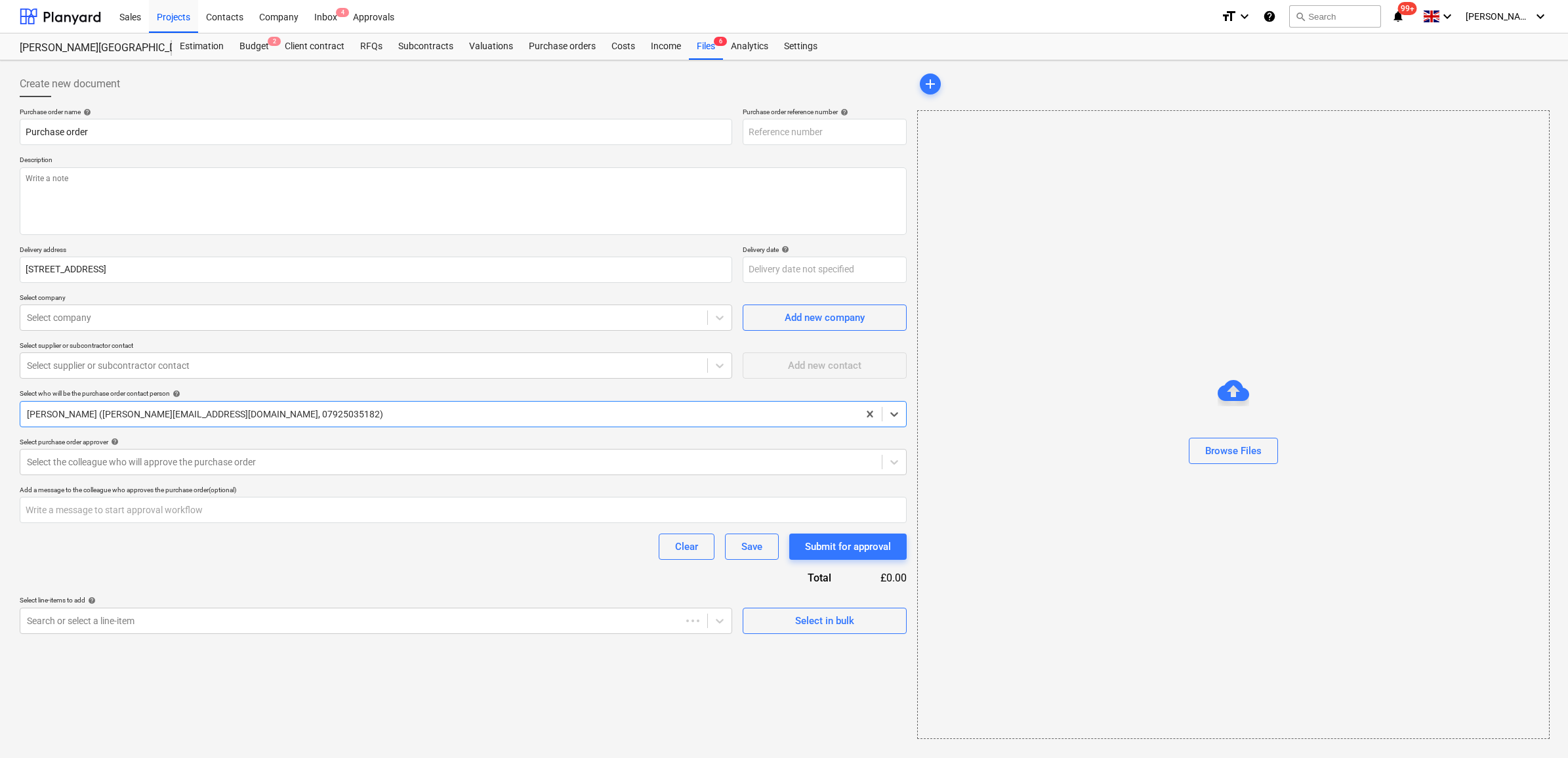
type textarea "x"
type input "36-PO-009"
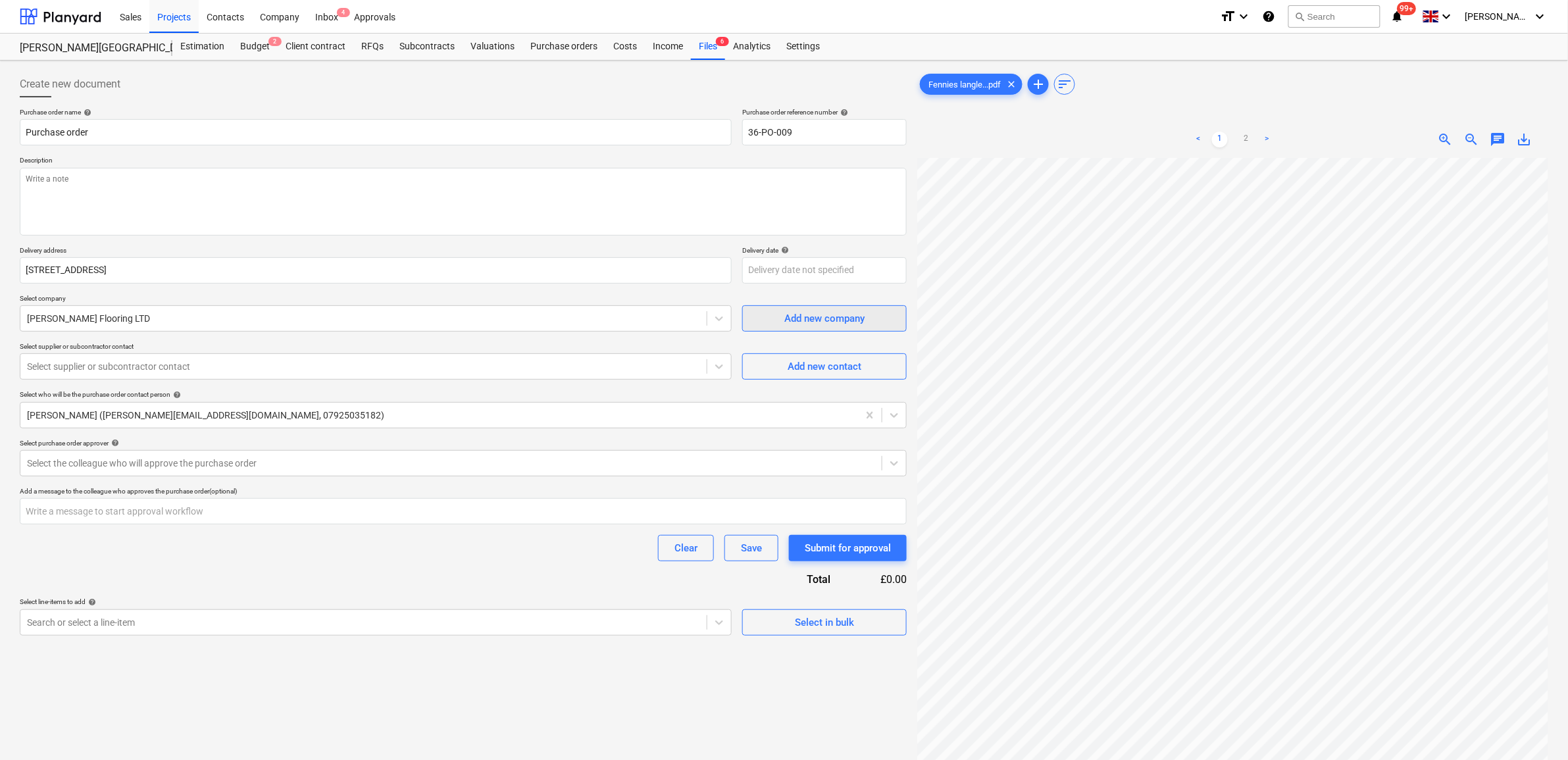
scroll to position [173, 61]
drag, startPoint x: 1017, startPoint y: 87, endPoint x: 991, endPoint y: 101, distance: 29.5
click at [1017, 87] on span "clear" at bounding box center [1011, 84] width 16 height 16
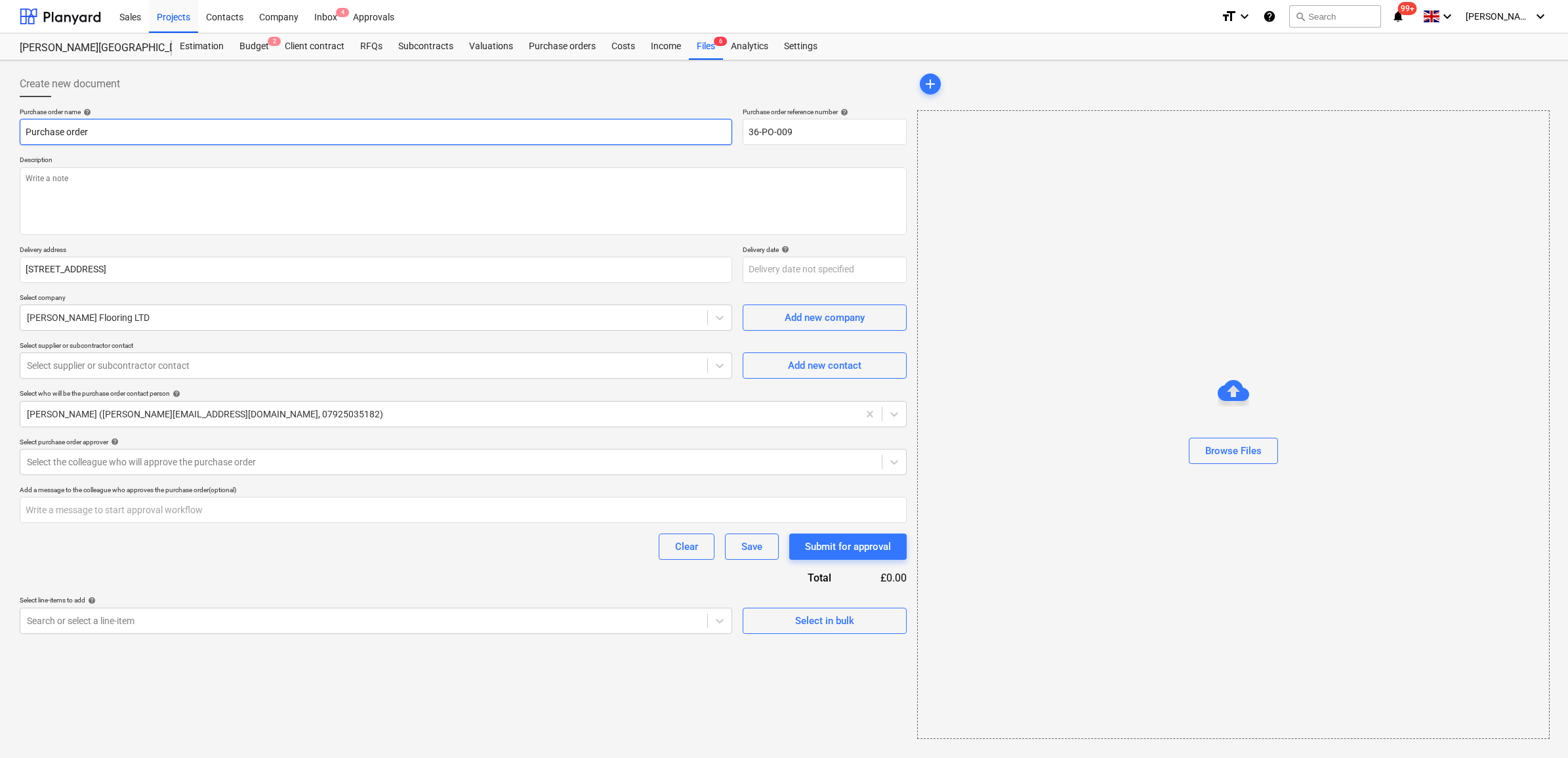
click at [228, 141] on input "Purchase order" at bounding box center [375, 132] width 713 height 26
type textarea "x"
type input "Purchase order"
type textarea "x"
type input "Purchase order -"
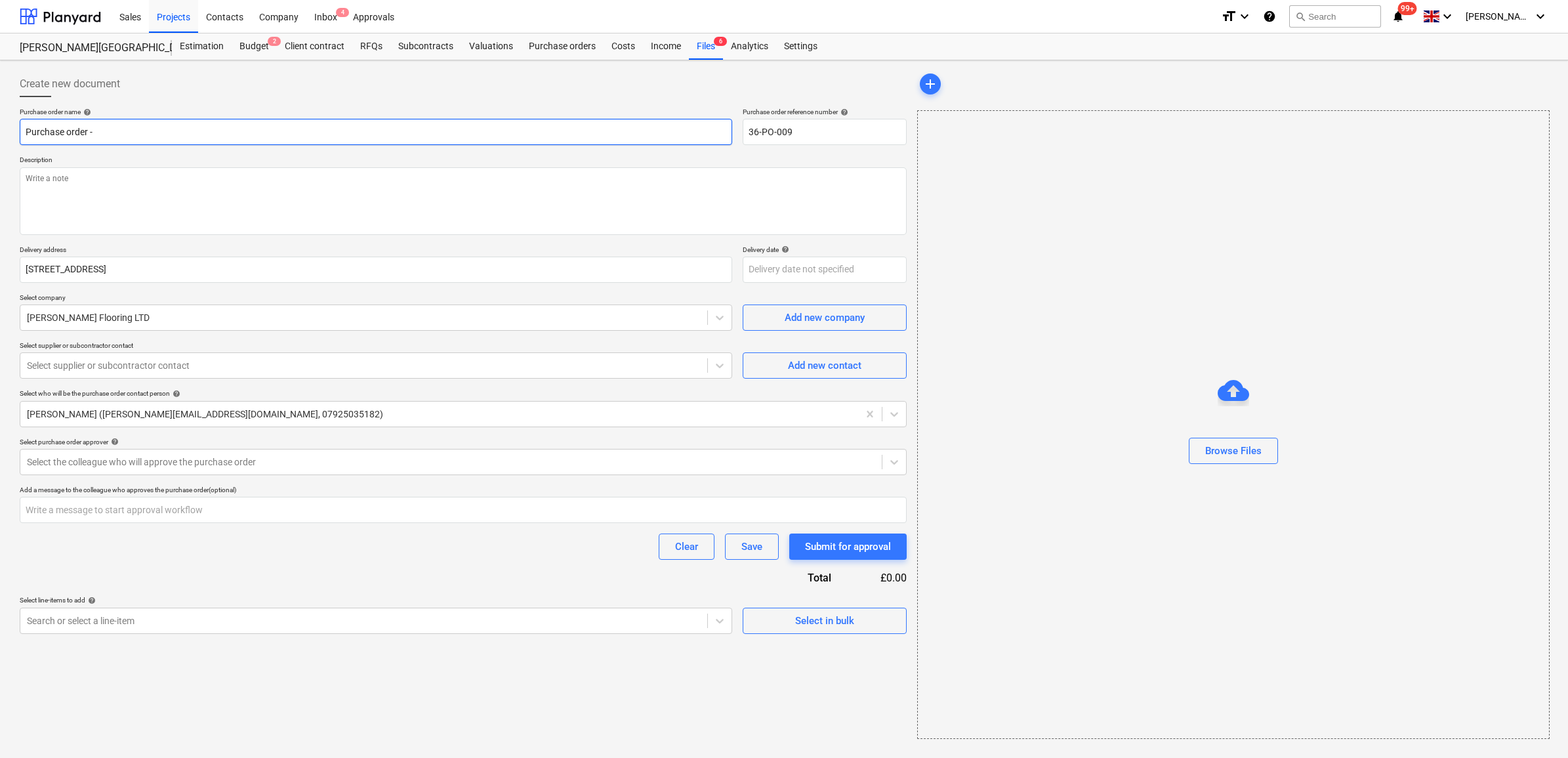
type textarea "x"
type input "Purchase order -"
type textarea "x"
type input "Purchase order - v"
type textarea "x"
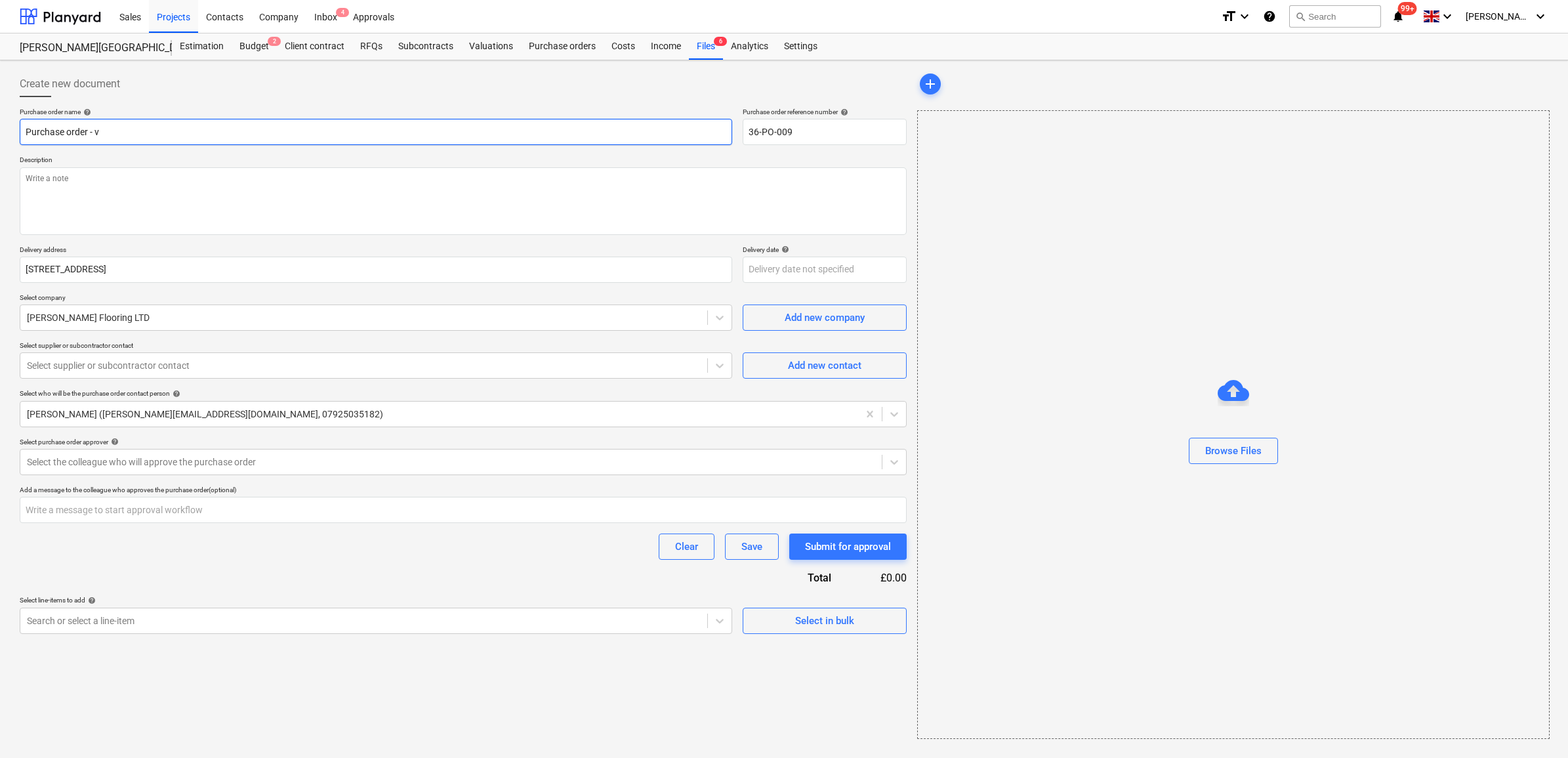
type input "Purchase order - vi"
type textarea "x"
type input "Purchase order - vin"
type textarea "x"
type input "Purchase order - viny"
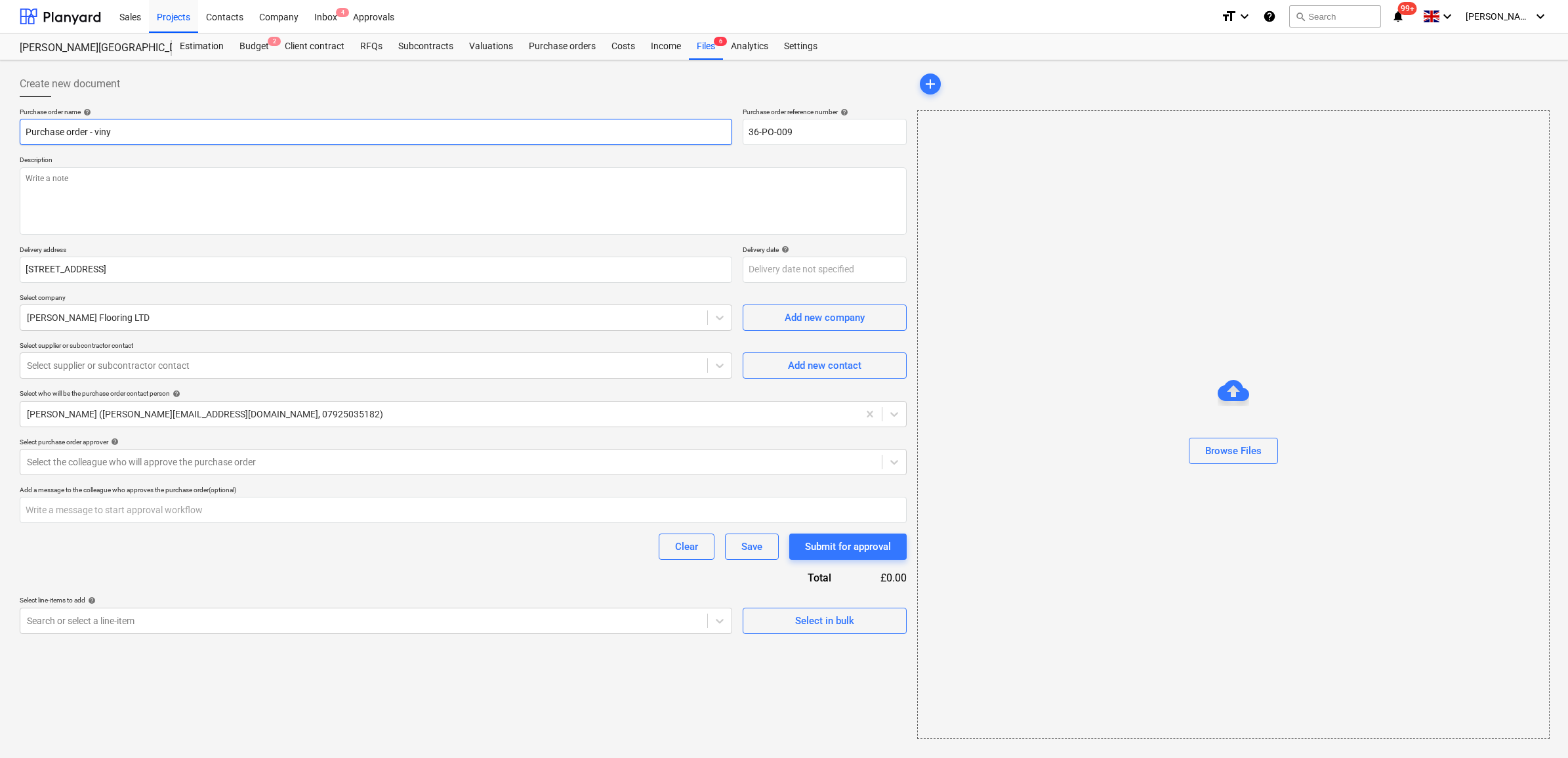
type textarea "x"
type input "Purchase order - vinyl"
click at [95, 185] on textarea at bounding box center [462, 201] width 887 height 68
type textarea "x"
type textarea "A"
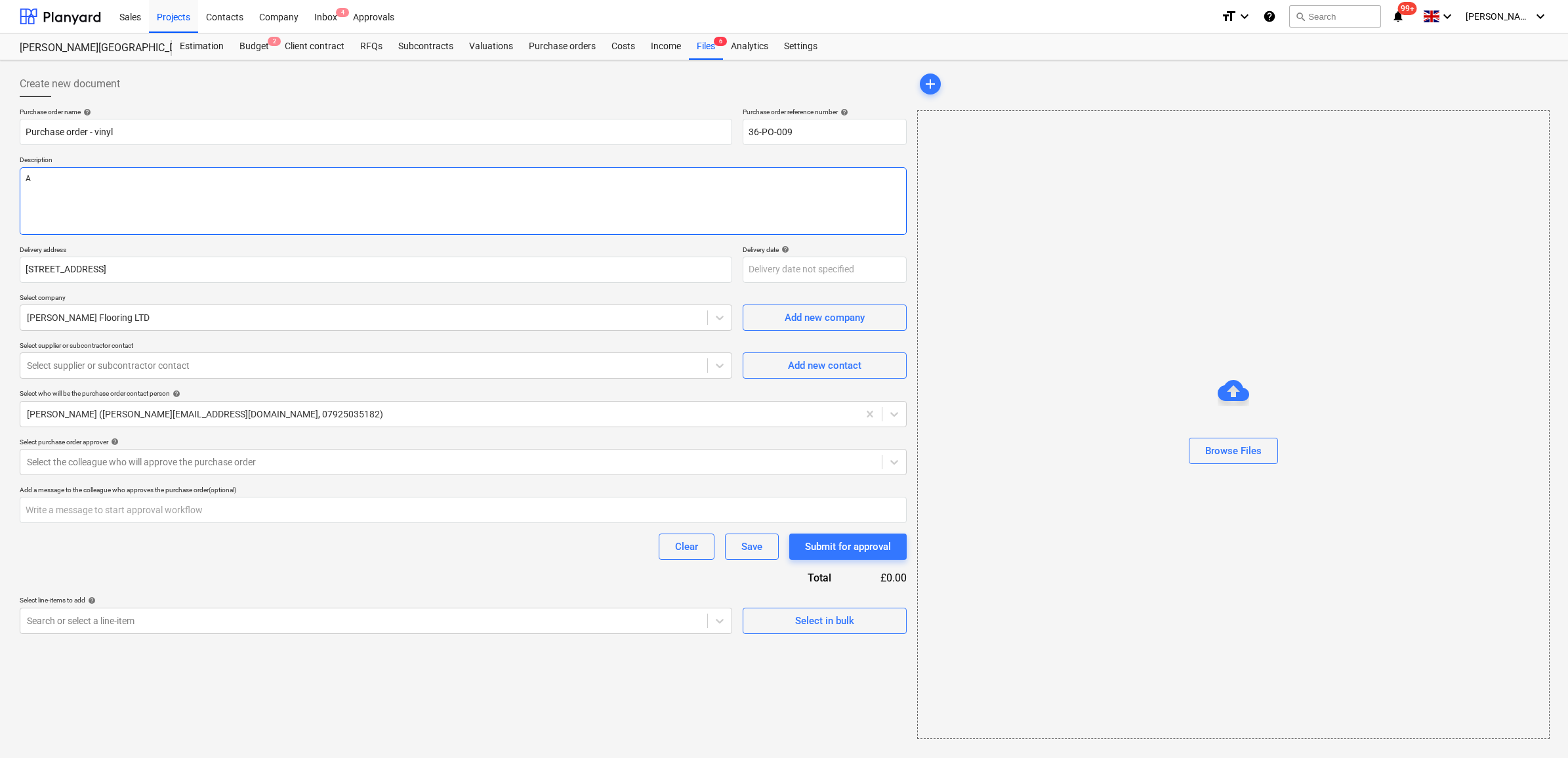
type textarea "x"
type textarea "As"
type textarea "x"
type textarea "As"
type textarea "x"
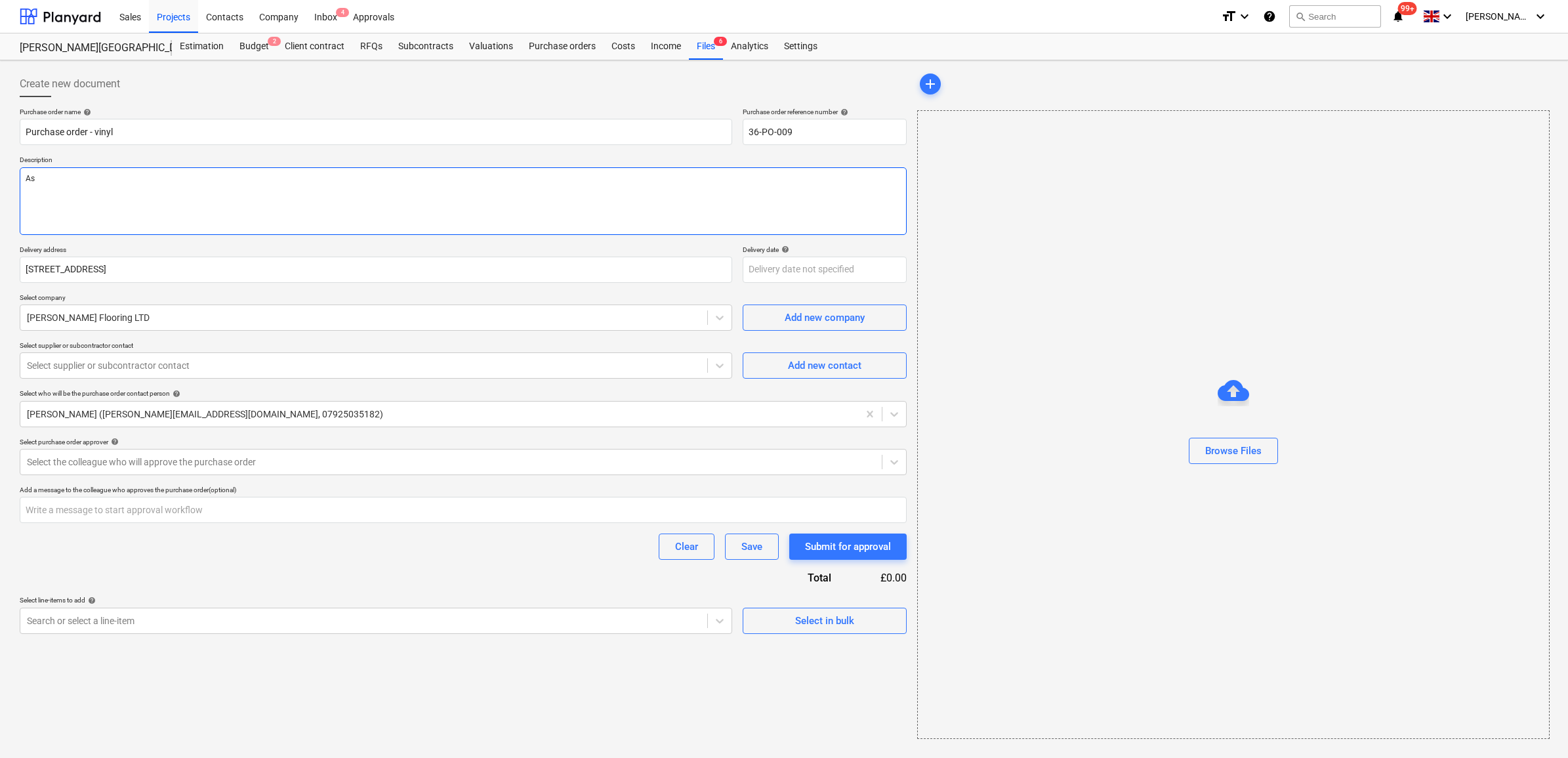
type textarea "As p"
type textarea "x"
type textarea "As pe"
type textarea "x"
type textarea "As per"
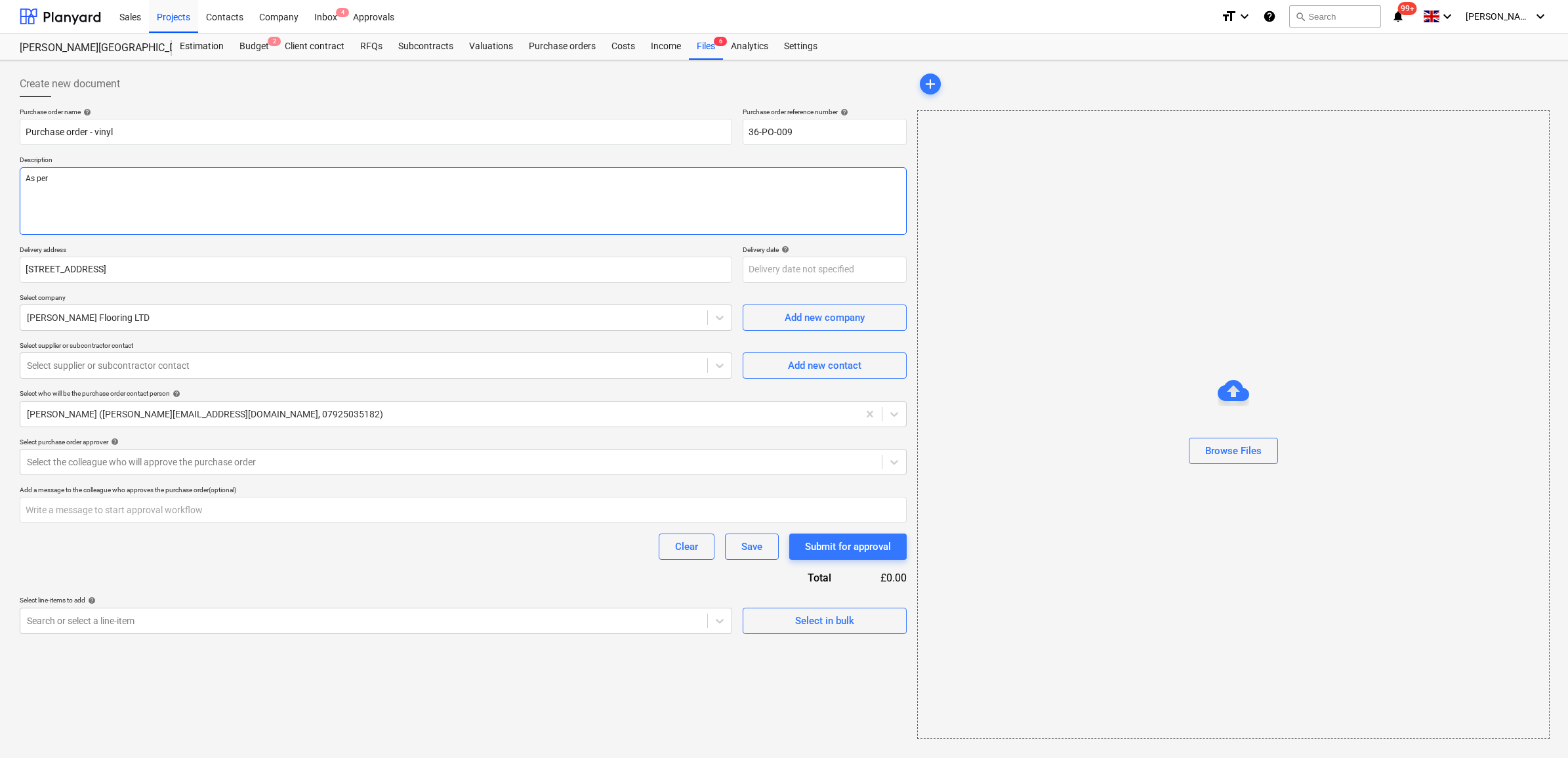
type textarea "x"
type textarea "As per"
type textarea "x"
type textarea "As per a"
type textarea "x"
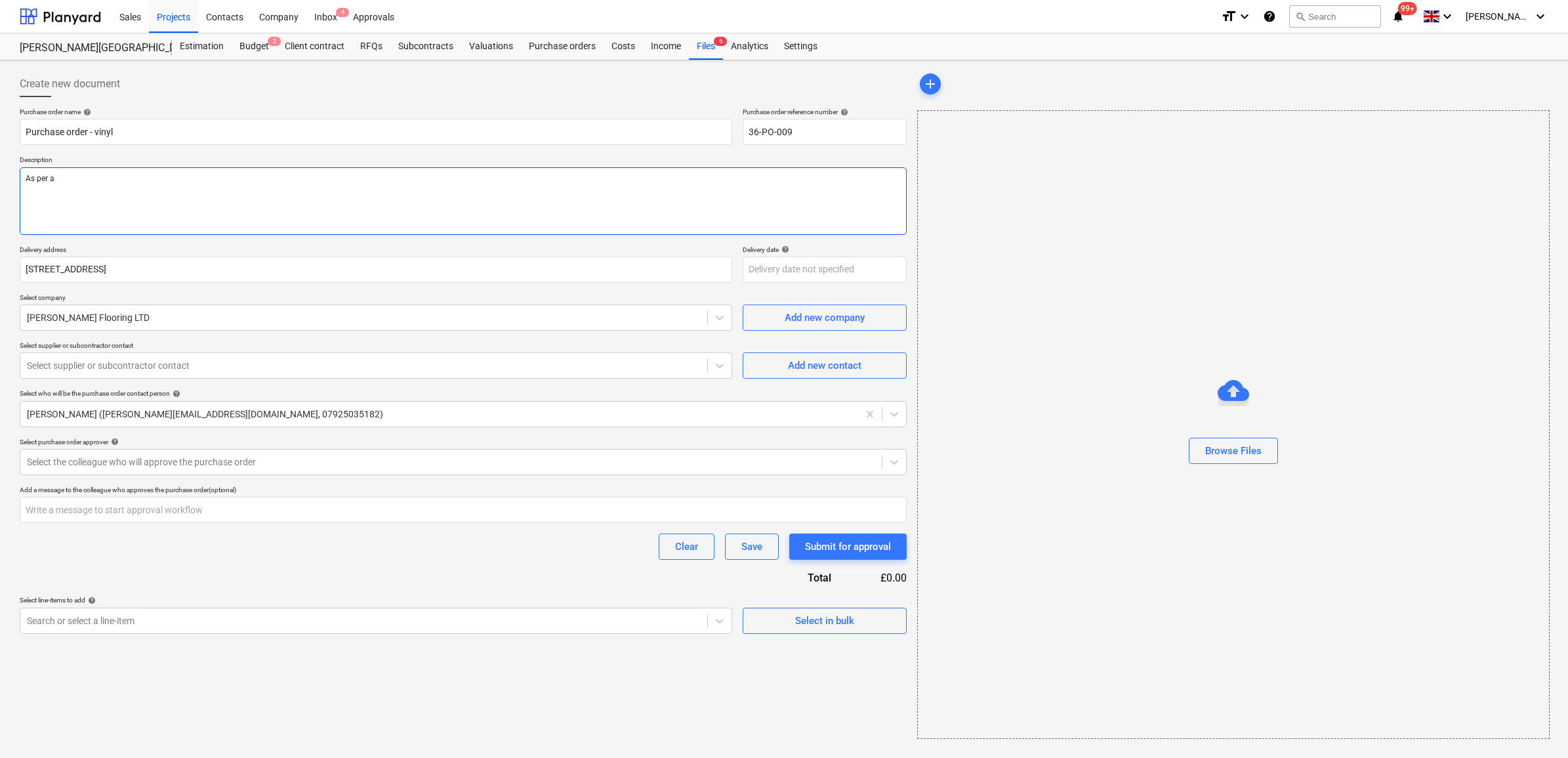
type textarea "As per at"
type textarea "x"
type textarea "As per att"
type textarea "x"
type textarea "As per atta"
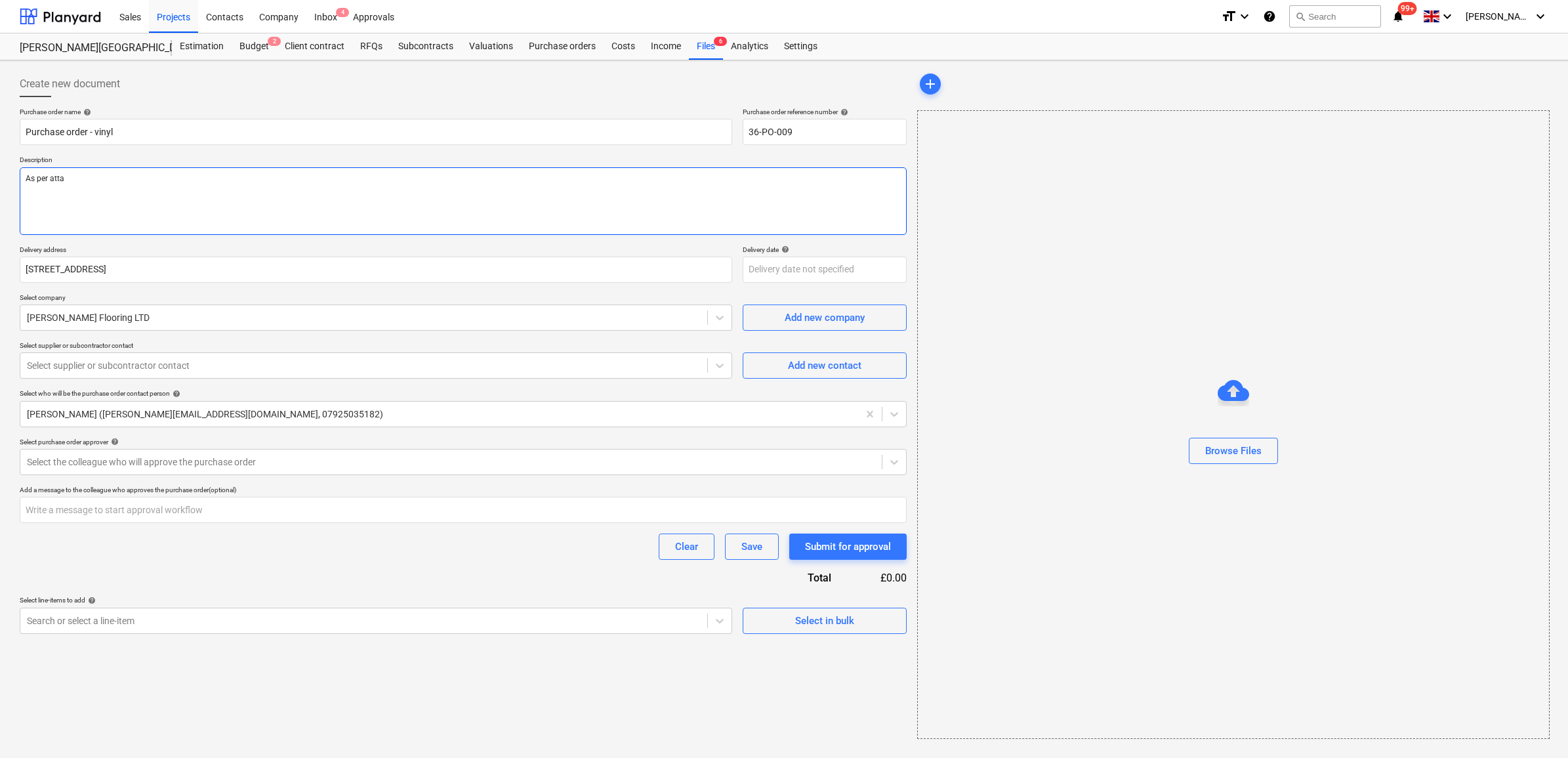
type textarea "x"
type textarea "As per attac"
type textarea "x"
type textarea "As per attach"
type textarea "x"
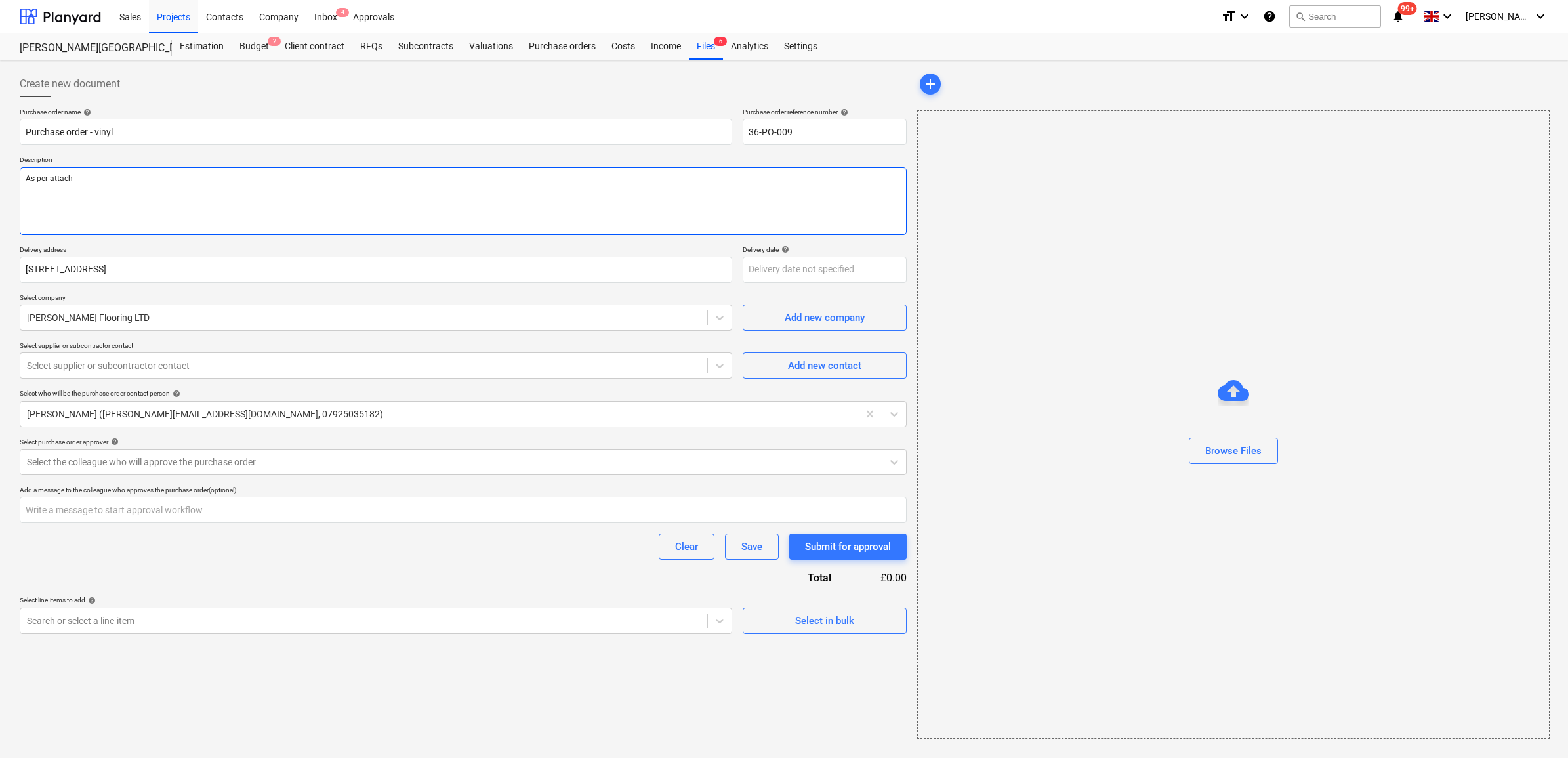
type textarea "As per attache"
type textarea "x"
type textarea "As per attached"
type textarea "x"
type textarea "As per attached"
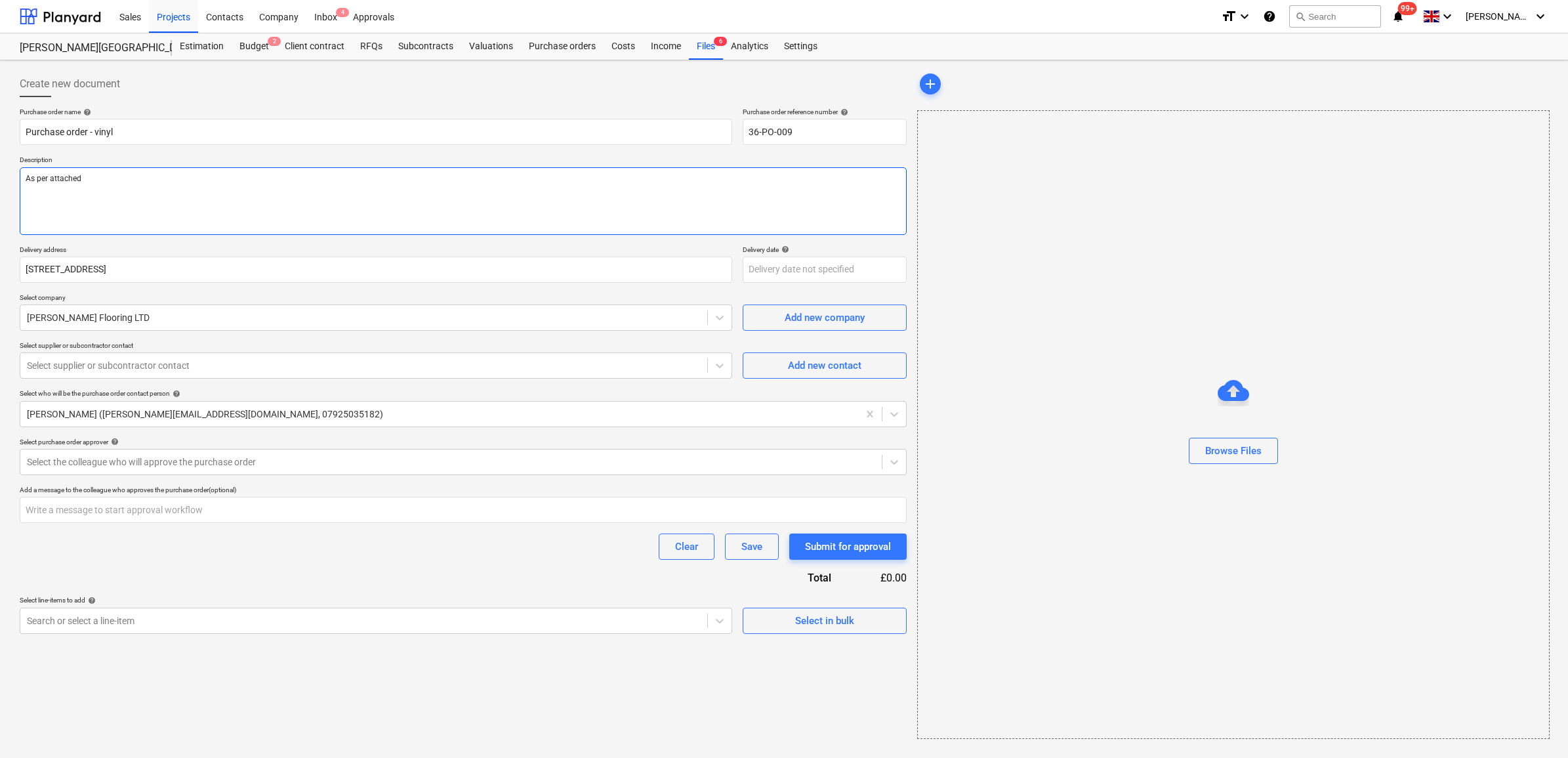
type textarea "x"
type textarea "As per attached q"
type textarea "x"
type textarea "As per attached qu"
type textarea "x"
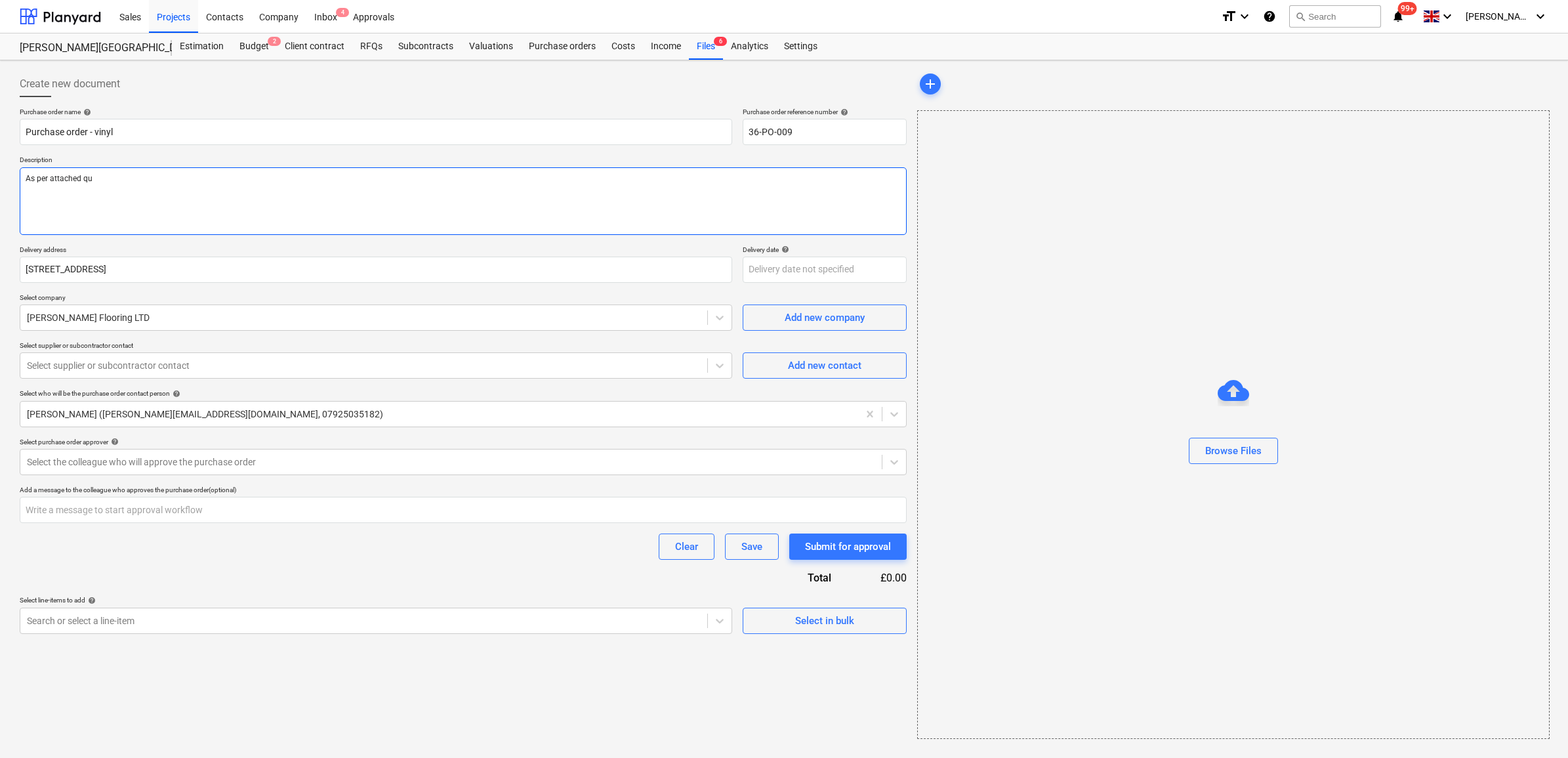
type textarea "As per attached quo"
type textarea "x"
type textarea "As per attached quor"
type textarea "x"
type textarea "As per attached quo"
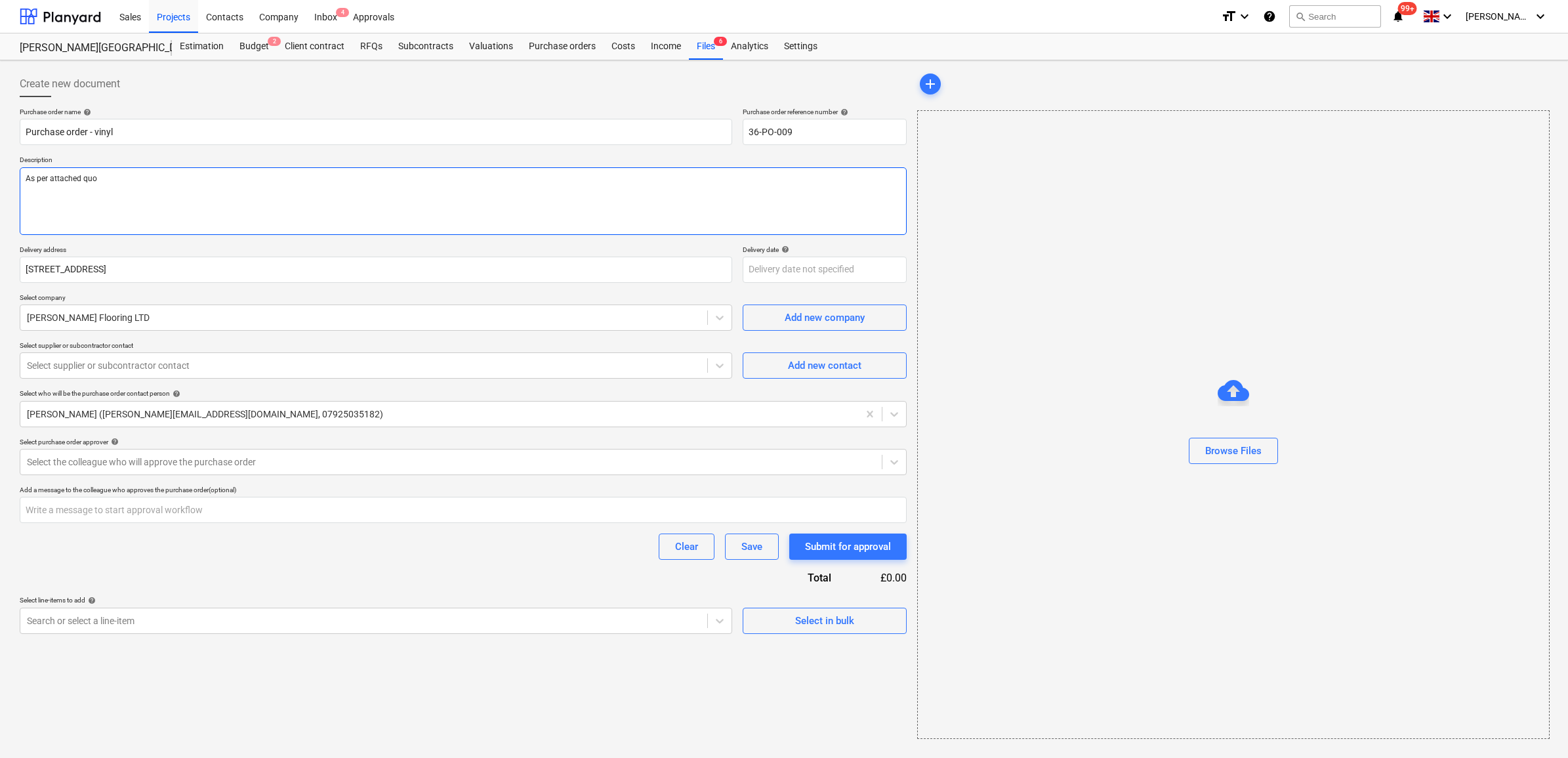
type textarea "x"
type textarea "As per attached quot"
type textarea "x"
type textarea "As per attached quote"
type textarea "x"
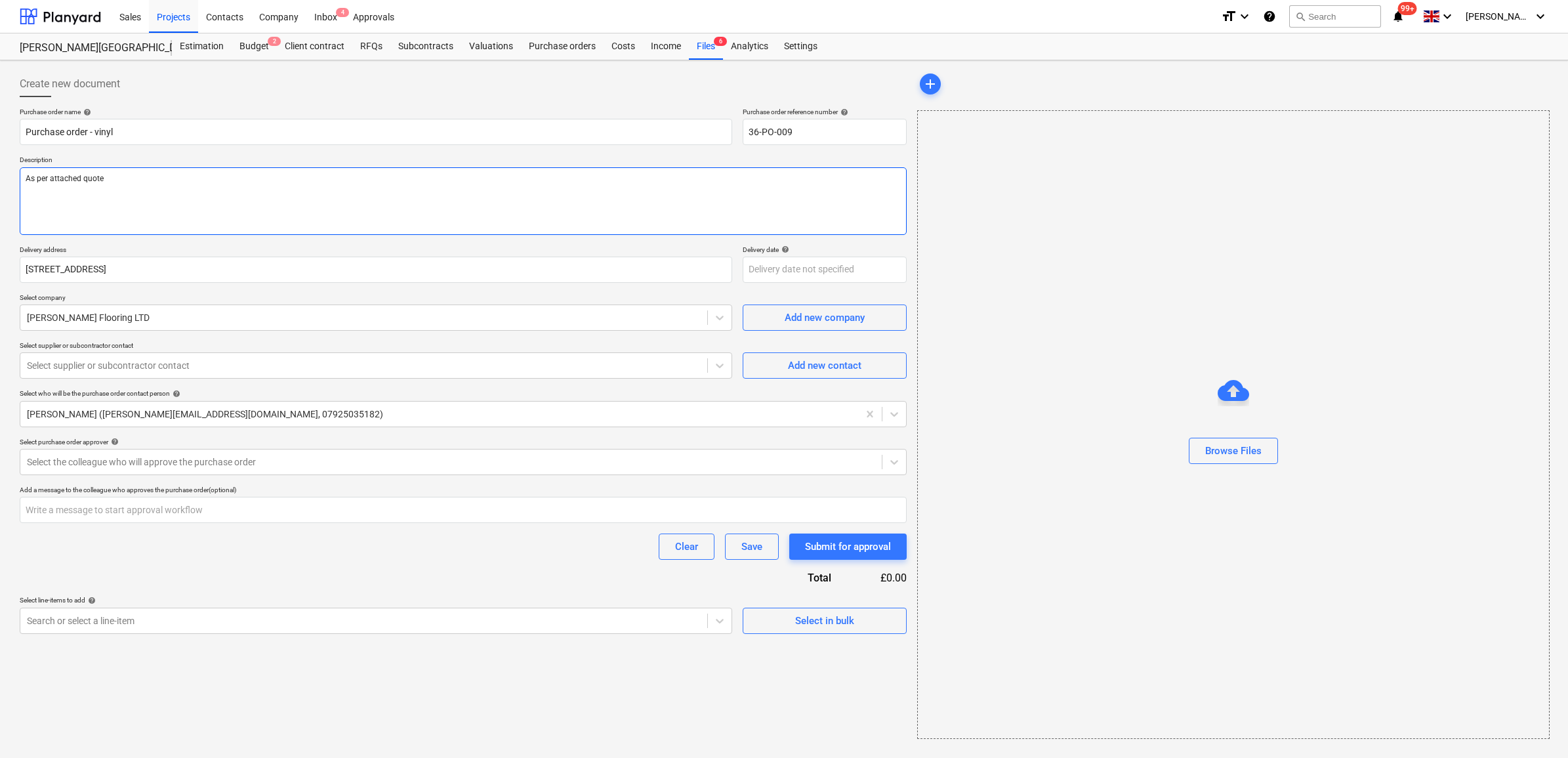
type textarea "As per attached quote"
click at [166, 186] on textarea "As per attached quote" at bounding box center [462, 201] width 887 height 68
click at [132, 209] on textarea "As per attached quote" at bounding box center [462, 201] width 887 height 68
paste textarea "[PERSON_NAME] (25246) [DATE]"
type textarea "x"
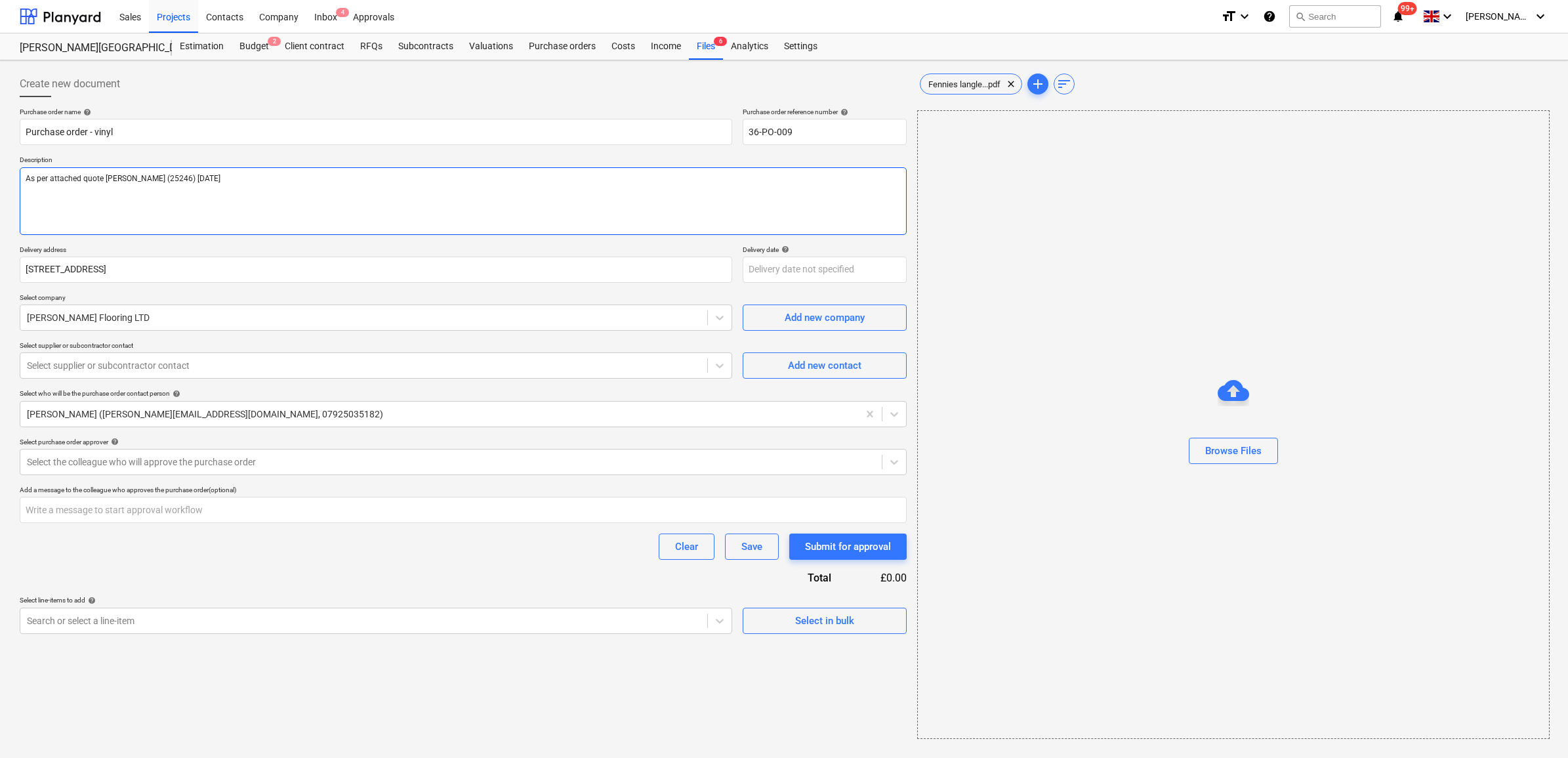
type textarea "As per attached quote [PERSON_NAME] (25246) [DATE]"
click at [1011, 82] on span "clear" at bounding box center [1011, 84] width 16 height 16
click at [968, 85] on span "Fennies langle...pdf" at bounding box center [965, 84] width 88 height 10
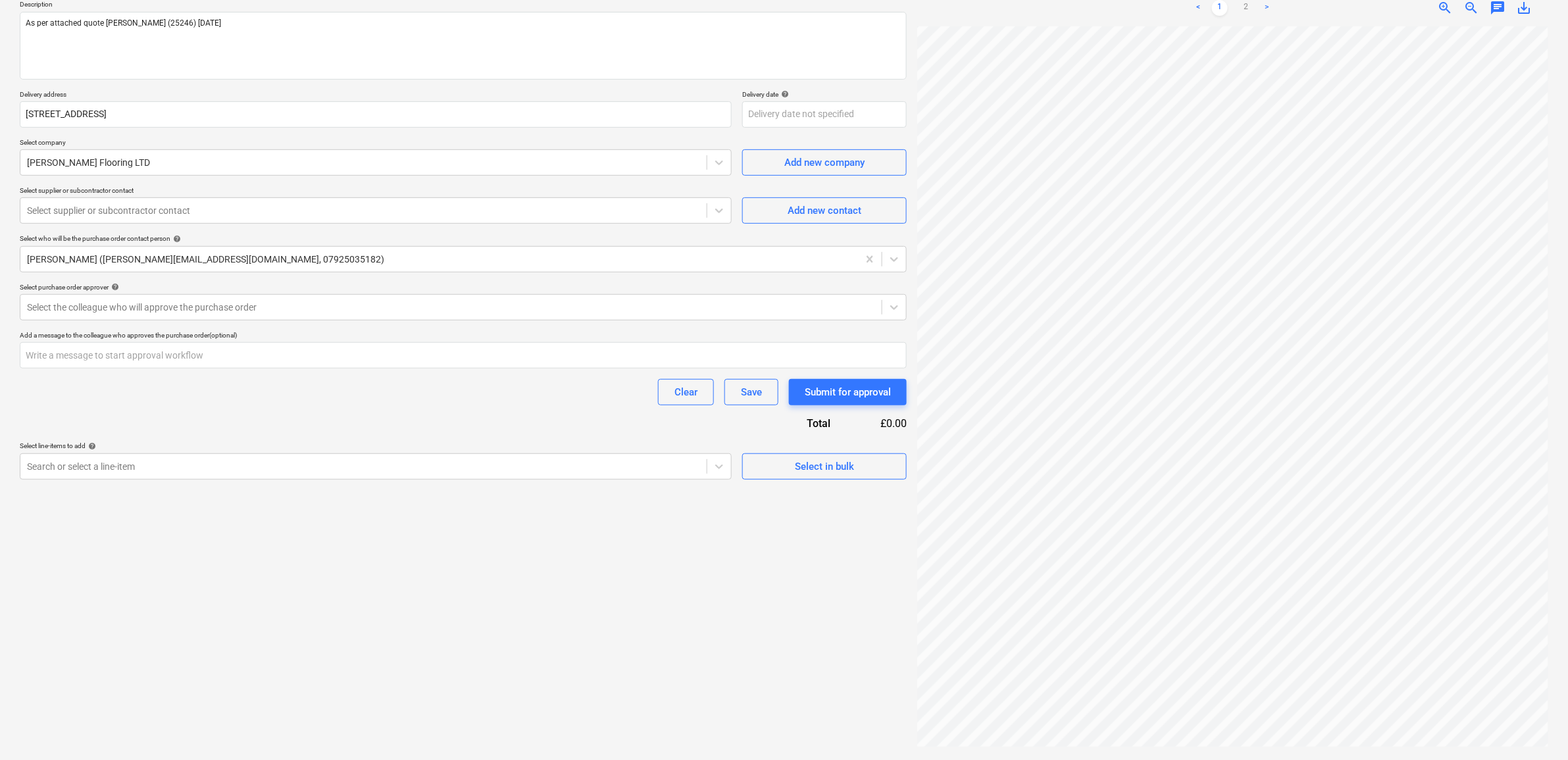
scroll to position [255, 61]
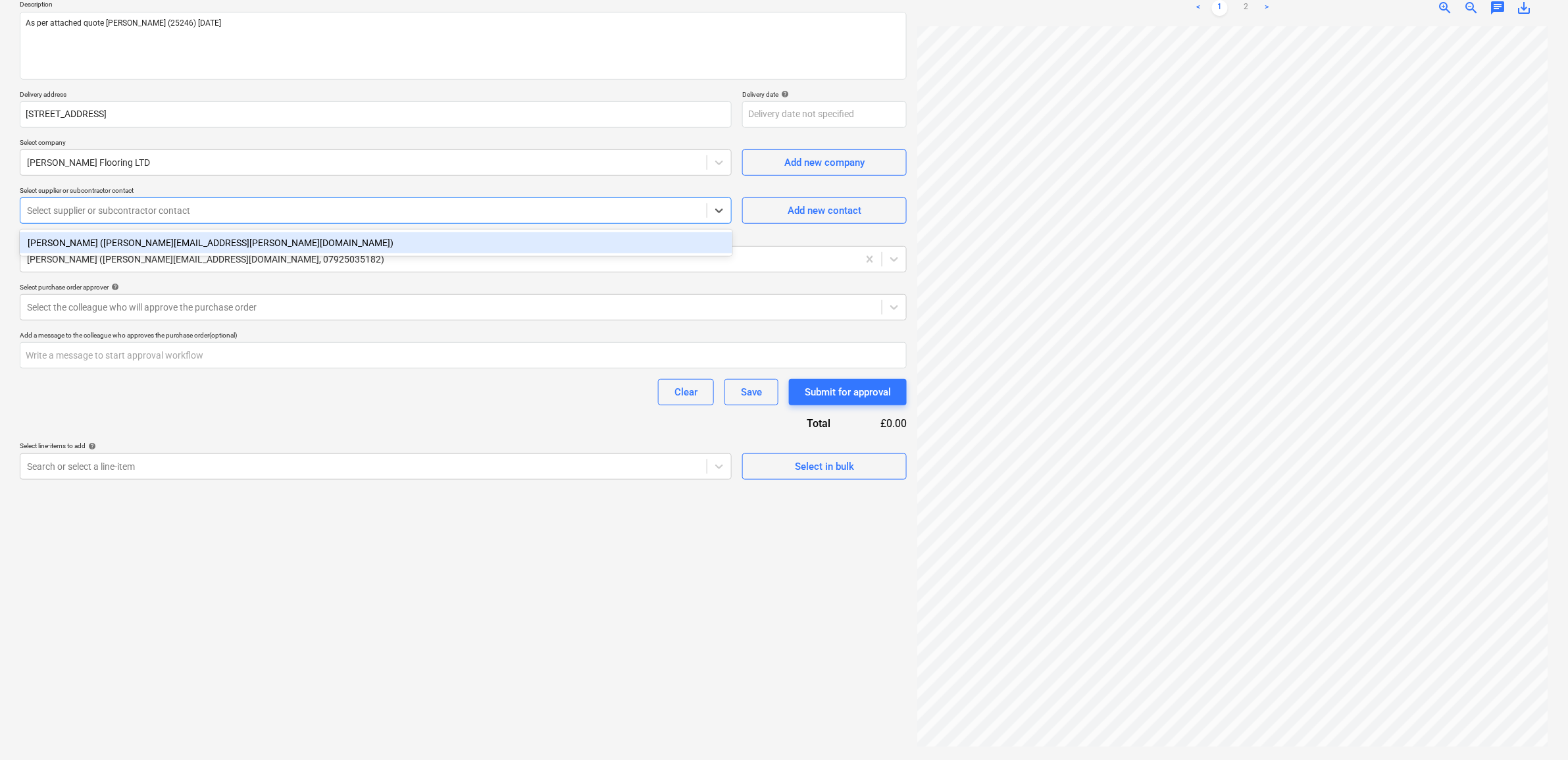
click at [92, 206] on div at bounding box center [364, 210] width 673 height 13
click at [754, 188] on div "Add new contact" at bounding box center [824, 205] width 164 height 37
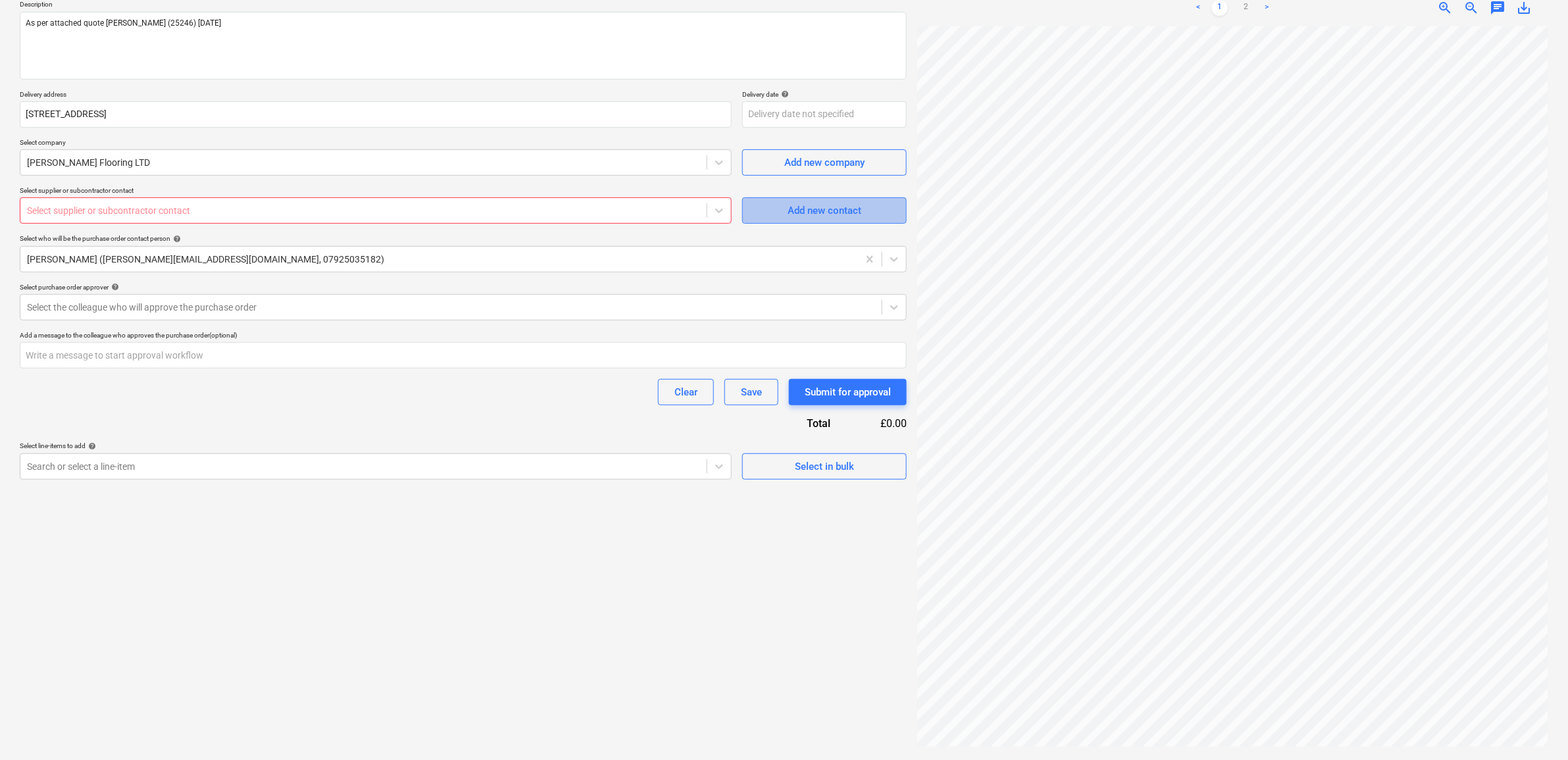
click at [792, 206] on div "Add new contact" at bounding box center [823, 210] width 73 height 17
type textarea "x"
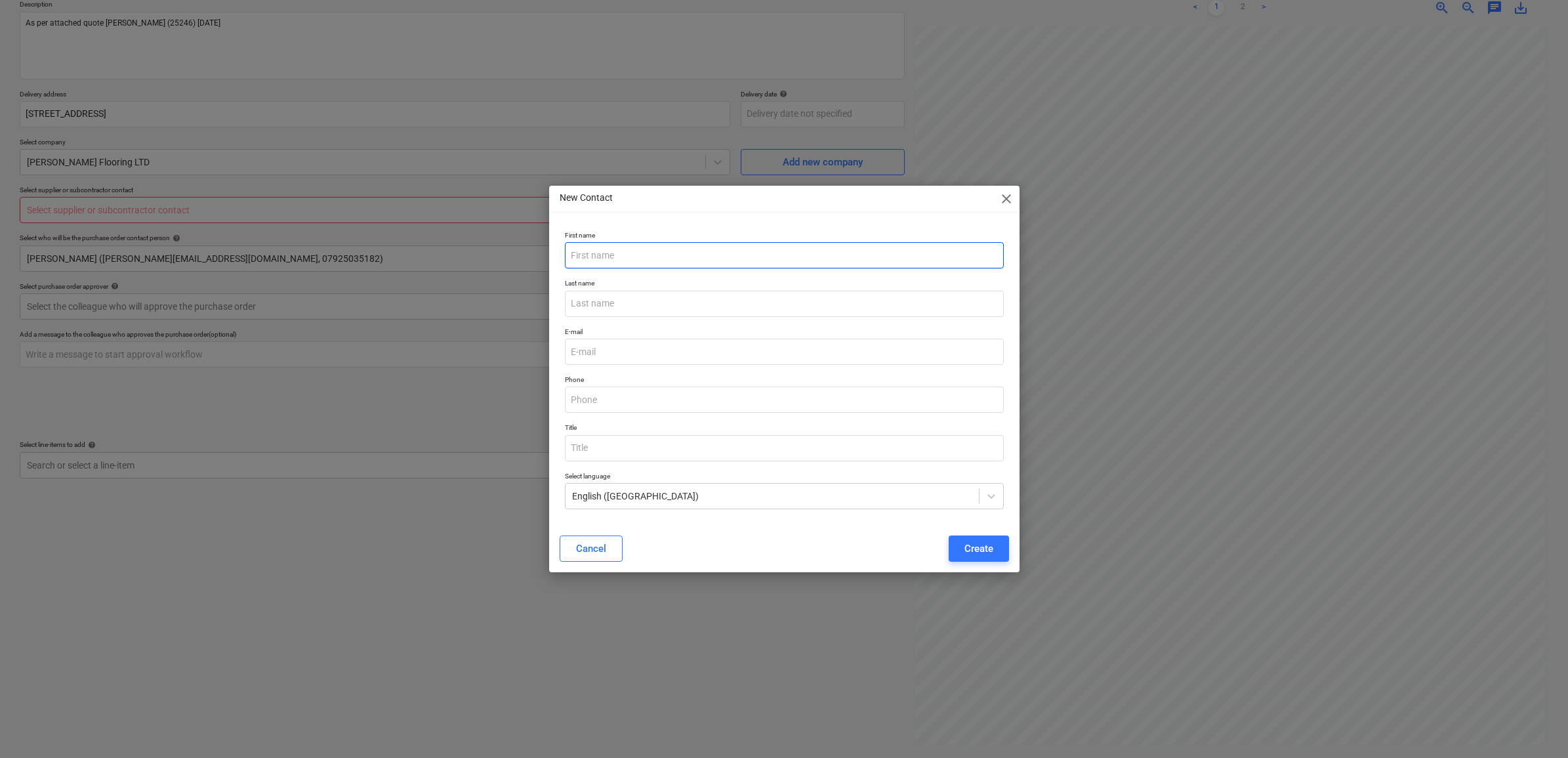
click at [608, 250] on input "text" at bounding box center [784, 256] width 439 height 26
type input "[PERSON_NAME]"
type input "McLaren"
click at [588, 348] on input "email" at bounding box center [784, 352] width 439 height 26
type textarea "x"
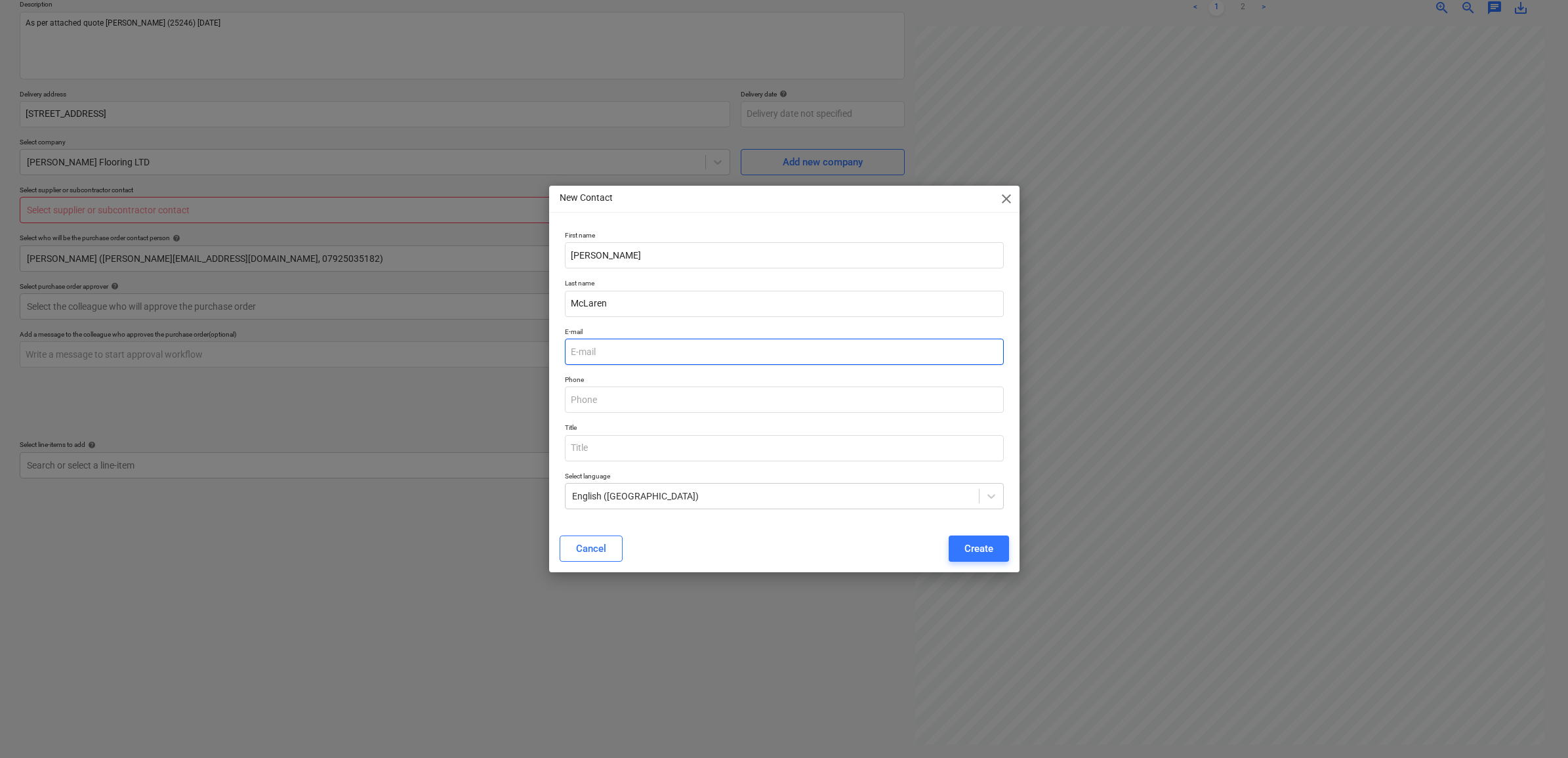
paste input "[PERSON_NAME][EMAIL_ADDRESS][DOMAIN_NAME]"
type input "[PERSON_NAME][EMAIL_ADDRESS][DOMAIN_NAME]"
click at [893, 379] on p "Phone" at bounding box center [784, 381] width 439 height 11
click at [980, 546] on div "Create" at bounding box center [979, 548] width 29 height 17
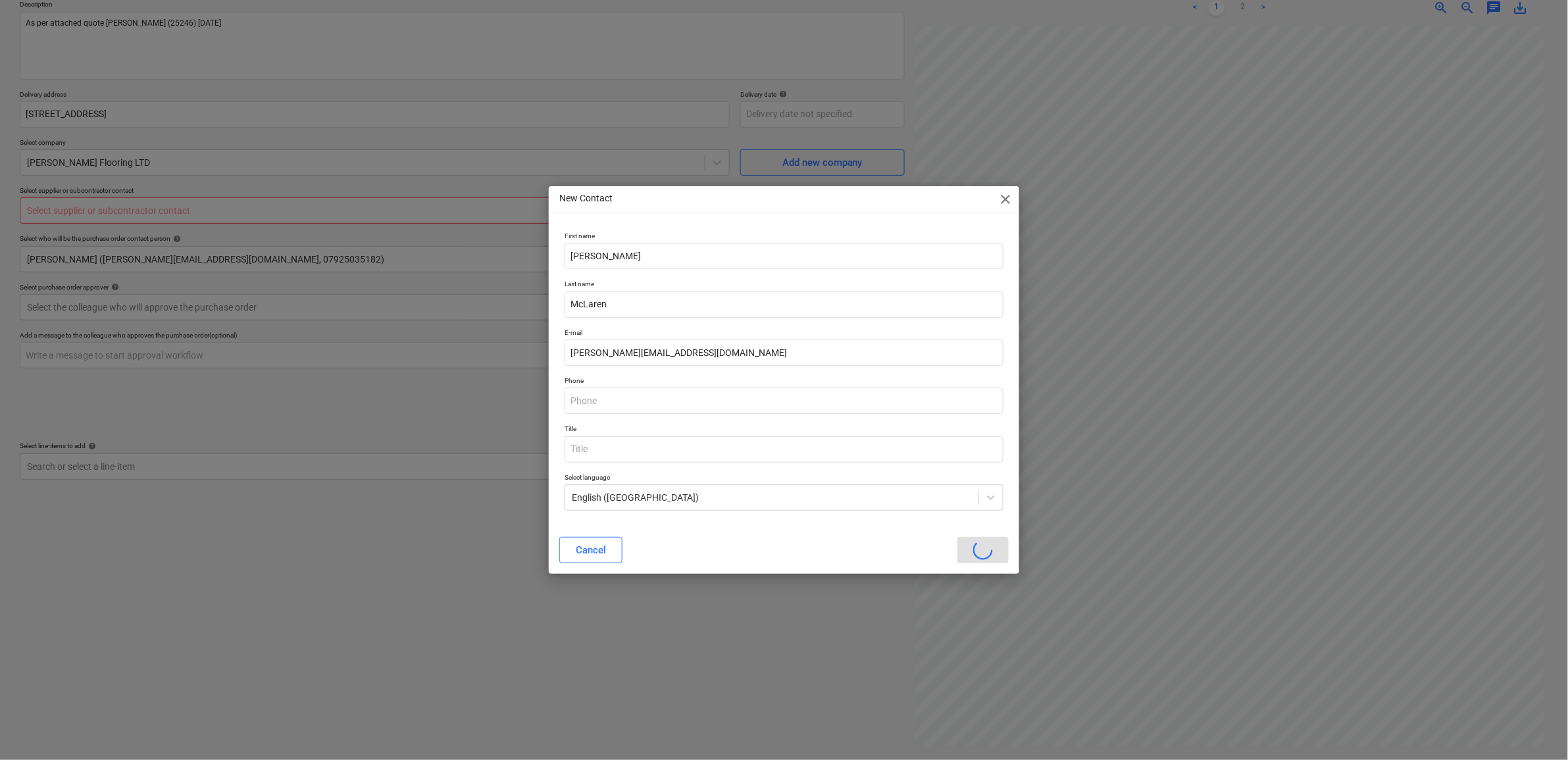
scroll to position [255, 59]
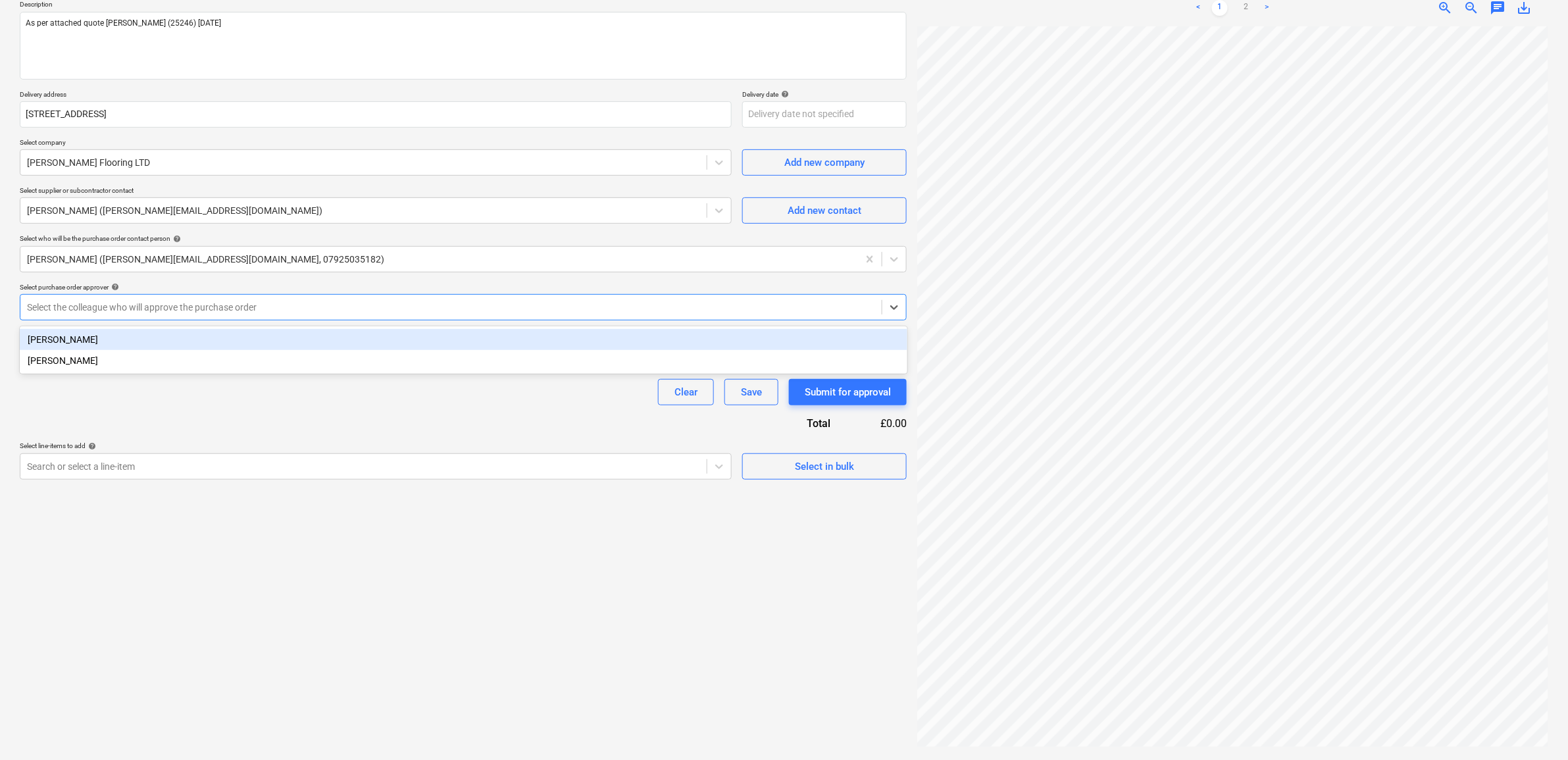
click at [271, 308] on div at bounding box center [451, 307] width 848 height 13
click at [252, 334] on div "[PERSON_NAME]" at bounding box center [463, 339] width 888 height 21
click at [231, 400] on div "Clear Save Submit for approval" at bounding box center [463, 392] width 887 height 27
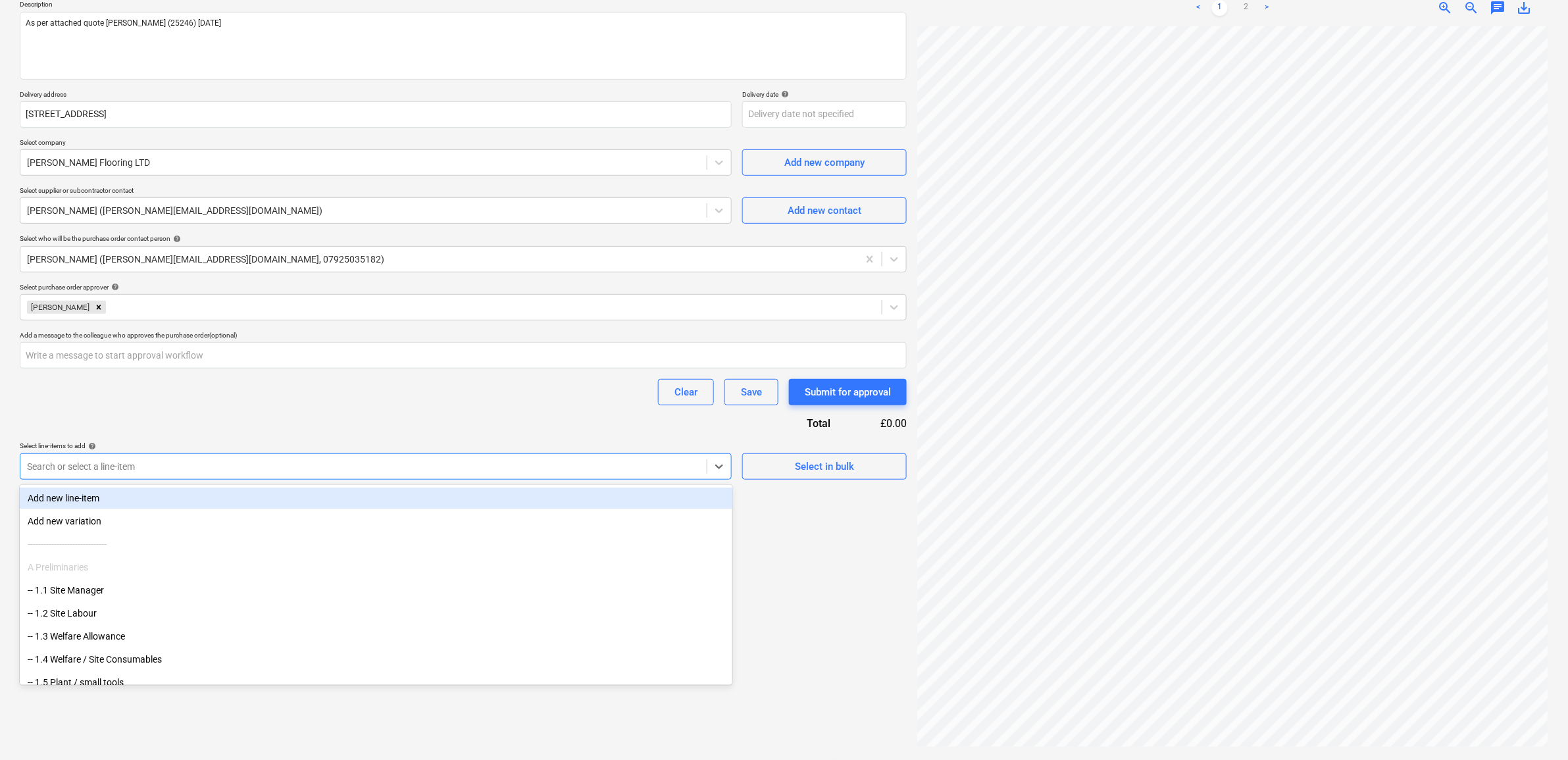
click at [228, 468] on div at bounding box center [364, 467] width 673 height 13
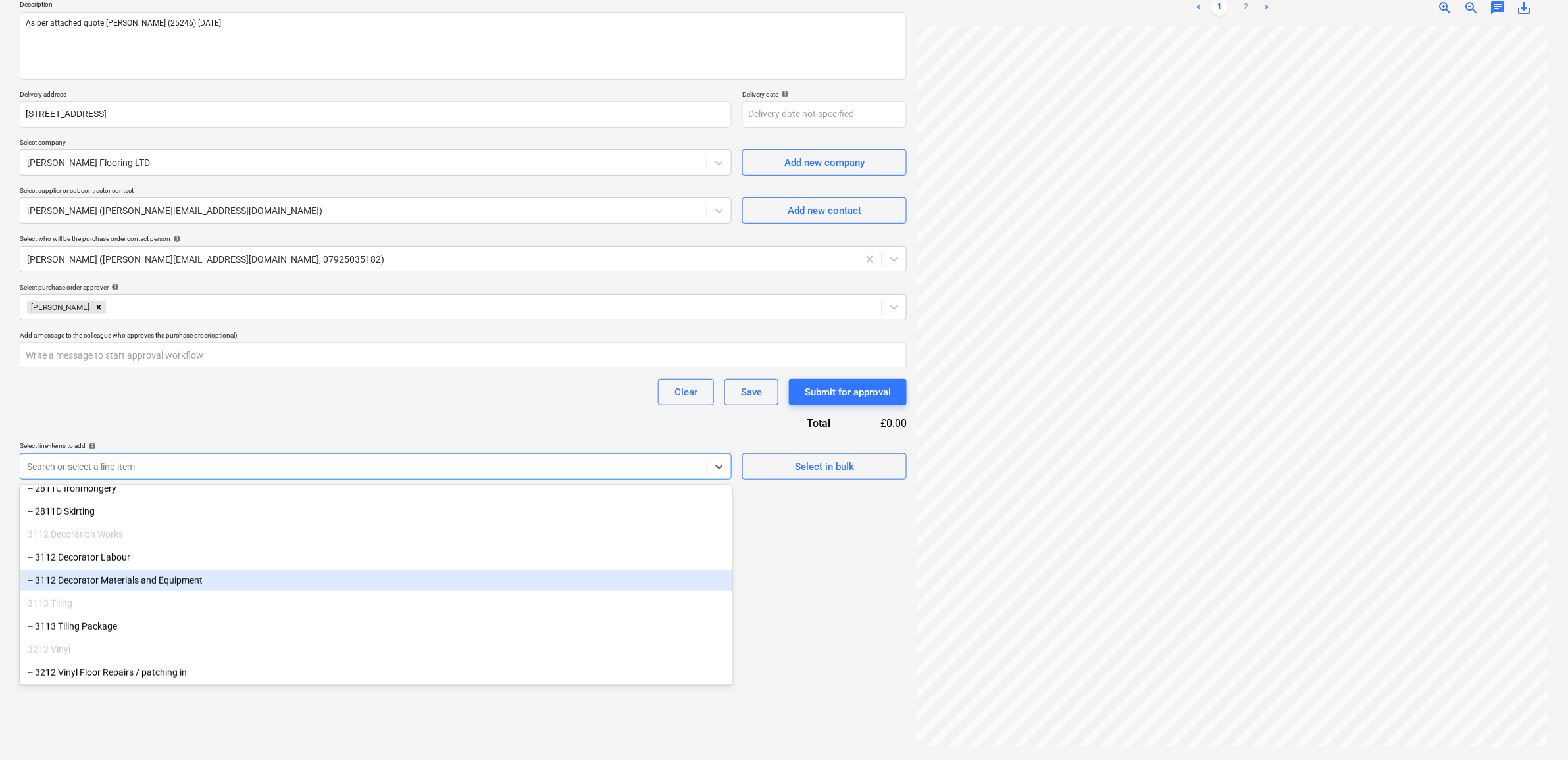
scroll to position [576, 0]
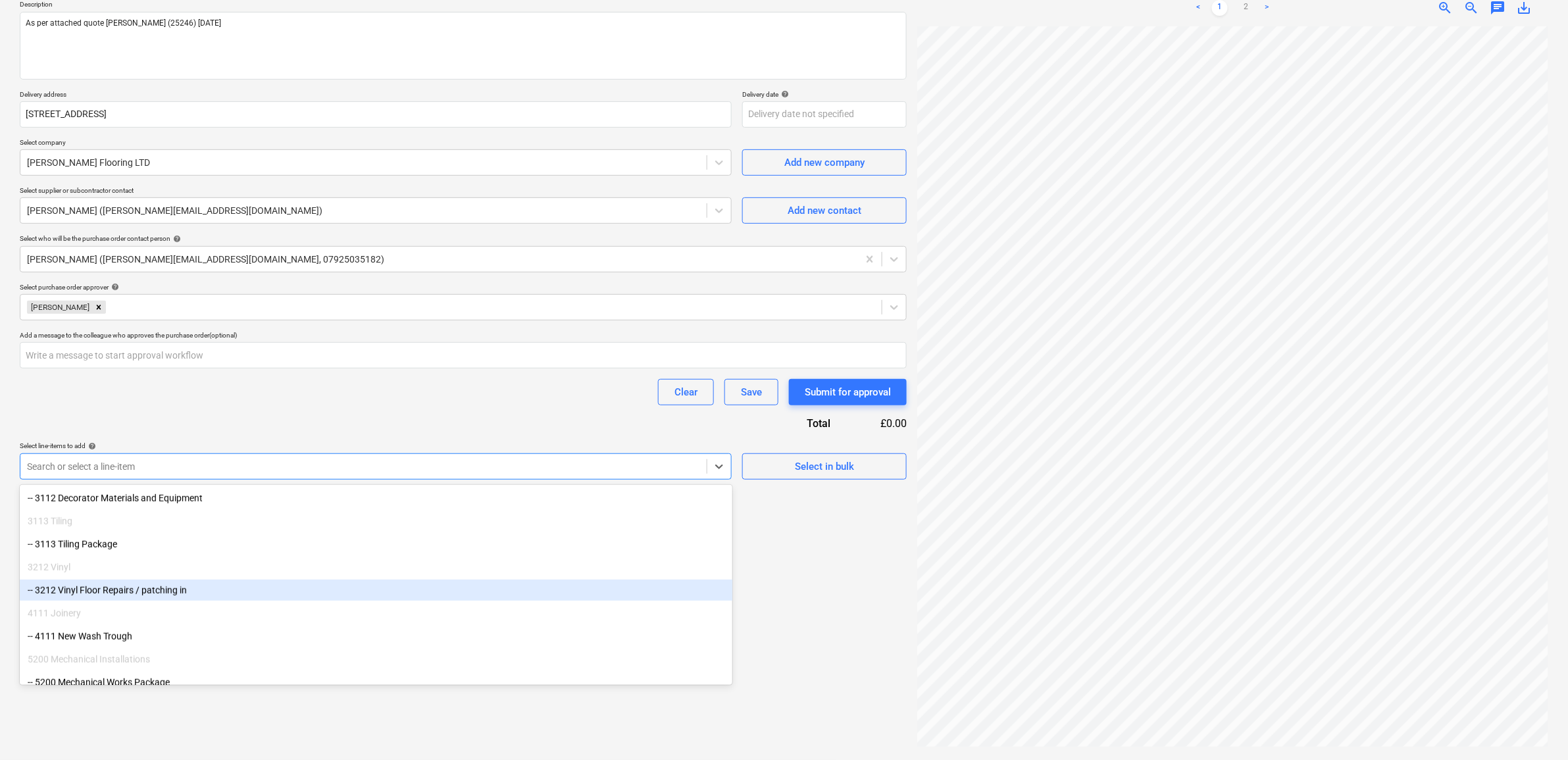
click at [179, 594] on div "-- 3212 Vinyl Floor Repairs / patching in" at bounding box center [375, 590] width 713 height 21
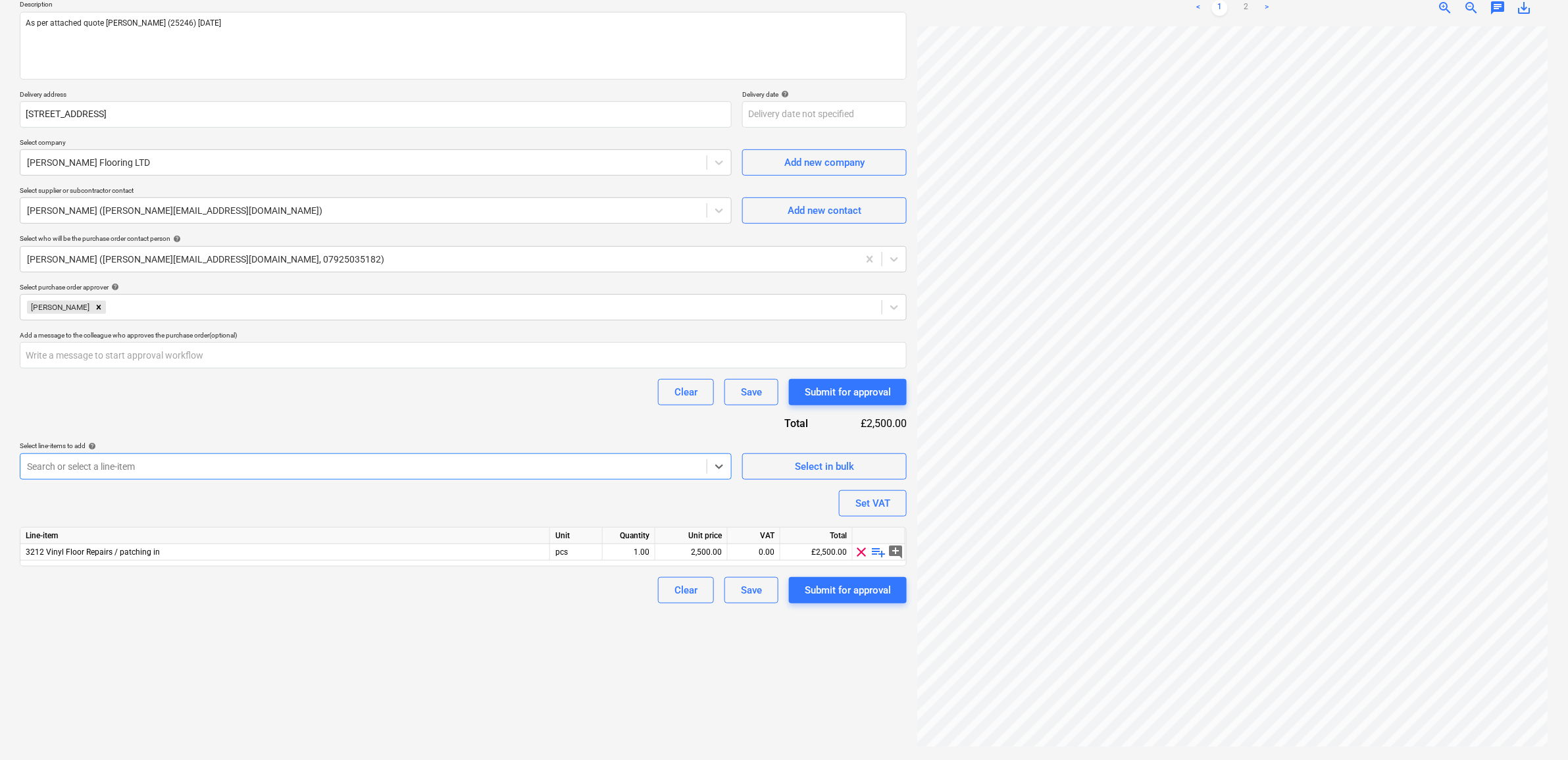
type textarea "x"
click at [392, 435] on div "Purchase order name help Purchase order - vinyl Purchase order reference number…" at bounding box center [463, 277] width 887 height 651
click at [663, 551] on div "2,500.00" at bounding box center [691, 552] width 61 height 17
type input "3000"
type textarea "x"
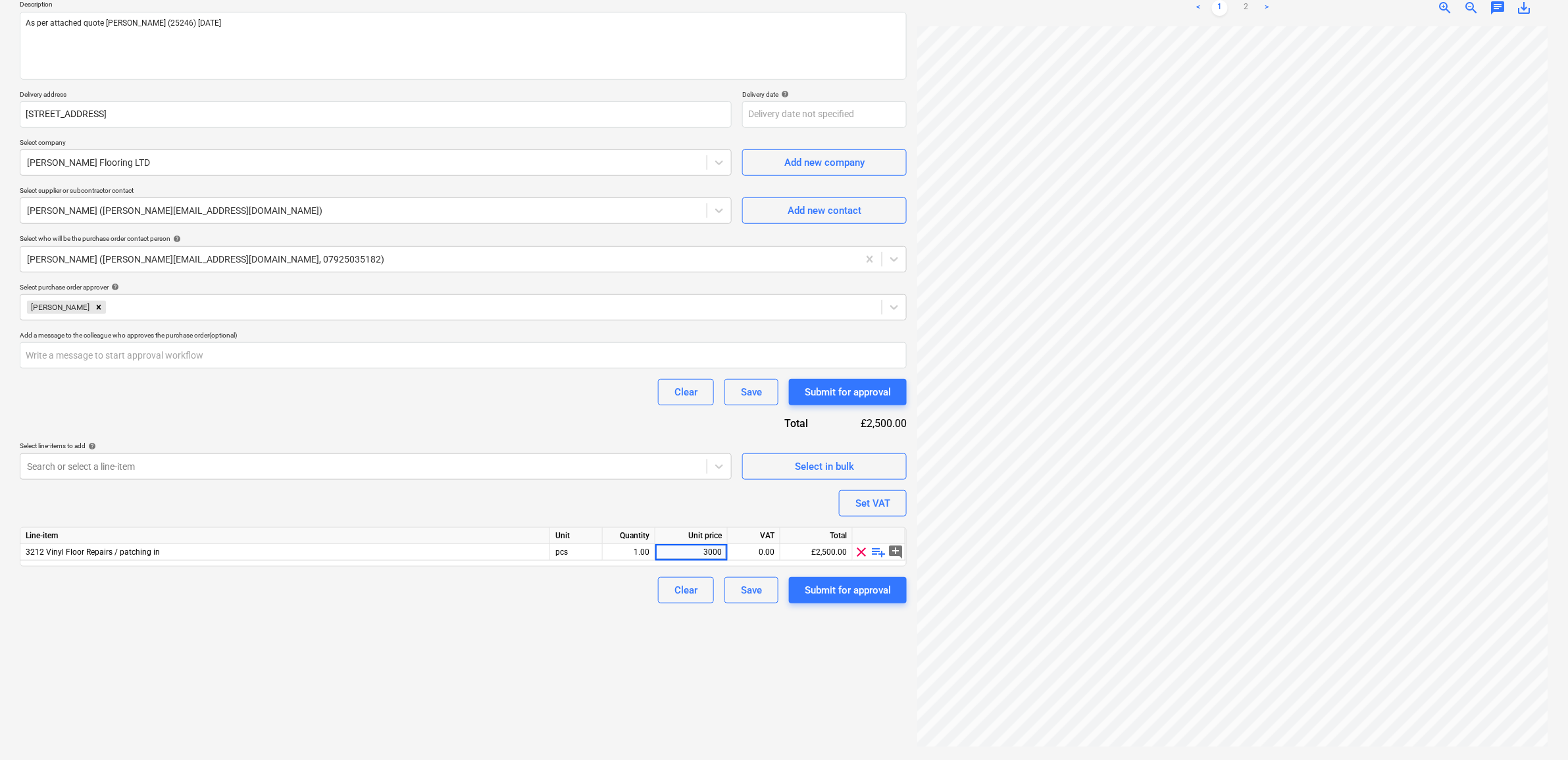
drag, startPoint x: 569, startPoint y: 603, endPoint x: 630, endPoint y: 589, distance: 62.6
click at [571, 603] on div "Clear Save Submit for approval" at bounding box center [463, 590] width 887 height 27
click at [745, 550] on div "0.00" at bounding box center [754, 552] width 42 height 17
type input "20"
click at [484, 656] on div "Create new document Purchase order name help Purchase order - vinyl Purchase or…" at bounding box center [463, 332] width 898 height 845
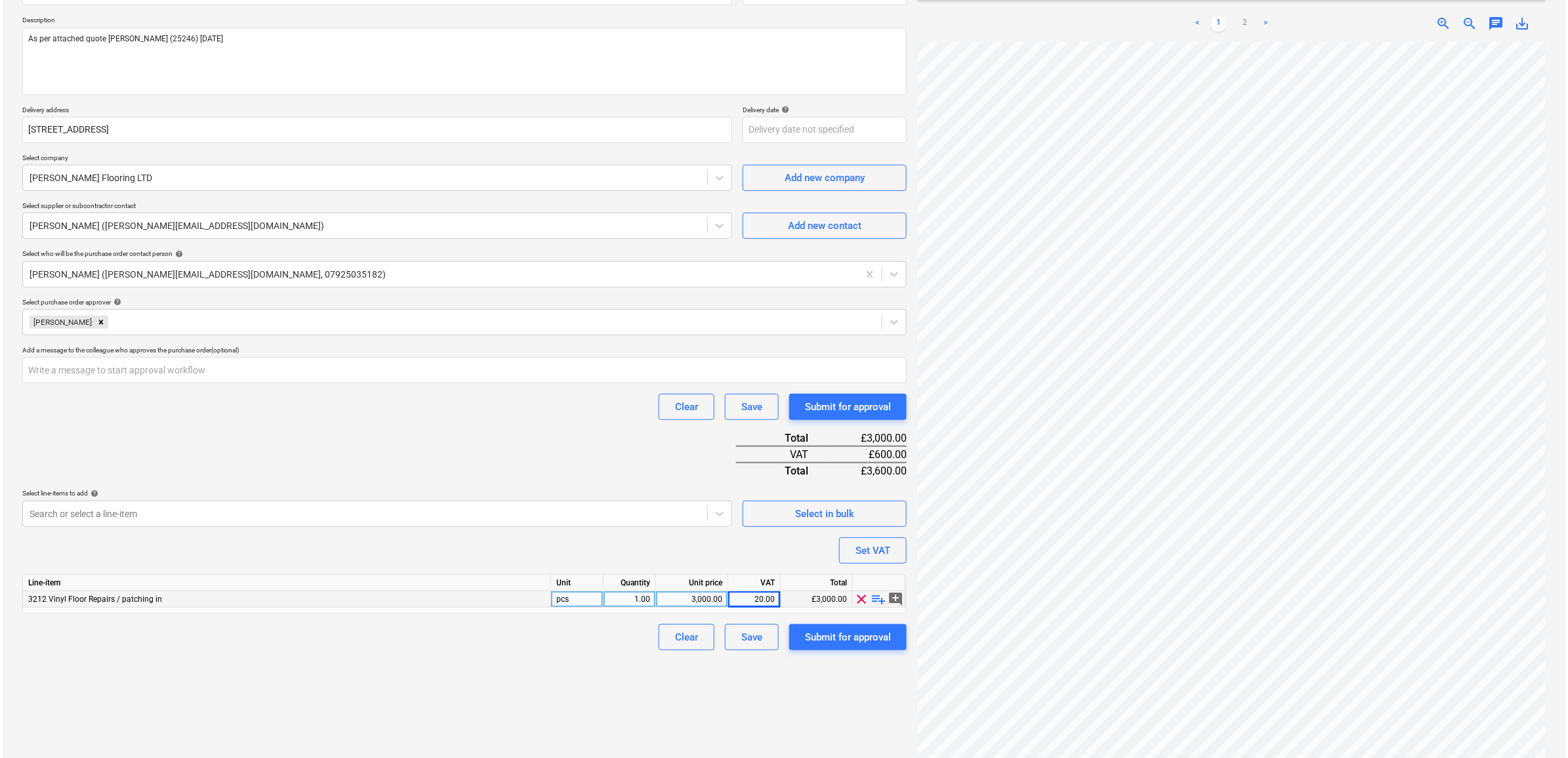
scroll to position [155, 0]
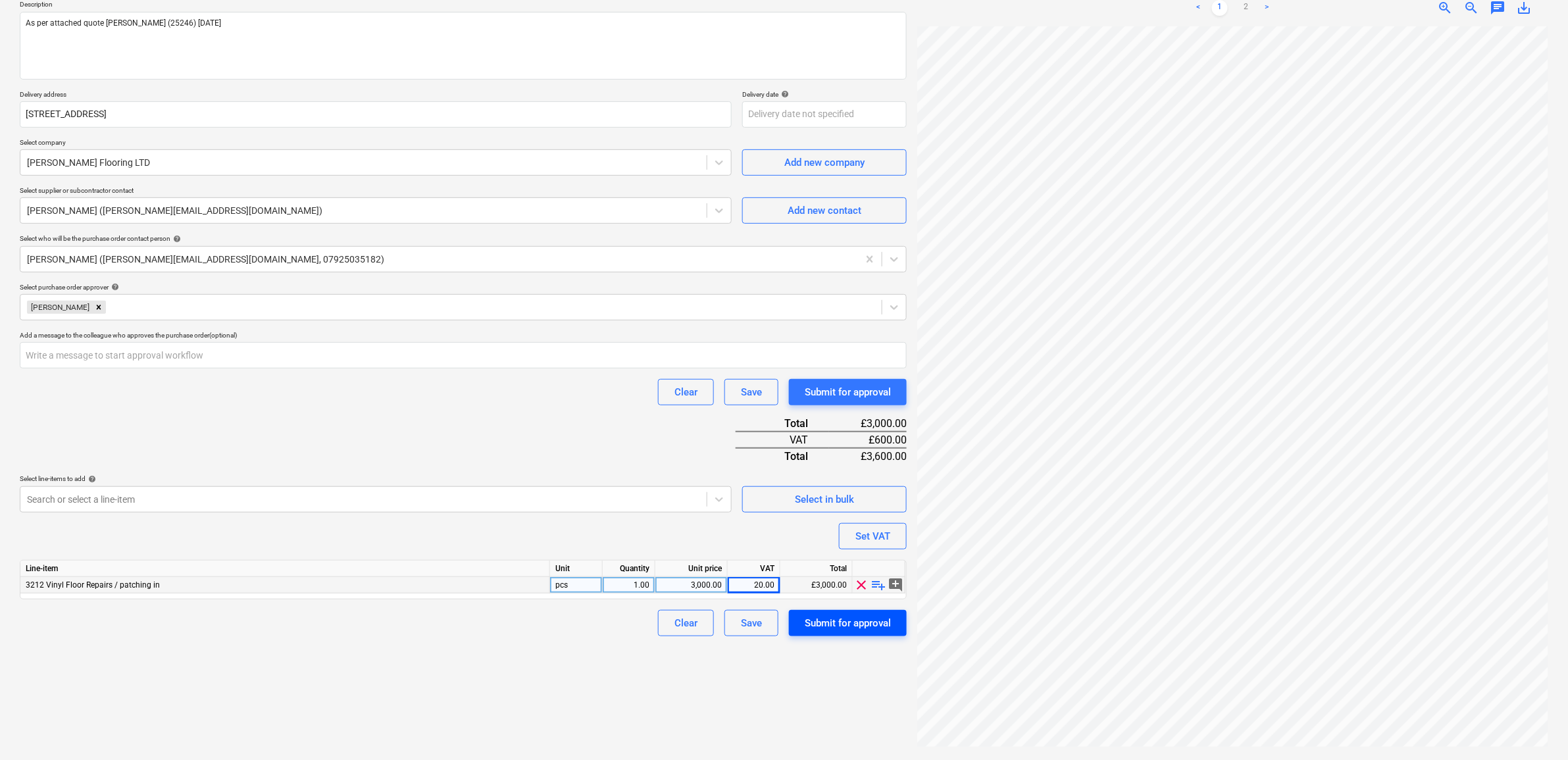
click at [844, 616] on div "Submit for approval" at bounding box center [848, 623] width 87 height 17
type textarea "x"
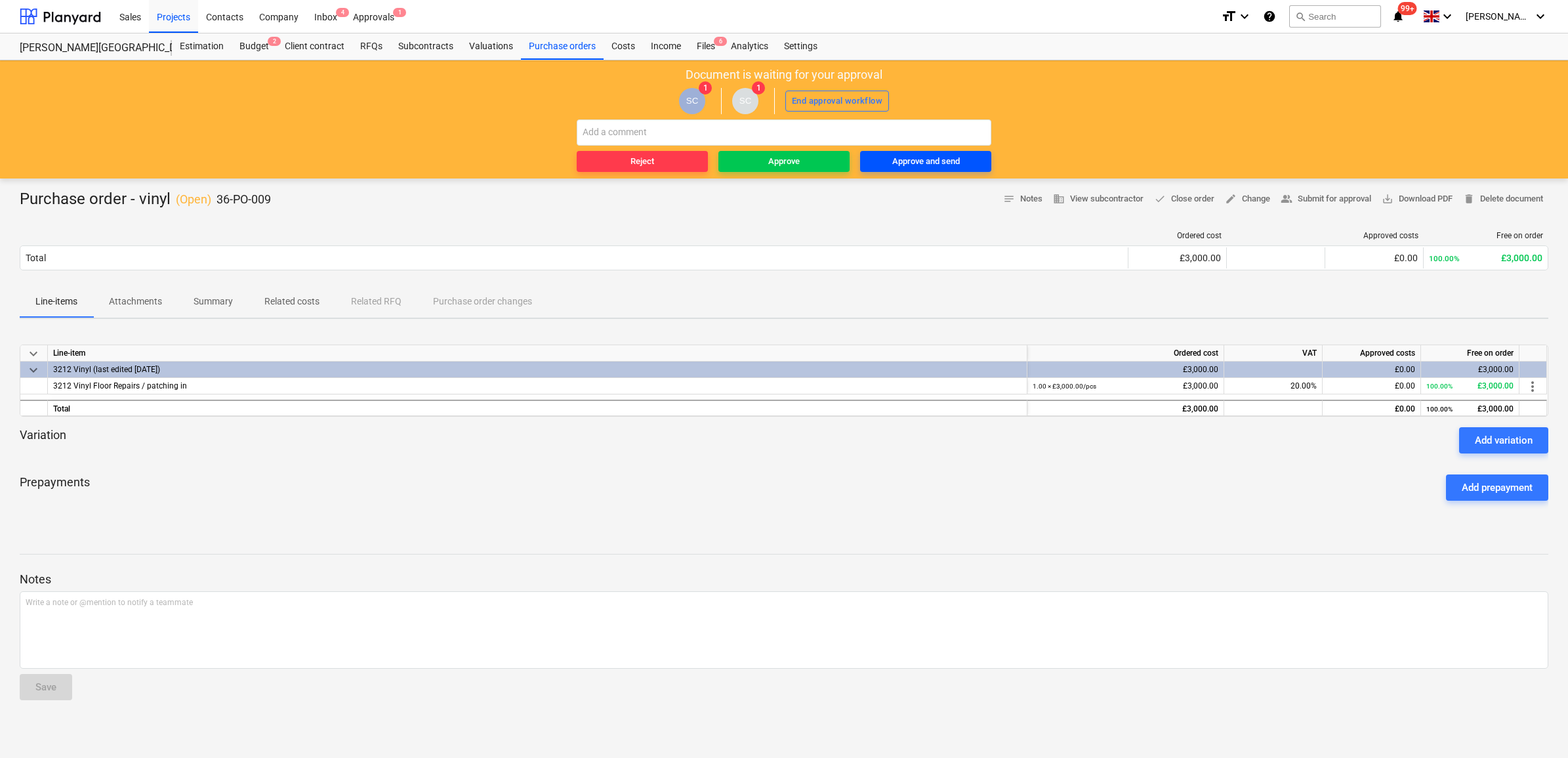
click at [908, 165] on div "Approve and send" at bounding box center [926, 161] width 68 height 15
